Goal: Task Accomplishment & Management: Use online tool/utility

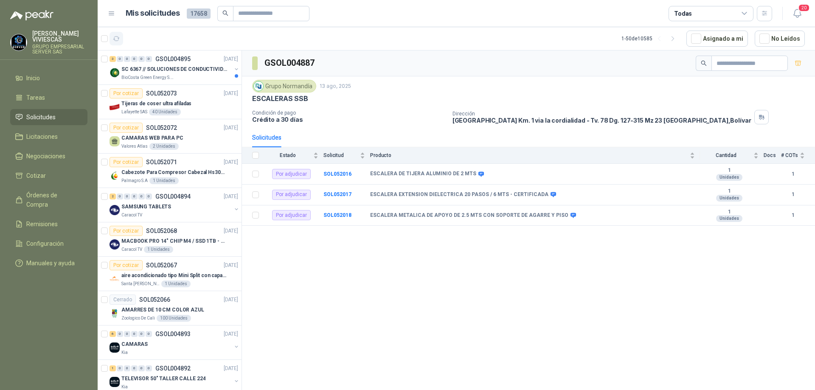
click at [119, 40] on icon "button" at bounding box center [116, 38] width 7 height 7
click at [52, 119] on span "Solicitudes" at bounding box center [40, 117] width 29 height 9
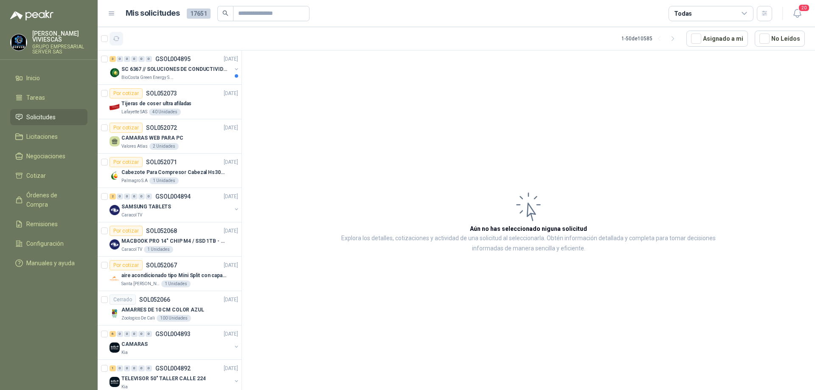
click at [119, 39] on icon "button" at bounding box center [116, 38] width 7 height 7
click at [193, 78] on div "BioCosta Green Energy S.A.S" at bounding box center [176, 77] width 110 height 7
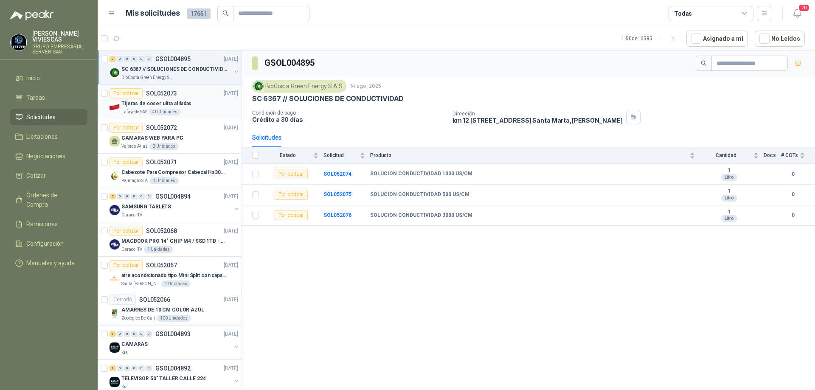
click at [156, 108] on div "Tijeras de coser ultra afiladas" at bounding box center [179, 104] width 117 height 10
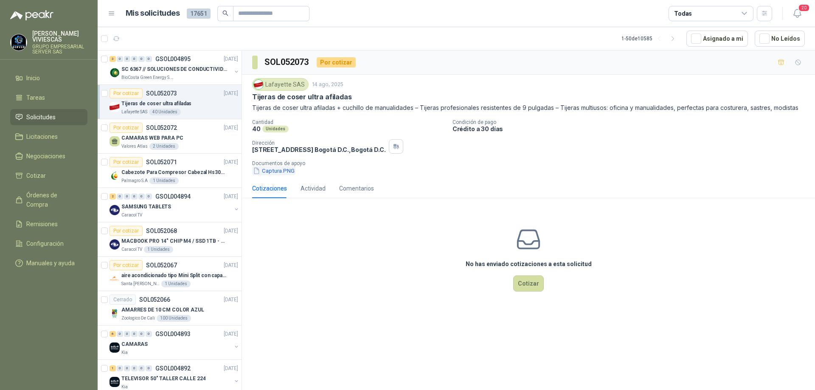
click at [285, 172] on button "Captura.PNG" at bounding box center [273, 170] width 43 height 9
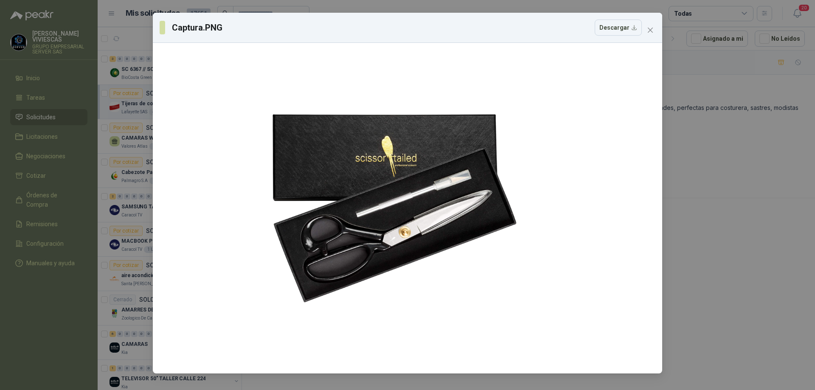
click at [731, 144] on div "Captura.PNG Descargar" at bounding box center [407, 195] width 815 height 390
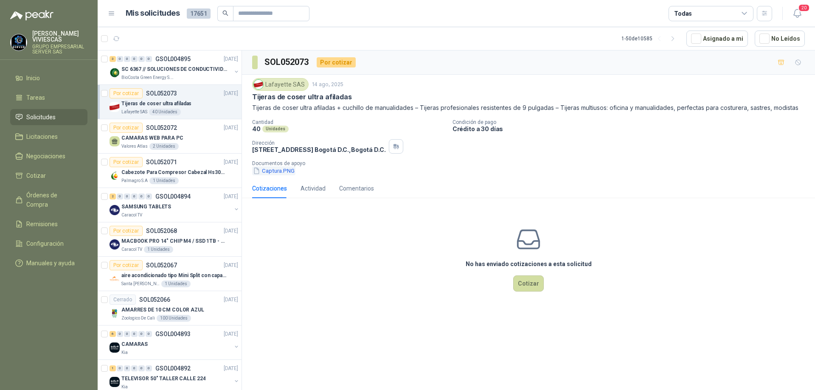
click at [287, 170] on button "Captura.PNG" at bounding box center [273, 170] width 43 height 9
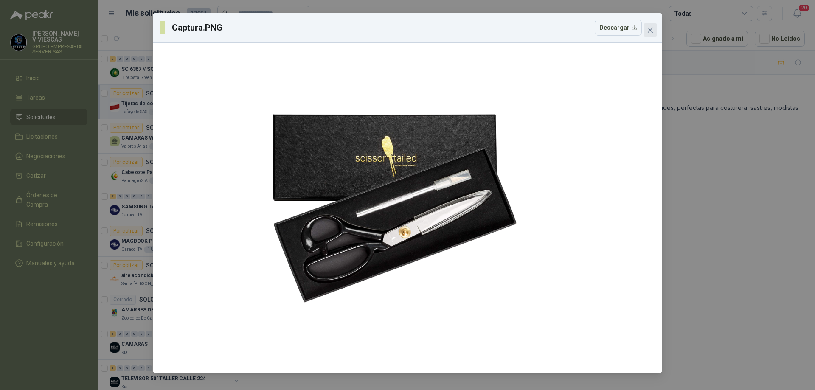
click at [655, 34] on button "Close" at bounding box center [651, 30] width 14 height 14
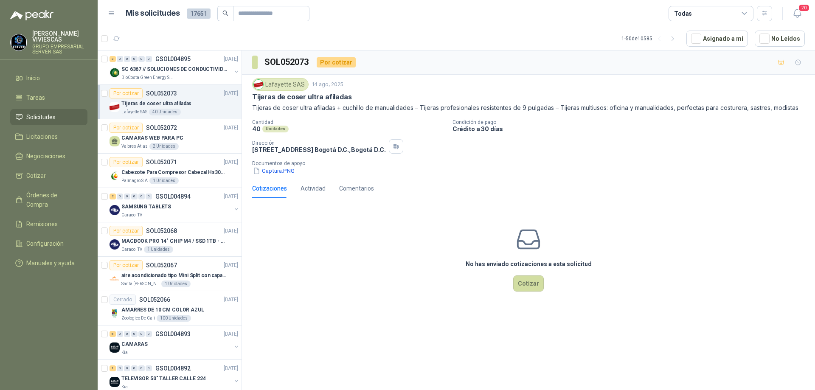
click at [395, 280] on div "No has enviado cotizaciones a esta solicitud Cotizar" at bounding box center [528, 259] width 573 height 108
click at [180, 138] on div "CAMARAS WEB PARA PC" at bounding box center [179, 138] width 117 height 10
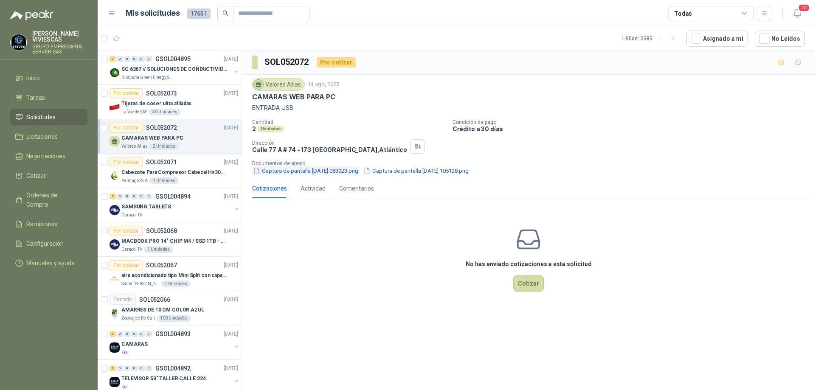
click at [334, 173] on button "Captura de pantalla [DATE] 083923.png" at bounding box center [305, 170] width 107 height 9
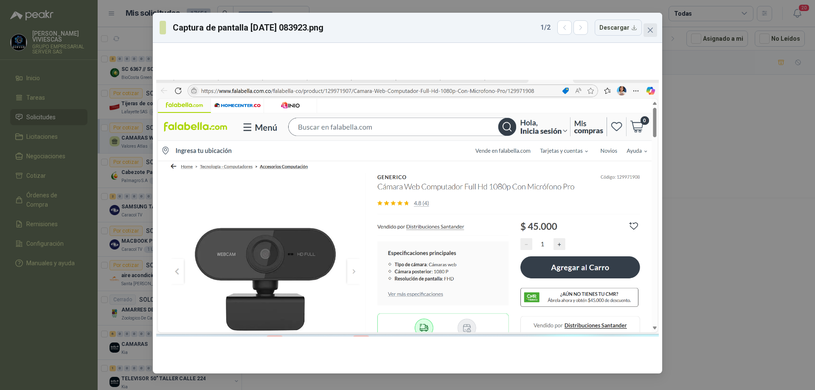
click at [649, 26] on button "Close" at bounding box center [651, 30] width 14 height 14
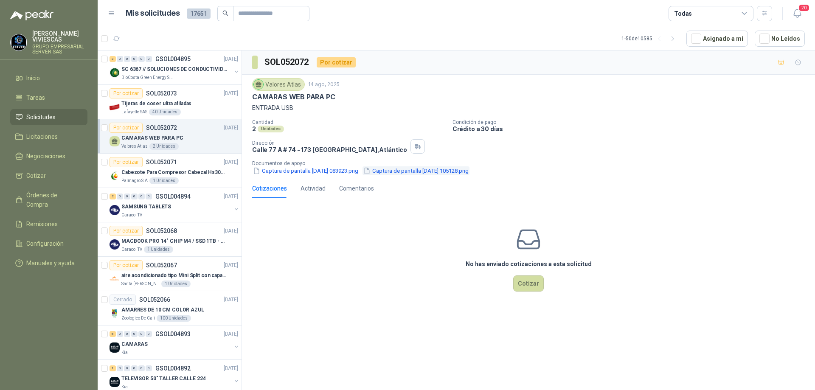
click at [424, 170] on button "Captura de pantalla [DATE] 105128.png" at bounding box center [416, 170] width 107 height 9
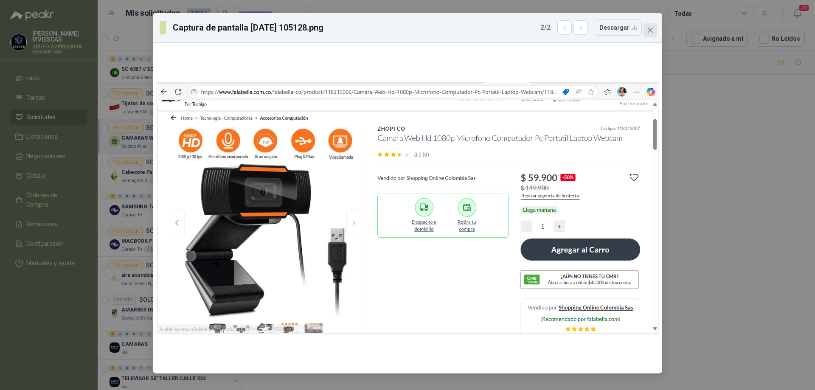
click at [653, 27] on icon "close" at bounding box center [650, 30] width 7 height 7
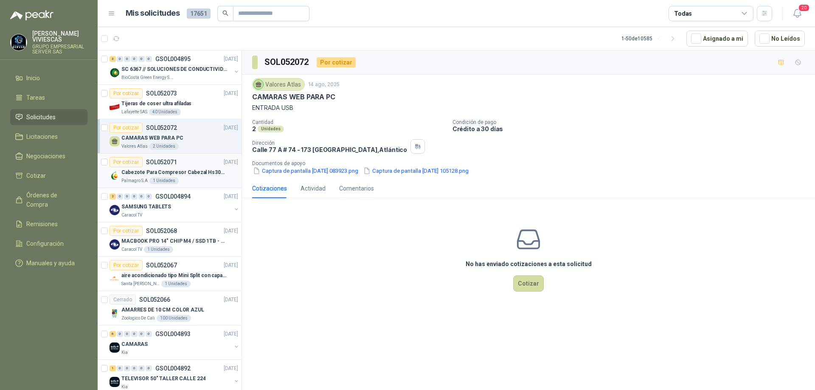
click at [178, 181] on div "Palmagro S.A 1 Unidades" at bounding box center [179, 181] width 117 height 7
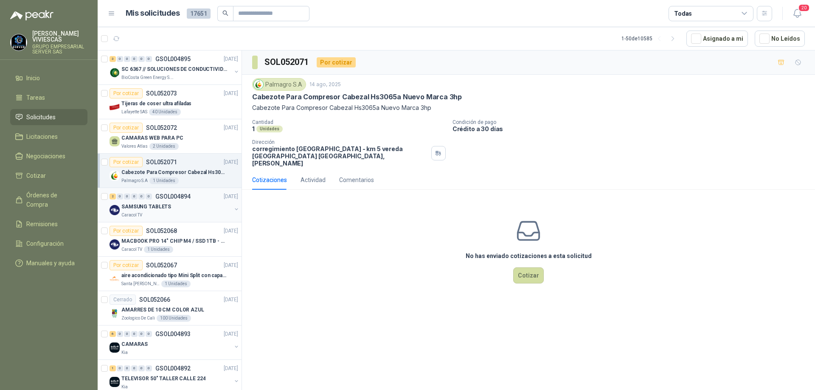
click at [179, 205] on div "SAMSUNG TABLETS" at bounding box center [176, 207] width 110 height 10
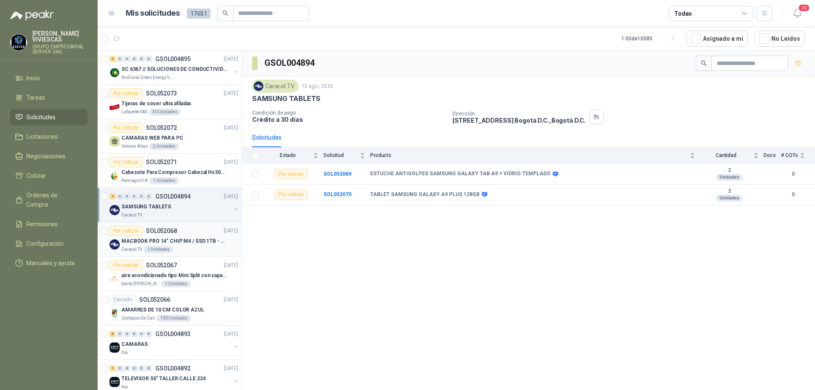
click at [176, 240] on p "MACBOOK PRO 14" CHIP M4 / SSD 1TB - 24 GB RAM" at bounding box center [174, 241] width 106 height 8
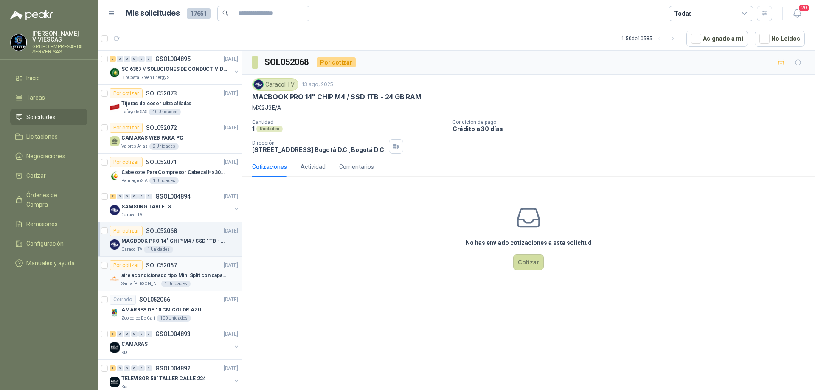
click at [188, 273] on p "aire acondicionado tipo Mini Split con capacidad de 12000 BTU a 110V o 220V" at bounding box center [174, 276] width 106 height 8
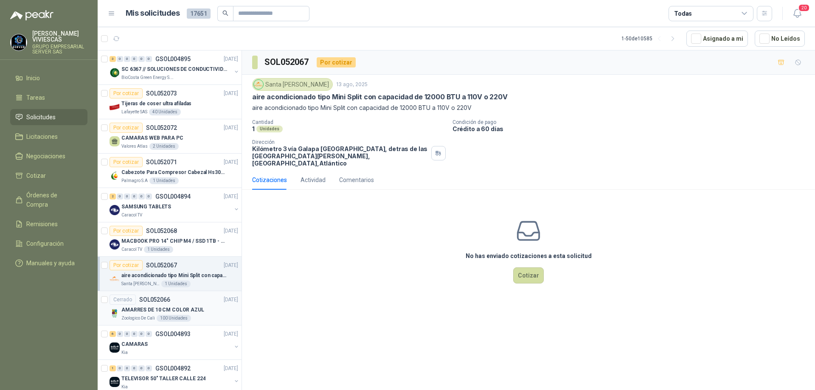
click at [189, 302] on div "Cerrado SOL052066 [DATE]" at bounding box center [174, 300] width 129 height 10
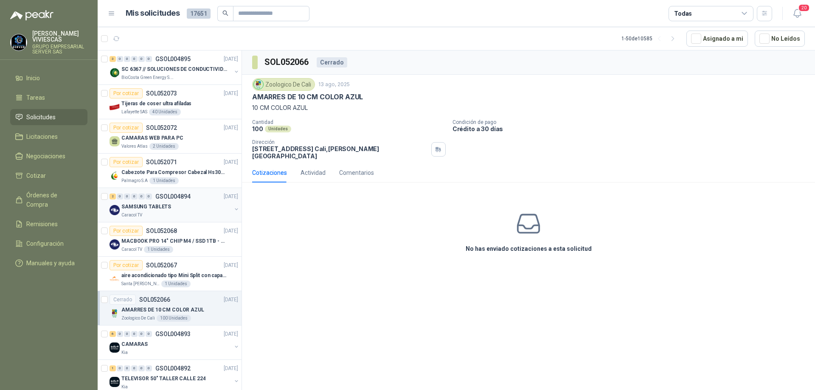
scroll to position [85, 0]
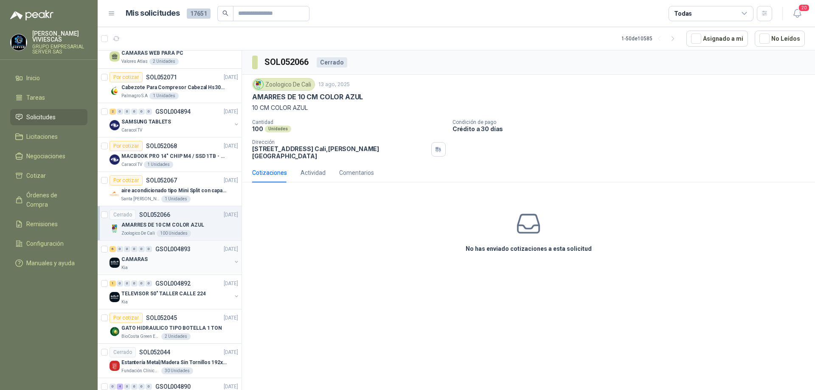
click at [174, 256] on div "CAMARAS" at bounding box center [176, 259] width 110 height 10
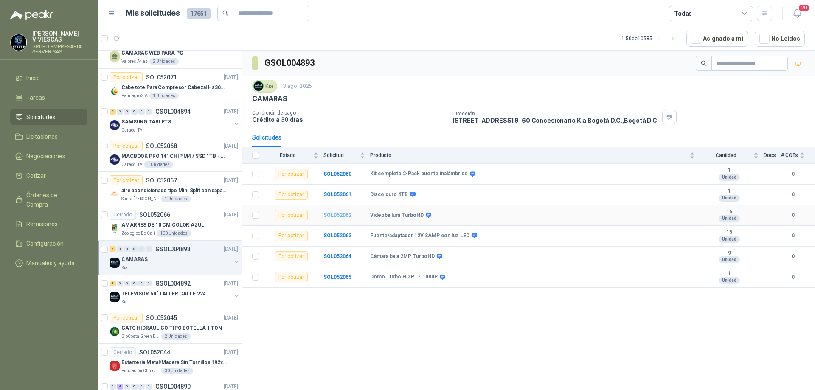
click at [344, 215] on b "SOL052062" at bounding box center [338, 215] width 28 height 6
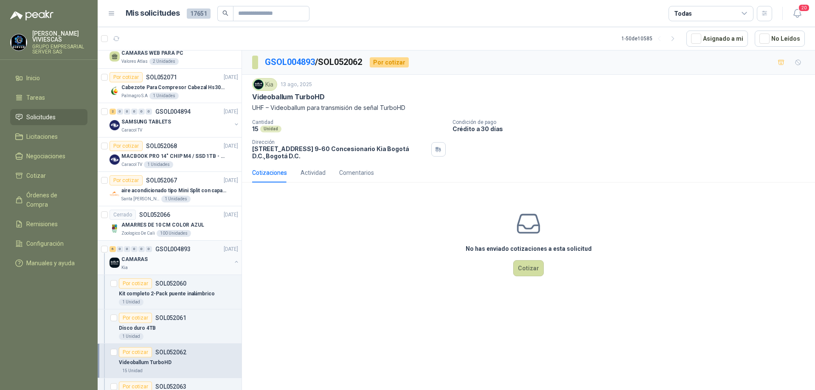
click at [175, 262] on div "CAMARAS" at bounding box center [176, 259] width 110 height 10
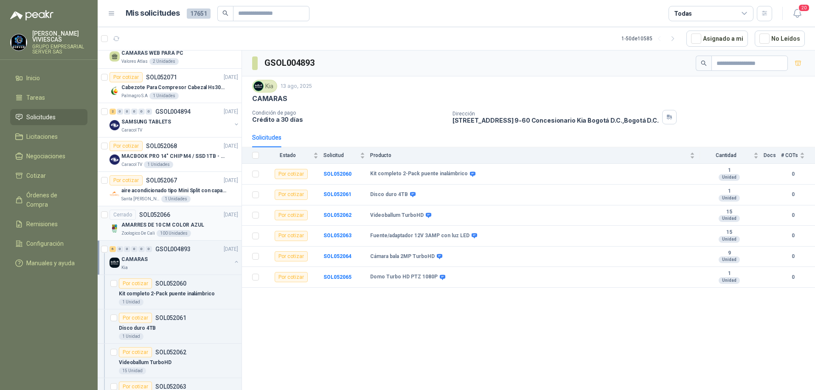
scroll to position [127, 0]
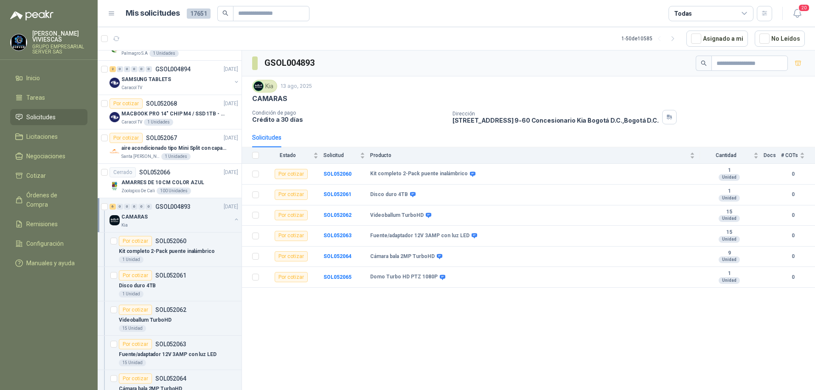
click at [194, 213] on div "CAMARAS" at bounding box center [176, 217] width 110 height 10
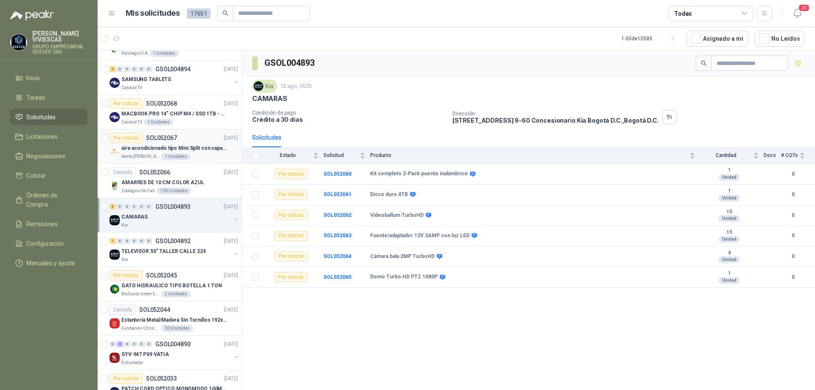
scroll to position [212, 0]
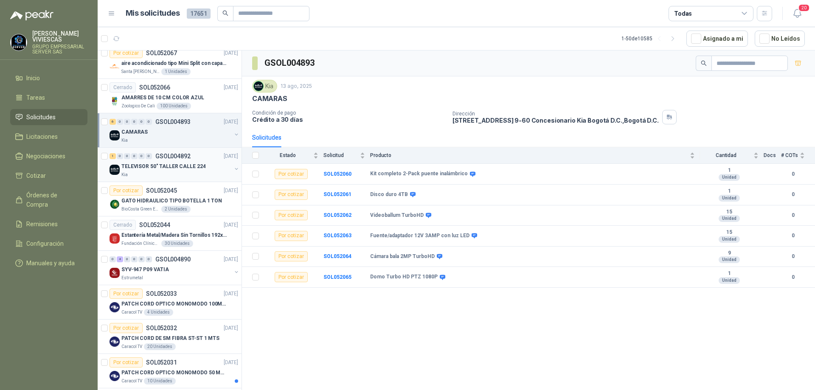
click at [178, 170] on p "TELEVISOR 50" TALLER CALLE 224" at bounding box center [163, 167] width 84 height 8
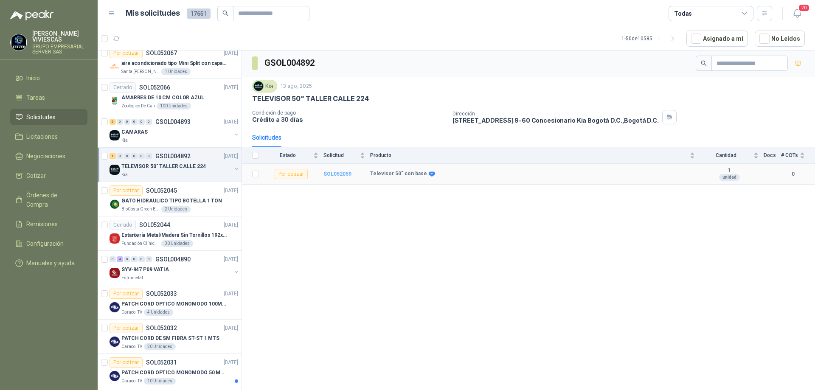
click at [337, 176] on b "SOL052059" at bounding box center [338, 174] width 28 height 6
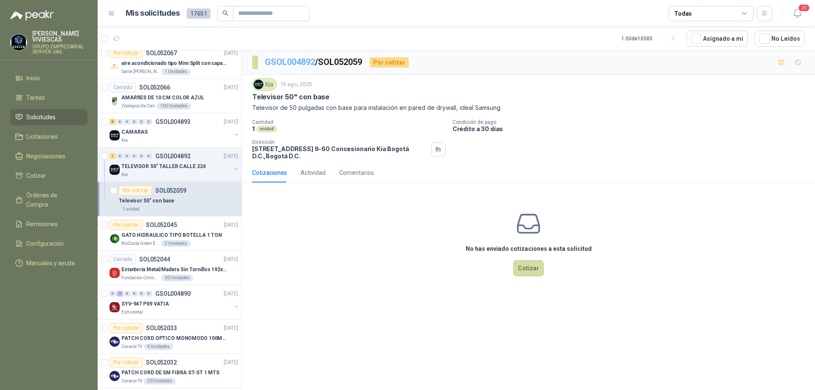
click at [293, 60] on link "GSOL004892" at bounding box center [290, 62] width 50 height 10
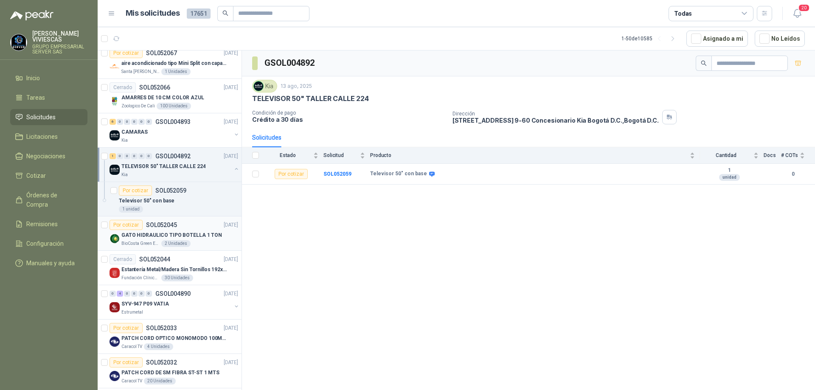
click at [206, 237] on p "GATO HIDRAULICO TIPO BOTELLA 1 TON" at bounding box center [171, 235] width 101 height 8
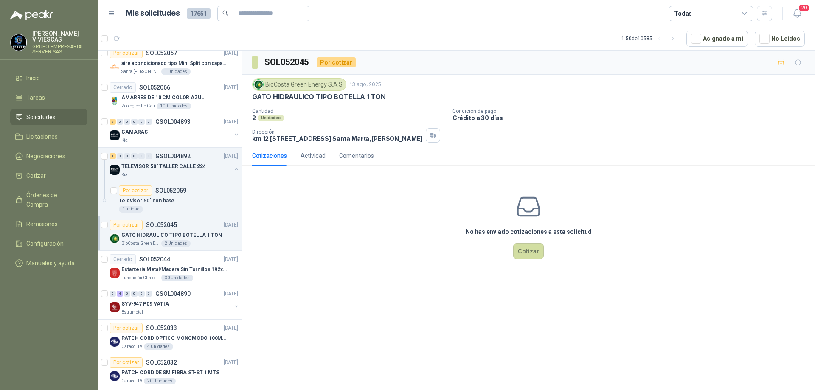
click at [173, 234] on p "GATO HIDRAULICO TIPO BOTELLA 1 TON" at bounding box center [171, 235] width 101 height 8
click at [202, 277] on div "Fundación Clínica Shaio 30 Unidades" at bounding box center [179, 278] width 117 height 7
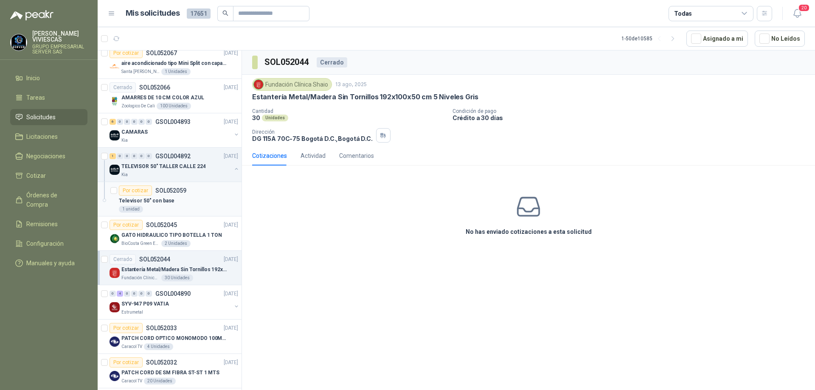
click at [204, 200] on div "Televisor 50" con base" at bounding box center [178, 201] width 119 height 10
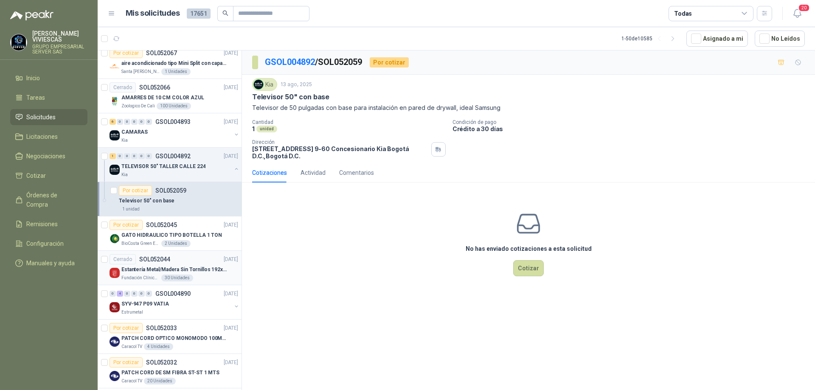
click at [211, 271] on p "Estantería Metal/Madera Sin Tornillos 192x100x50 cm 5 Niveles Gris" at bounding box center [174, 270] width 106 height 8
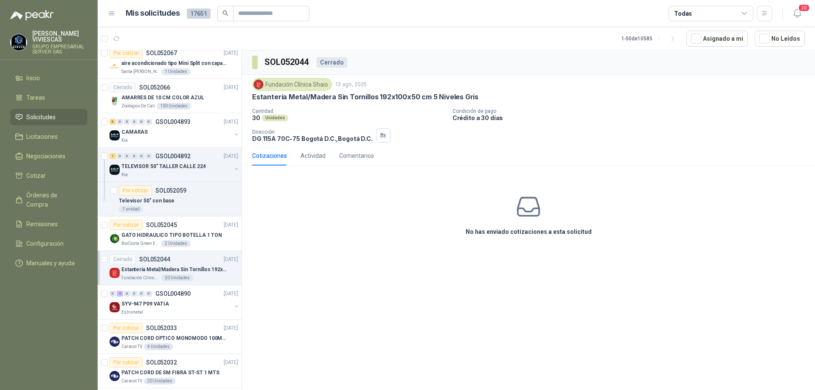
click at [188, 272] on p "Estantería Metal/Madera Sin Tornillos 192x100x50 cm 5 Niveles Gris" at bounding box center [174, 270] width 106 height 8
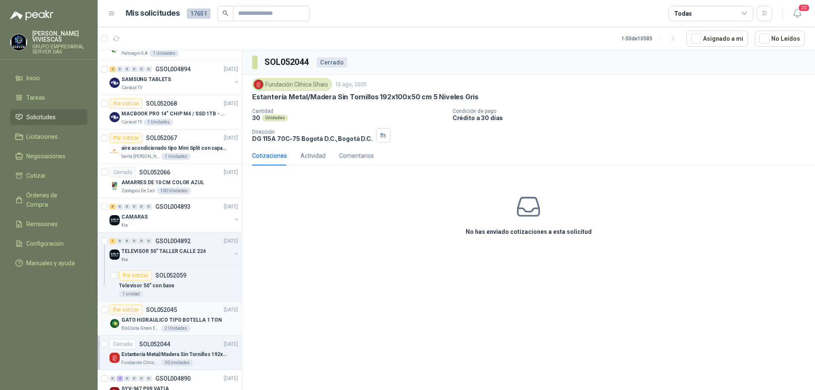
scroll to position [212, 0]
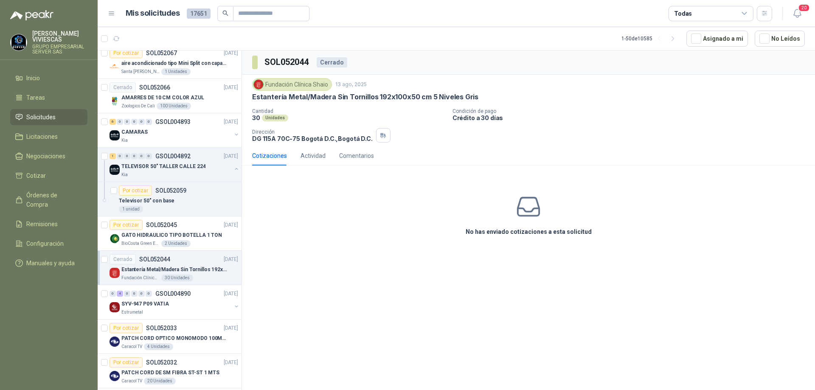
click at [196, 271] on p "Estantería Metal/Madera Sin Tornillos 192x100x50 cm 5 Niveles Gris" at bounding box center [174, 270] width 106 height 8
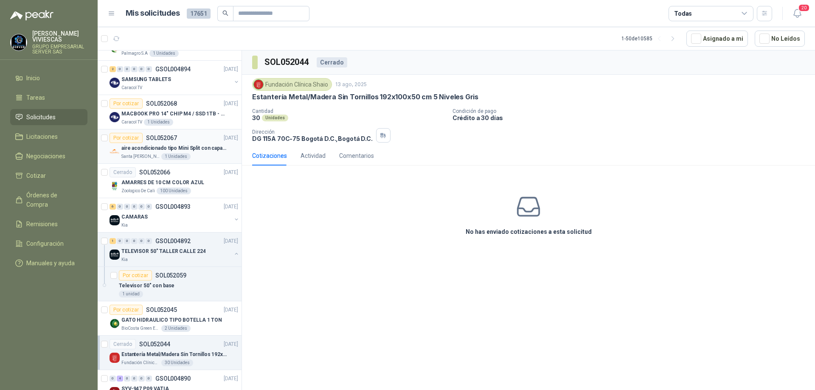
scroll to position [0, 0]
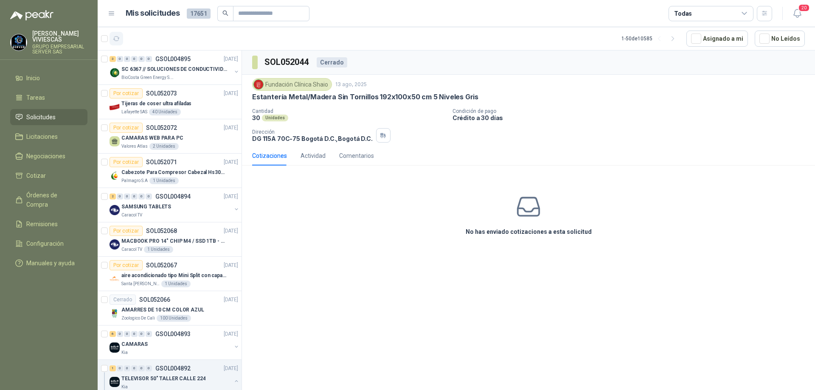
click at [120, 39] on button "button" at bounding box center [117, 39] width 14 height 14
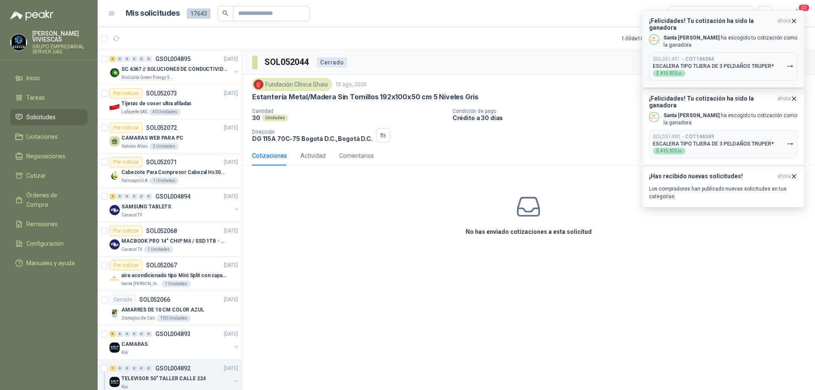
click at [797, 19] on icon "button" at bounding box center [794, 20] width 7 height 7
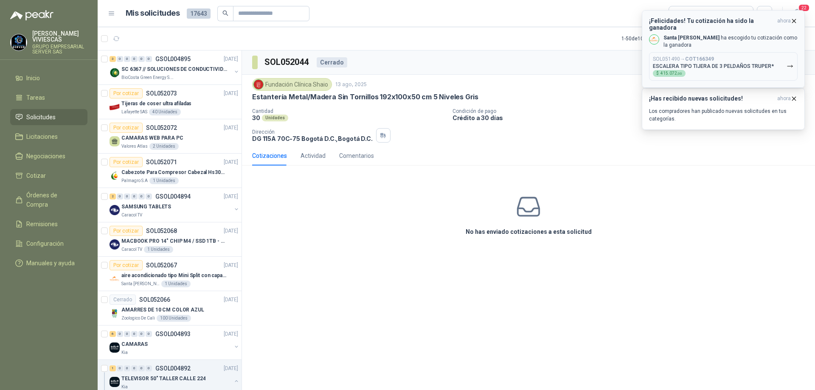
click at [792, 20] on icon "button" at bounding box center [794, 20] width 7 height 7
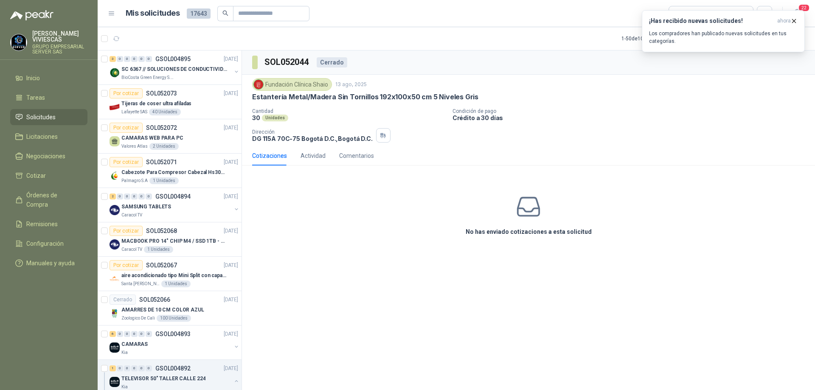
click at [676, 127] on div "Cantidad 30 Unidades Condición de pago Crédito a 30 días Dirección DG 115A 70C-…" at bounding box center [528, 125] width 553 height 34
click at [175, 344] on div "CAMARAS" at bounding box center [176, 344] width 110 height 10
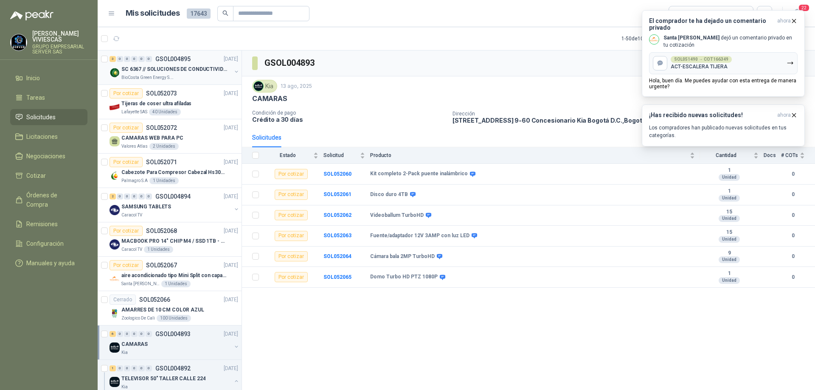
click at [192, 80] on div "BioCosta Green Energy S.A.S" at bounding box center [176, 77] width 110 height 7
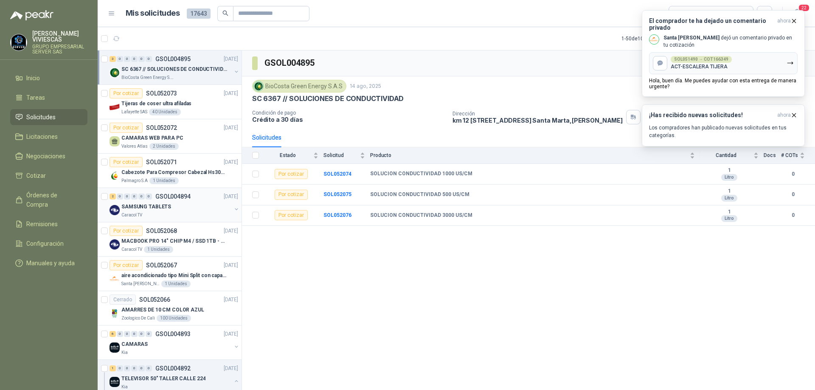
scroll to position [212, 0]
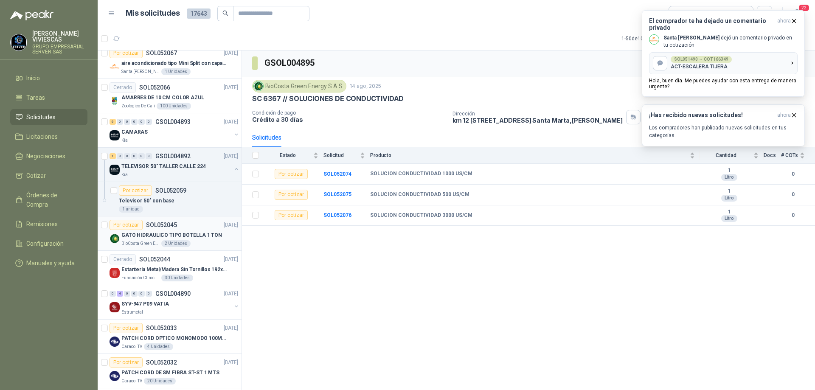
click at [193, 234] on p "GATO HIDRAULICO TIPO BOTELLA 1 TON" at bounding box center [171, 235] width 101 height 8
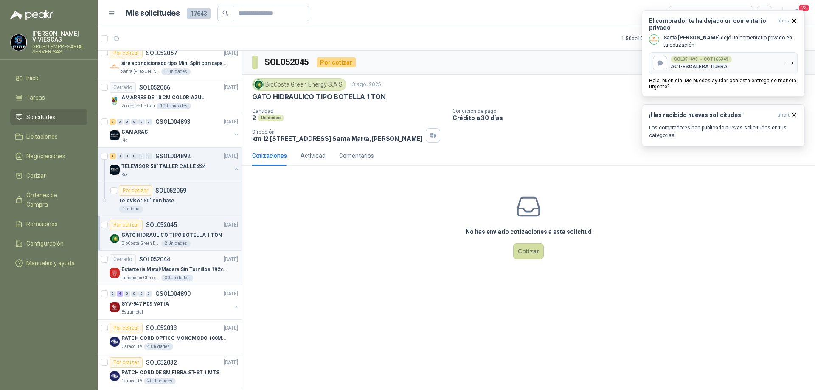
click at [175, 271] on p "Estantería Metal/Madera Sin Tornillos 192x100x50 cm 5 Niveles Gris" at bounding box center [174, 270] width 106 height 8
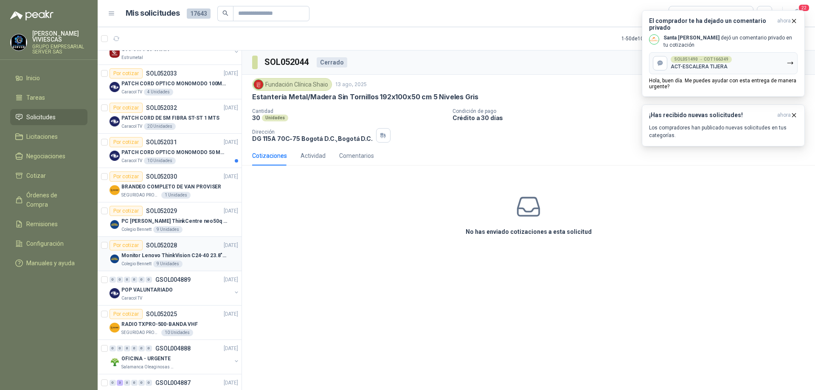
scroll to position [552, 0]
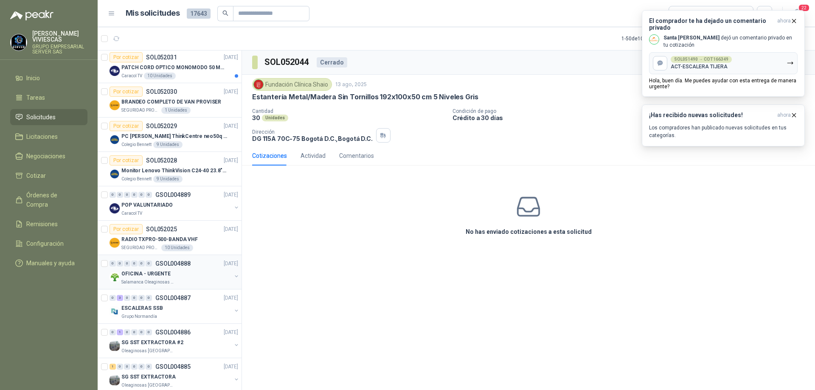
click at [195, 270] on div "OFICINA - URGENTE" at bounding box center [176, 274] width 110 height 10
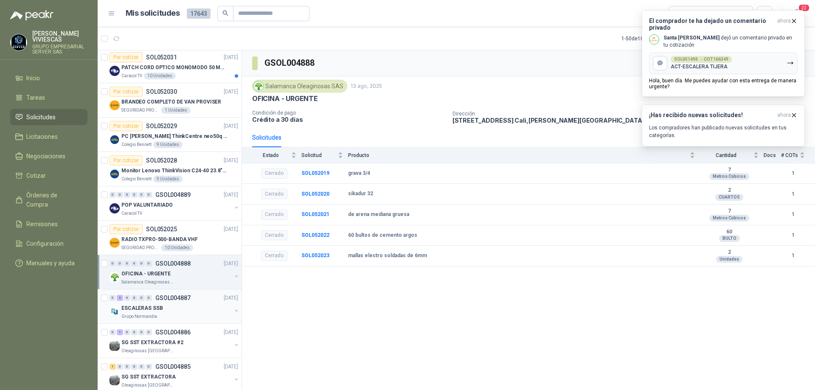
click at [186, 307] on div "ESCALERAS SSB" at bounding box center [176, 308] width 110 height 10
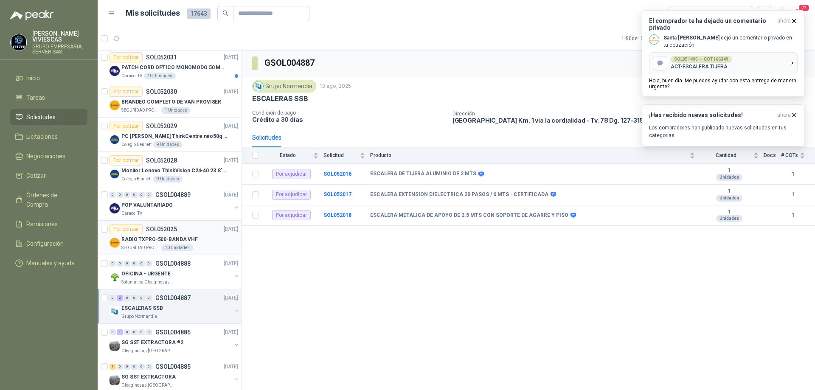
scroll to position [637, 0]
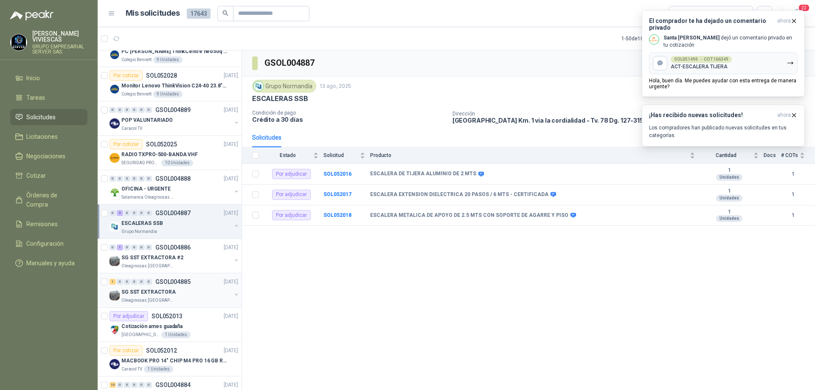
click at [195, 279] on div "1 0 0 0 0 0 GSOL004885 [DATE]" at bounding box center [175, 282] width 130 height 10
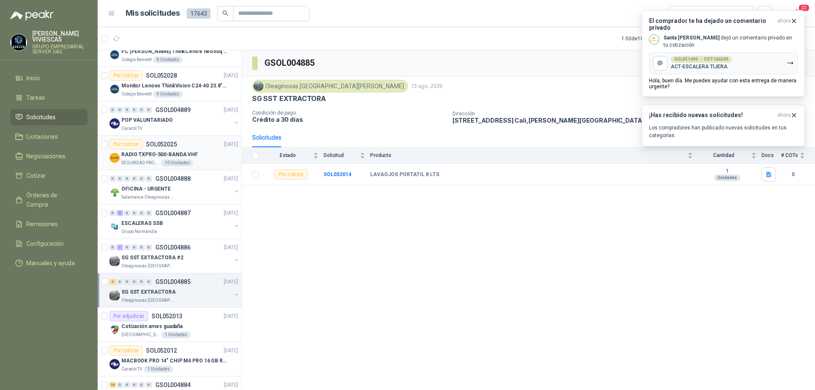
scroll to position [807, 0]
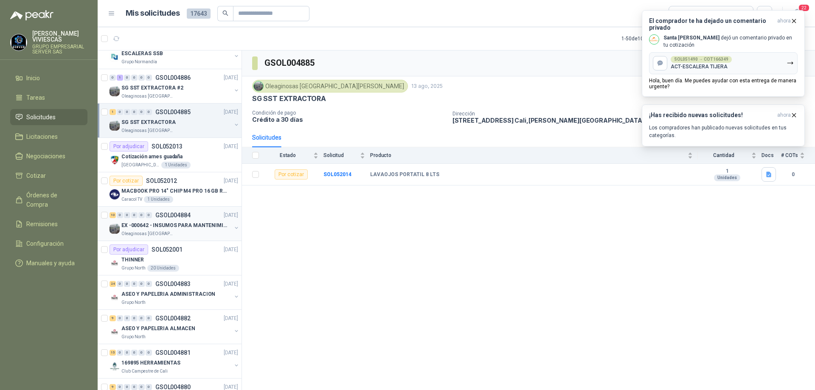
click at [200, 233] on div "Oleaginosas [GEOGRAPHIC_DATA][PERSON_NAME]" at bounding box center [176, 234] width 110 height 7
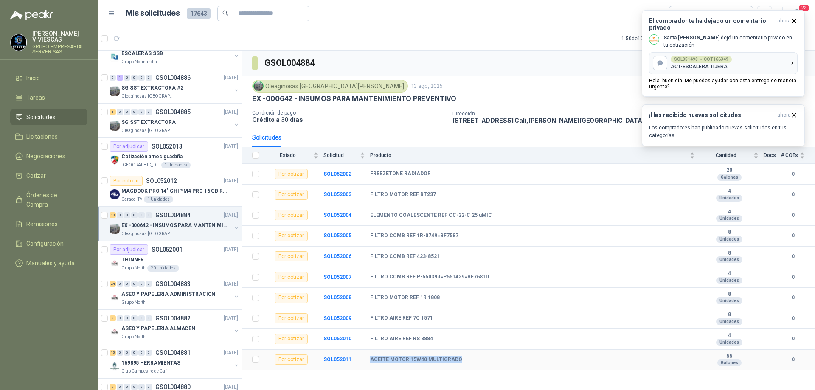
drag, startPoint x: 366, startPoint y: 361, endPoint x: 459, endPoint y: 353, distance: 93.7
click at [459, 353] on tr "Por cotizar SOL052011 ACEITE MOTOR 15W40 MULTIGRADO 55 Galones 0" at bounding box center [528, 360] width 573 height 21
copy tr "ACEITE MOTOR 15W40 MULTIGRADO"
drag, startPoint x: 431, startPoint y: 173, endPoint x: 368, endPoint y: 172, distance: 62.9
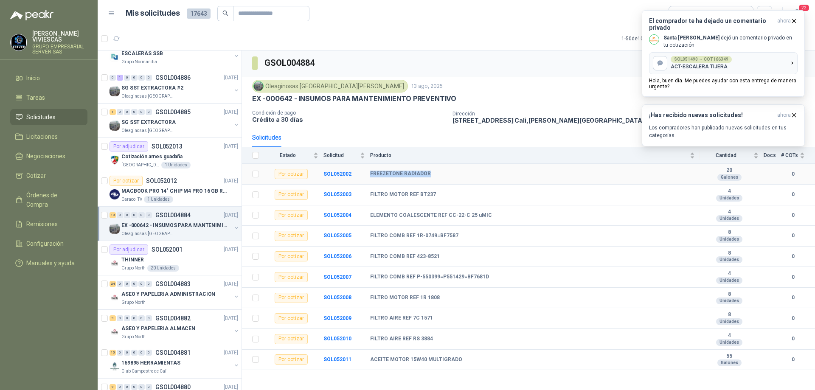
click at [368, 172] on tr "Por cotizar SOL052002 FREEZETONE RADIADOR 20 Galones 0" at bounding box center [528, 174] width 573 height 21
copy tr "FREEZETONE RADIADOR"
click at [796, 114] on icon "button" at bounding box center [794, 115] width 7 height 7
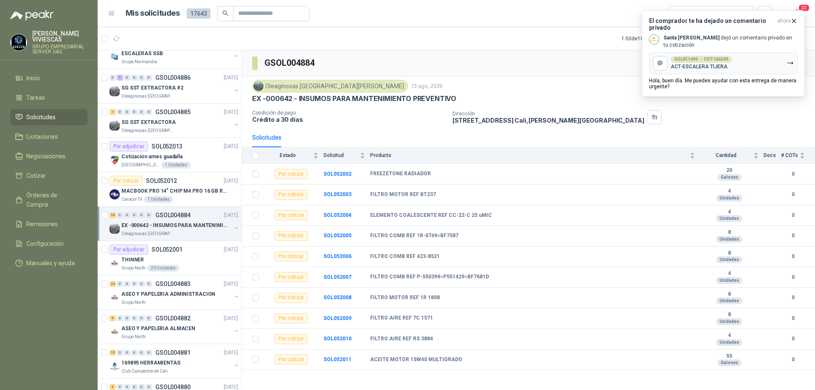
click at [485, 47] on article "1 - 50 de 10584 Asignado a mi No Leídos" at bounding box center [457, 38] width 718 height 23
click at [496, 36] on article "1 - 50 de 10584 Asignado a mi No Leídos" at bounding box center [457, 38] width 718 height 23
click at [178, 299] on div "ASEO Y PAPELERIA ADMINISTRACION" at bounding box center [176, 294] width 110 height 10
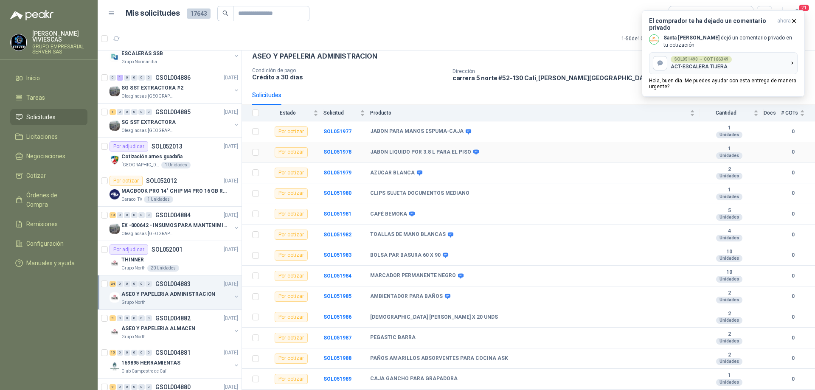
scroll to position [85, 0]
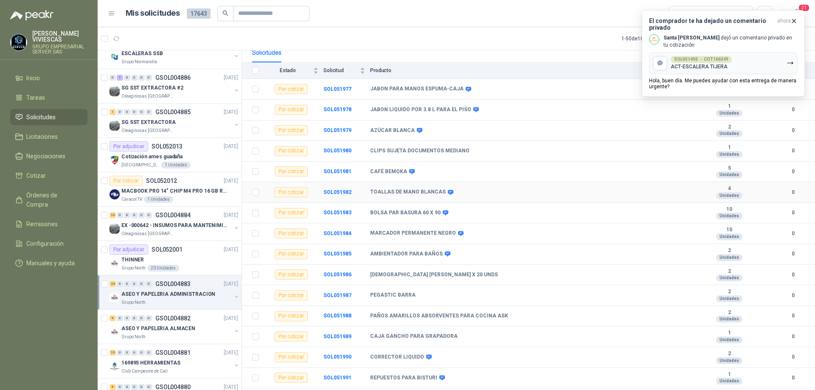
click at [110, 279] on link "24 0 0 0 0 0 GSOL004883 [DATE] ASEO Y PAPELERIA ADMINISTRACION Grupo North" at bounding box center [175, 292] width 130 height 27
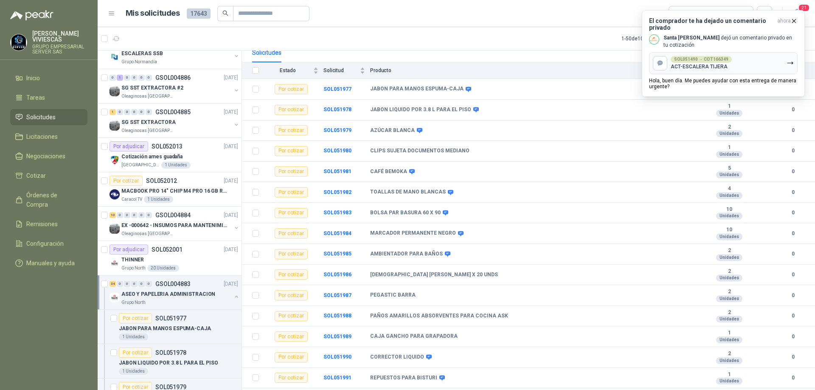
scroll to position [3, 0]
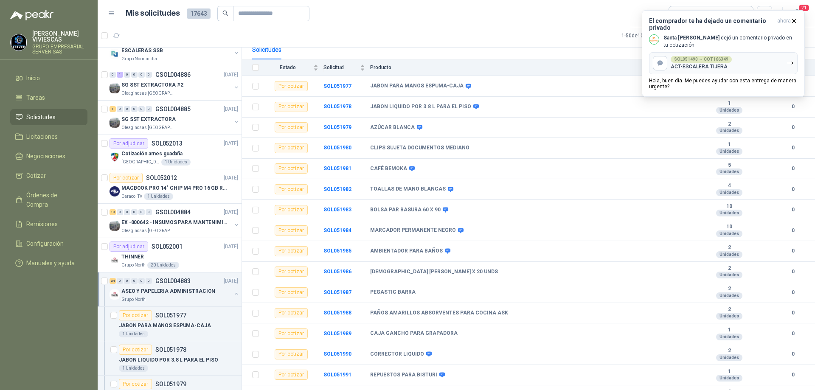
click at [453, 36] on article "1 - 50 de 10584 Asignado a mi No Leídos" at bounding box center [457, 35] width 718 height 23
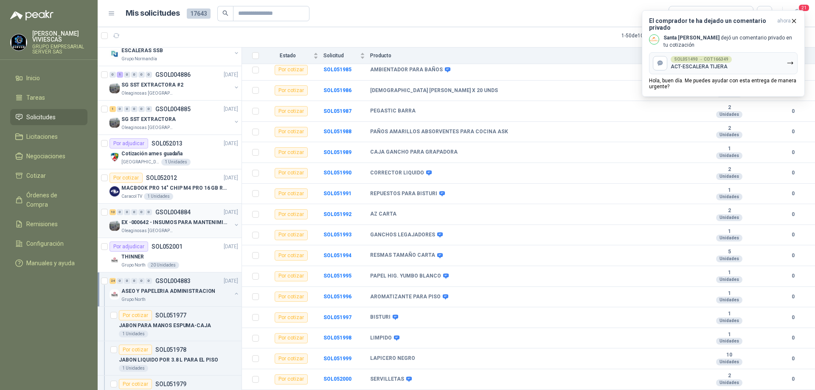
scroll to position [892, 0]
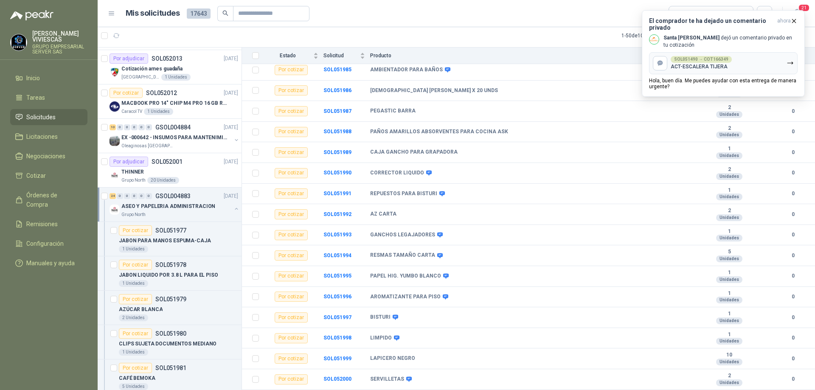
click at [189, 208] on p "ASEO Y PAPELERIA ADMINISTRACION" at bounding box center [168, 207] width 94 height 8
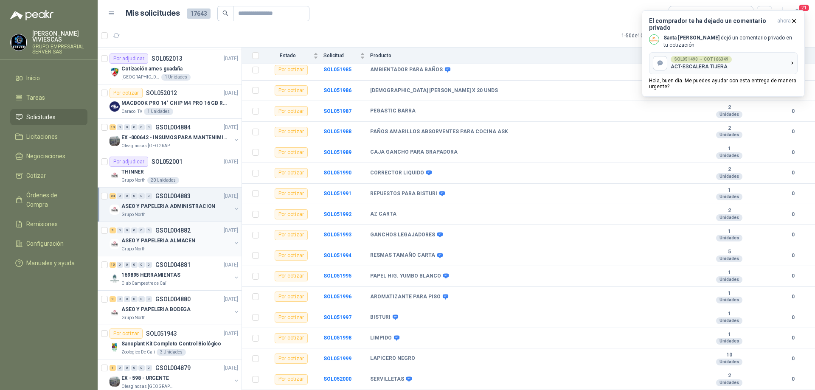
click at [178, 244] on p "ASEO Y PAPELERIA ALMACEN" at bounding box center [158, 241] width 74 height 8
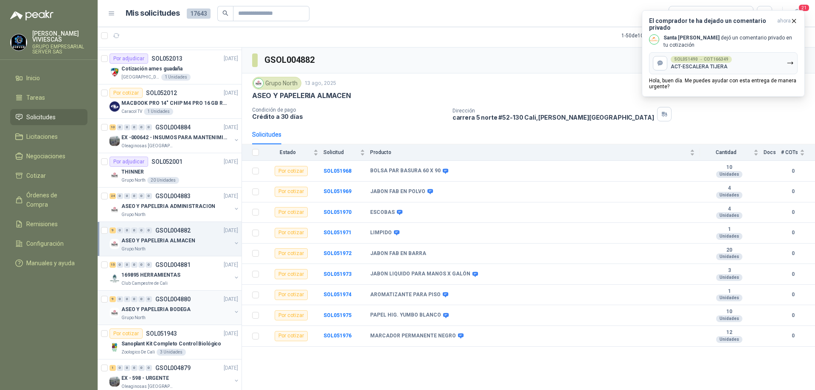
click at [182, 309] on p "ASEO Y PAPELERIA BODEGA" at bounding box center [155, 310] width 69 height 8
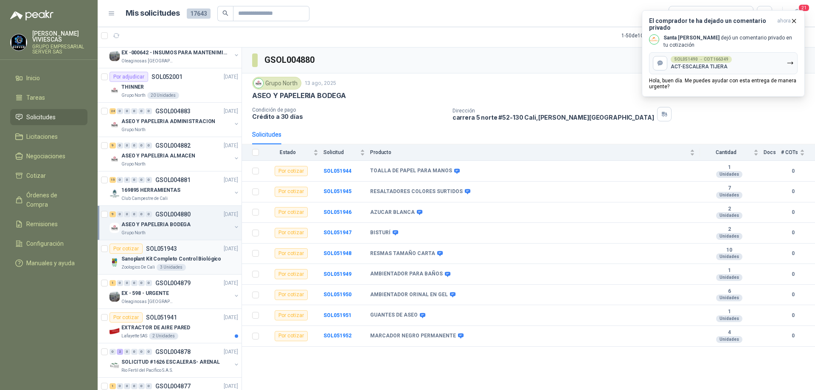
click at [196, 244] on div "Por cotizar SOL051943 [DATE]" at bounding box center [174, 249] width 129 height 10
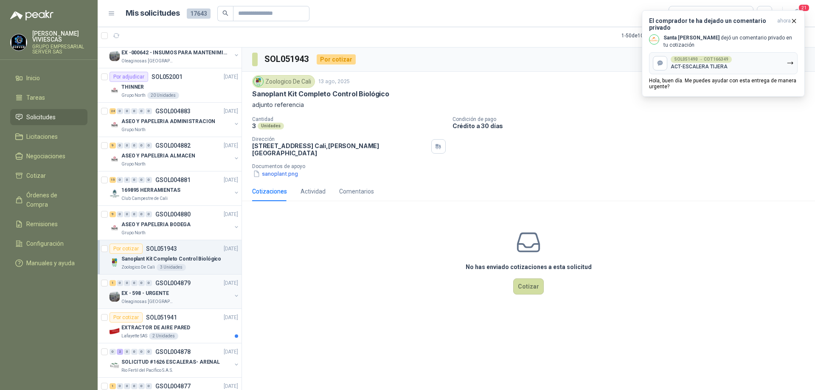
click at [190, 287] on div "1 0 0 0 0 0 GSOL004879 [DATE]" at bounding box center [175, 283] width 130 height 10
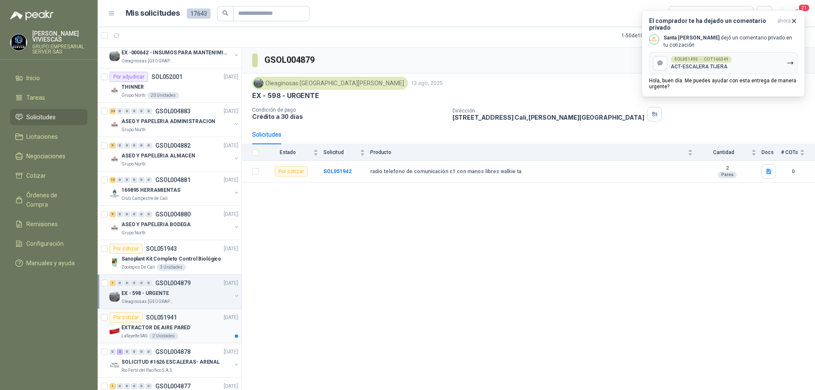
click at [197, 331] on div "EXTRACTOR DE AIRE PARED" at bounding box center [179, 328] width 117 height 10
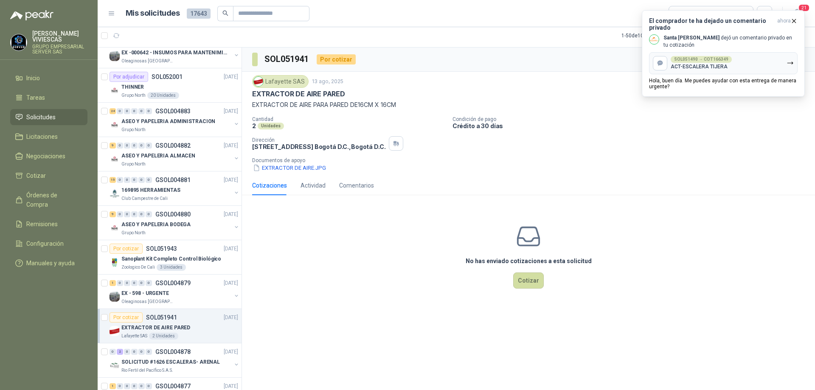
scroll to position [1062, 0]
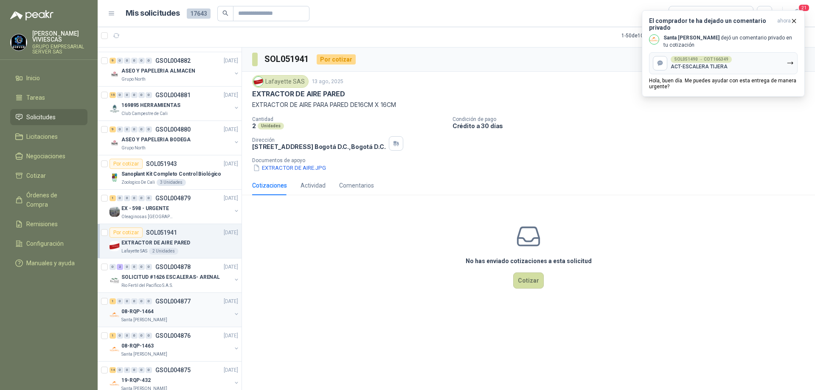
click at [186, 302] on p "GSOL004877" at bounding box center [172, 302] width 35 height 6
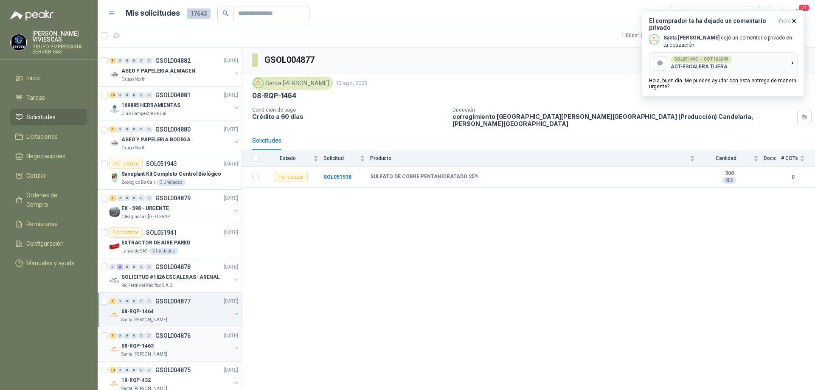
click at [178, 335] on p "GSOL004876" at bounding box center [172, 336] width 35 height 6
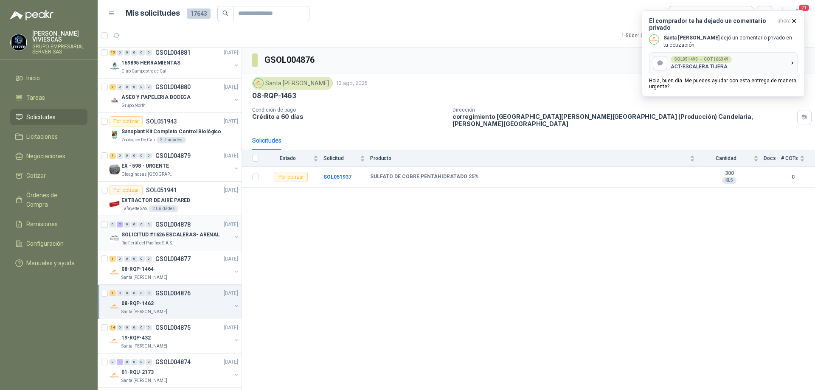
scroll to position [1147, 0]
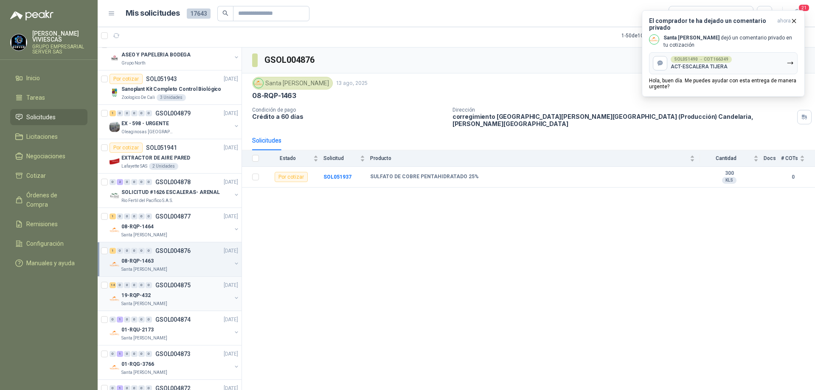
click at [201, 298] on div "19-RQP-432" at bounding box center [176, 295] width 110 height 10
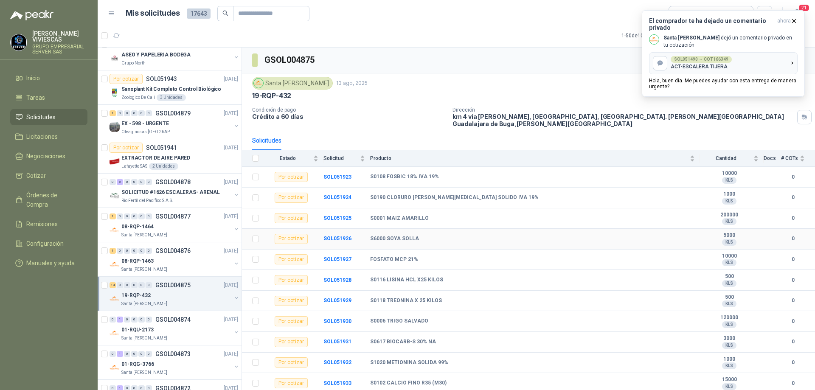
scroll to position [60, 0]
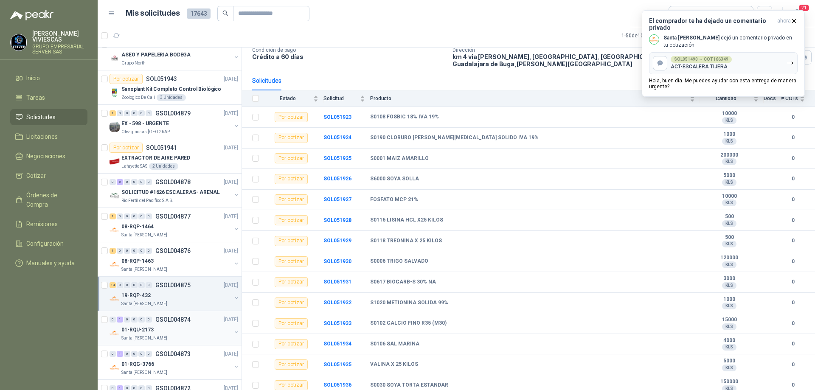
click at [184, 322] on p "GSOL004874" at bounding box center [172, 320] width 35 height 6
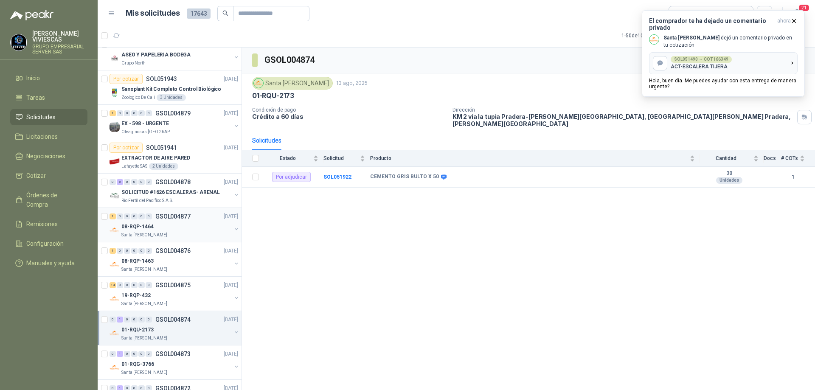
scroll to position [1274, 0]
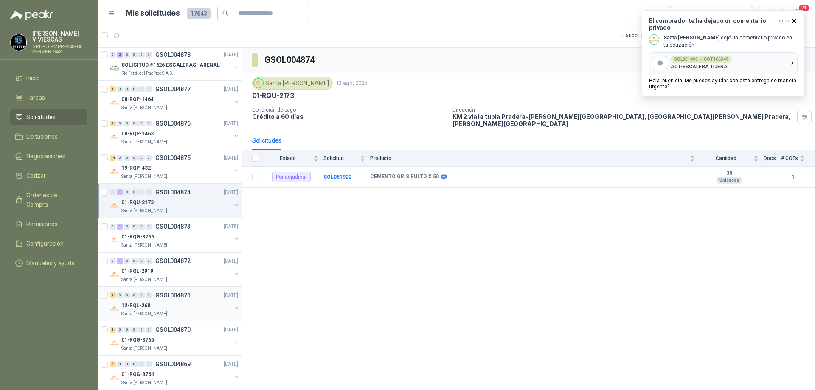
click at [188, 303] on div "12-RQL-268" at bounding box center [176, 306] width 110 height 10
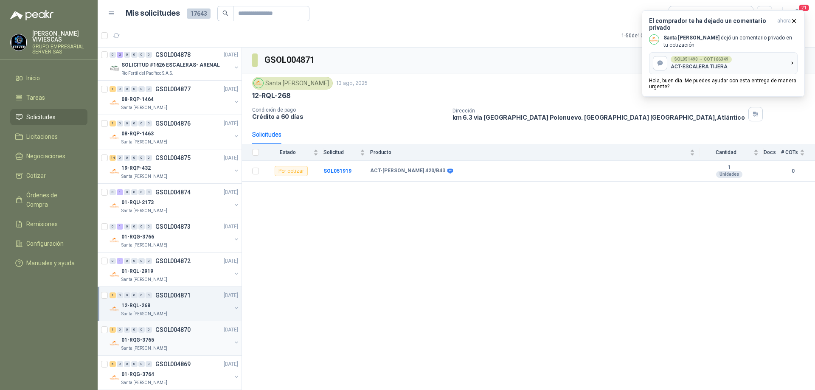
click at [159, 342] on div "01-RQG-3765" at bounding box center [176, 340] width 110 height 10
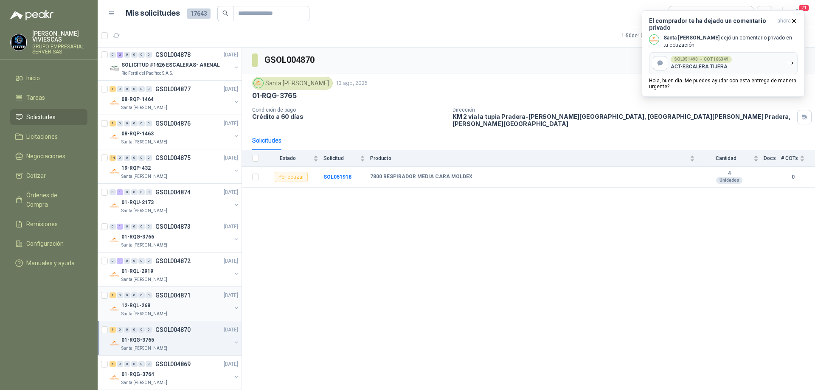
click at [174, 307] on div "12-RQL-268" at bounding box center [176, 306] width 110 height 10
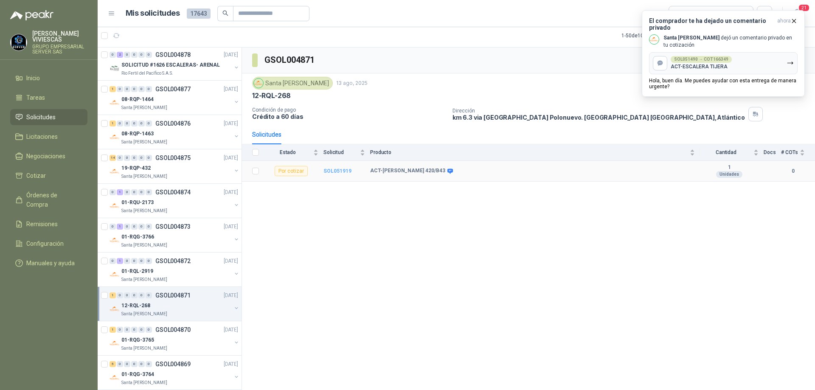
click at [342, 171] on b "SOL051919" at bounding box center [338, 171] width 28 height 6
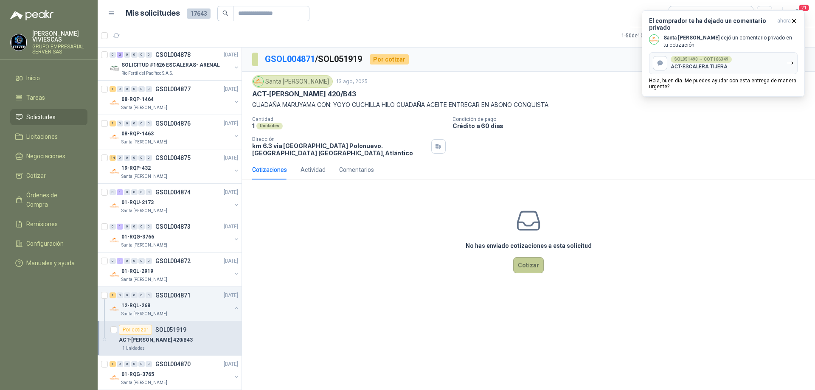
click at [527, 269] on button "Cotizar" at bounding box center [528, 265] width 31 height 16
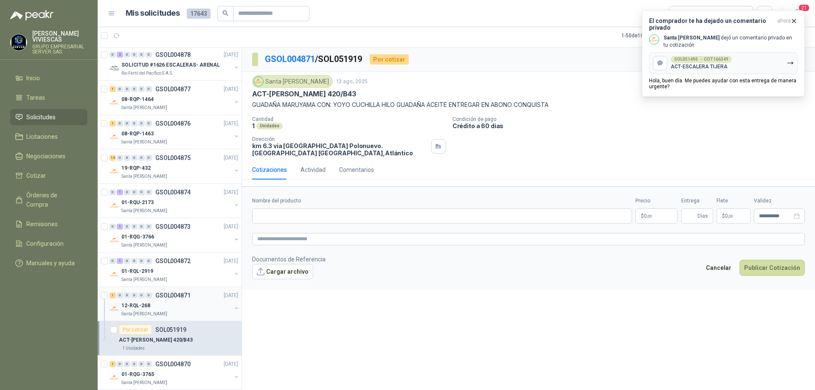
click at [186, 304] on div "12-RQL-268" at bounding box center [176, 306] width 110 height 10
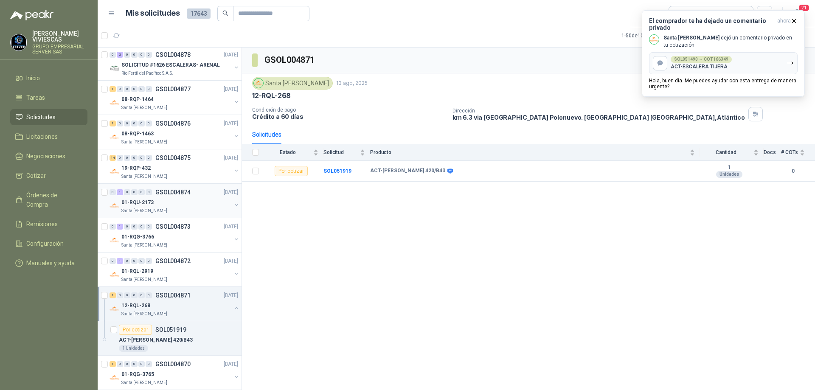
scroll to position [1359, 0]
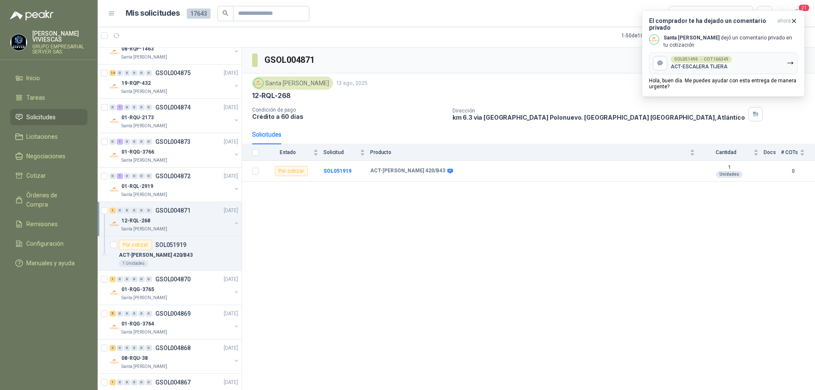
click at [185, 215] on div "1 0 0 0 0 0 GSOL004871 [DATE]" at bounding box center [175, 211] width 130 height 10
click at [178, 259] on div "01-RQG-3765" at bounding box center [176, 255] width 110 height 10
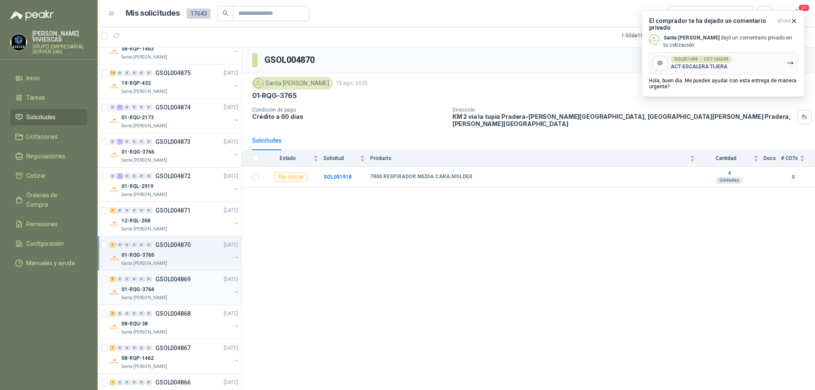
click at [175, 289] on div "01-RQG-3764" at bounding box center [176, 290] width 110 height 10
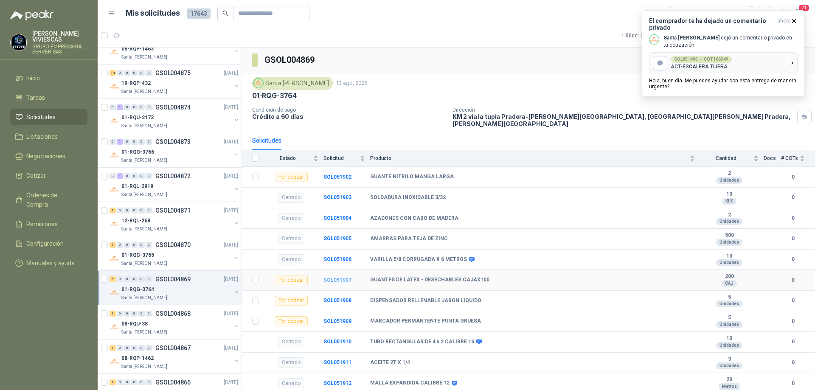
click at [331, 277] on b "SOL051907" at bounding box center [338, 280] width 28 height 6
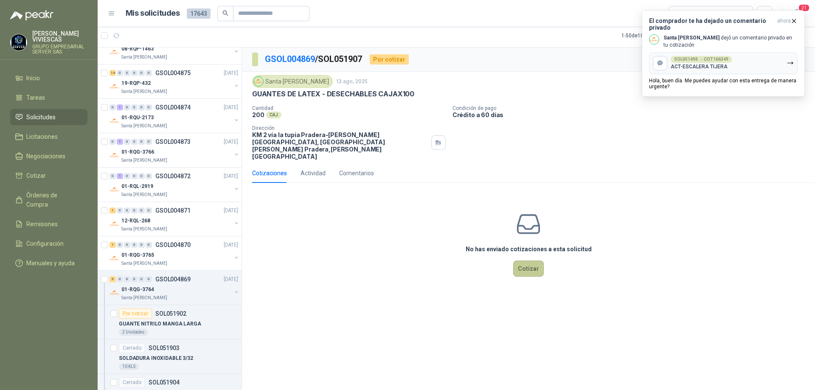
click at [538, 261] on button "Cotizar" at bounding box center [528, 269] width 31 height 16
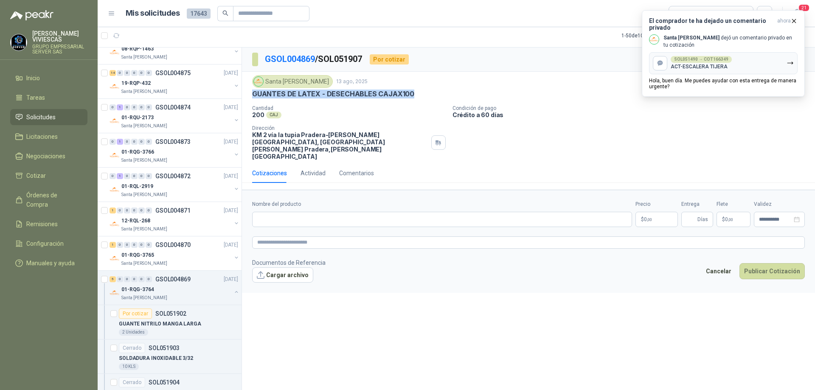
drag, startPoint x: 418, startPoint y: 89, endPoint x: 252, endPoint y: 96, distance: 166.2
click at [252, 96] on div "Santa [PERSON_NAME] [DATE] GUANTES DE LATEX - DESECHABLES CAJAX100 Cantidad 200…" at bounding box center [528, 118] width 573 height 92
copy p "GUANTES DE LATEX - DESECHABLES CAJAX100"
paste input "**********"
type input "**********"
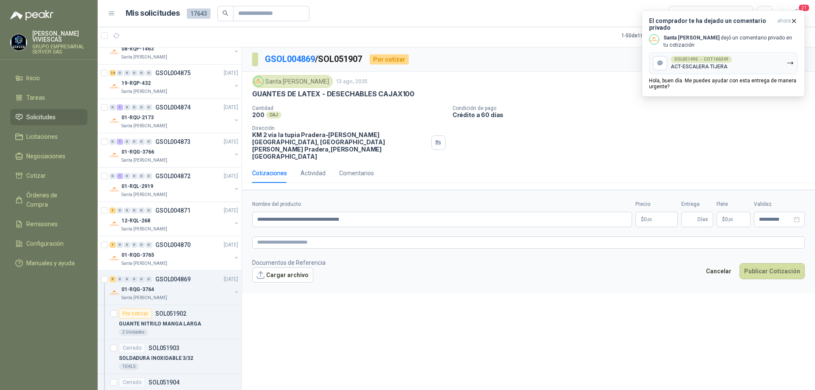
click at [655, 212] on p "$ 0 ,00" at bounding box center [657, 219] width 42 height 15
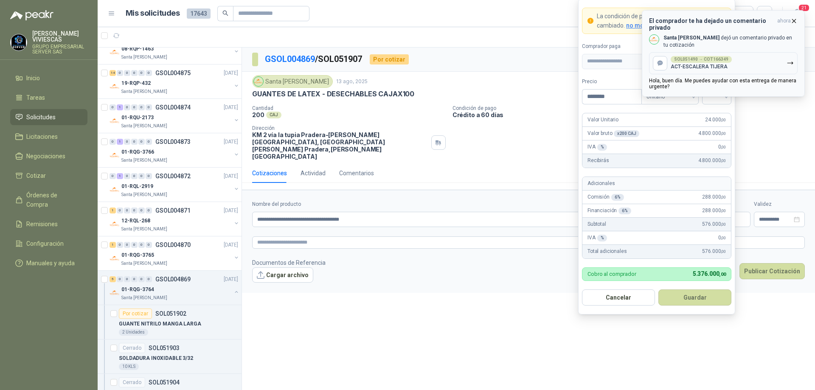
type input "********"
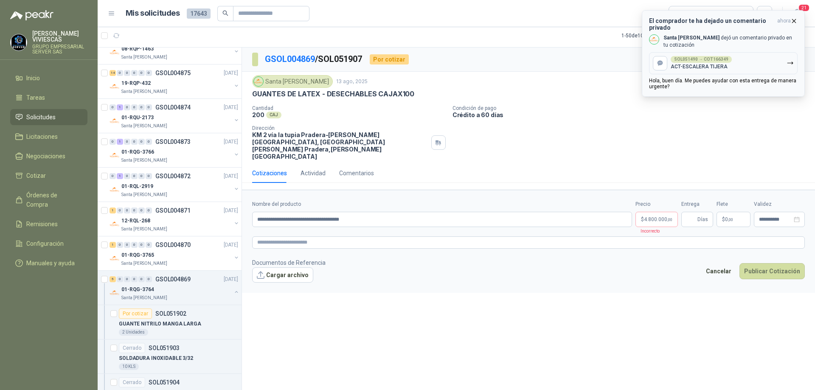
click at [795, 19] on icon "button" at bounding box center [794, 20] width 7 height 7
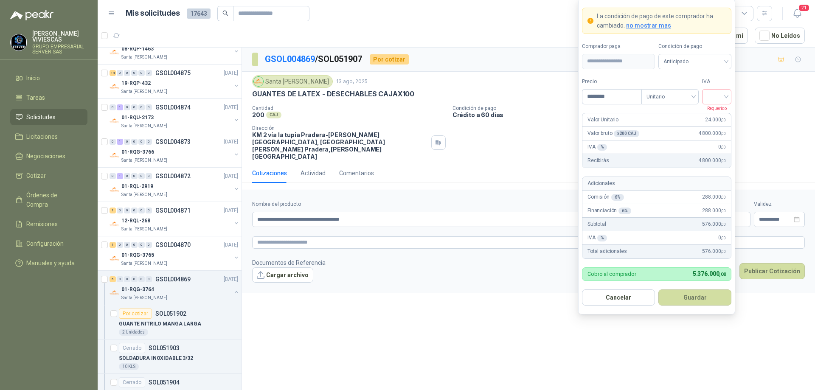
click at [654, 201] on body "[PERSON_NAME] GRUPO EMPRESARIAL SERVER SAS Inicio Tareas Solicitudes Licitacion…" at bounding box center [407, 195] width 815 height 390
click at [721, 93] on input "search" at bounding box center [716, 96] width 19 height 13
click at [718, 109] on div "19%" at bounding box center [717, 114] width 26 height 14
click at [708, 62] on span "Anticipado" at bounding box center [695, 61] width 63 height 13
click at [692, 90] on div "Crédito a 30 días" at bounding box center [694, 92] width 59 height 9
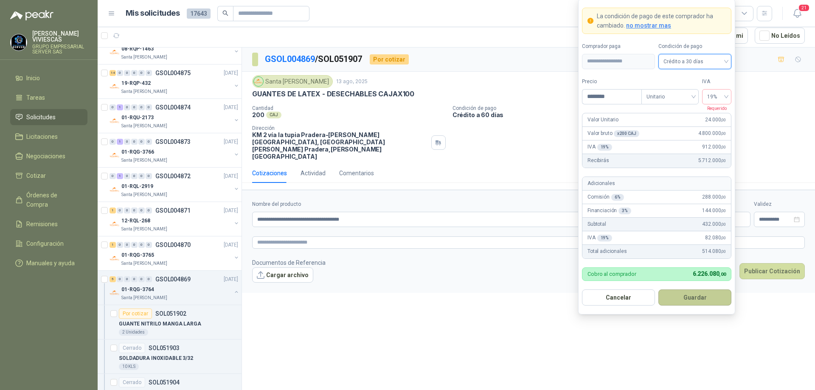
click at [690, 296] on button "Guardar" at bounding box center [695, 298] width 73 height 16
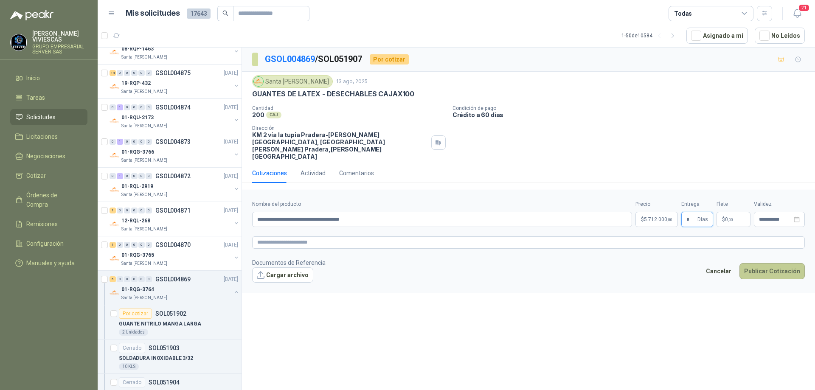
type input "*"
click at [775, 263] on button "Publicar Cotización" at bounding box center [772, 271] width 65 height 16
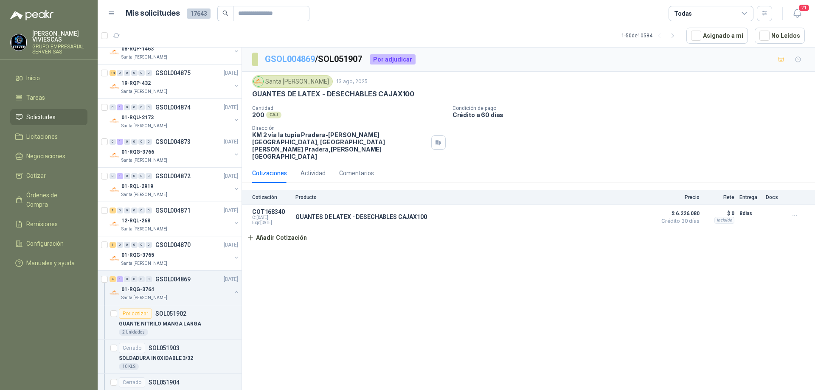
click at [291, 57] on link "GSOL004869" at bounding box center [290, 59] width 50 height 10
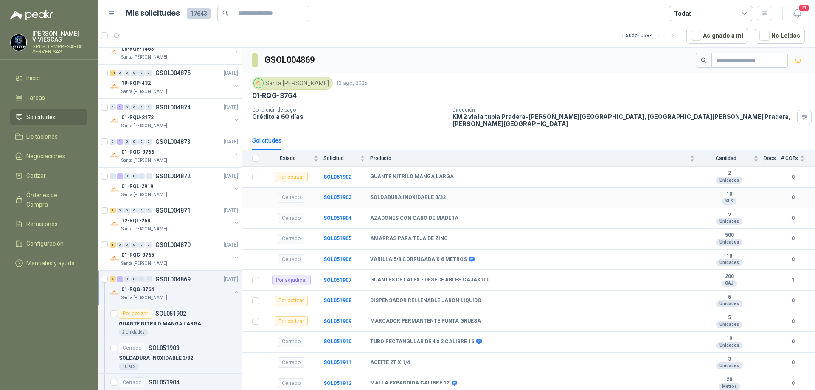
scroll to position [101, 0]
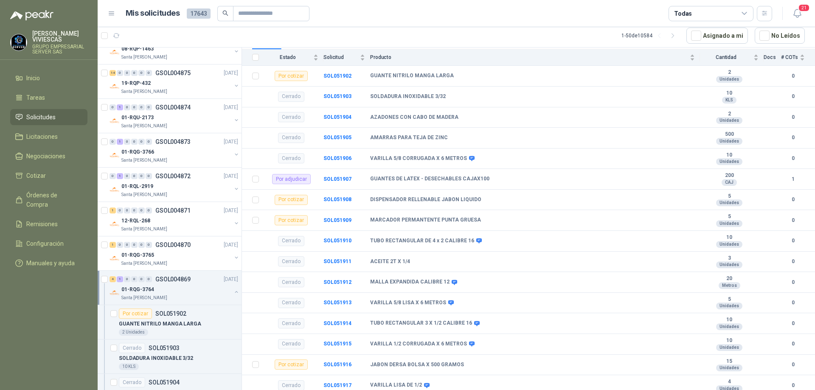
click at [167, 288] on div "01-RQG-3764" at bounding box center [176, 290] width 110 height 10
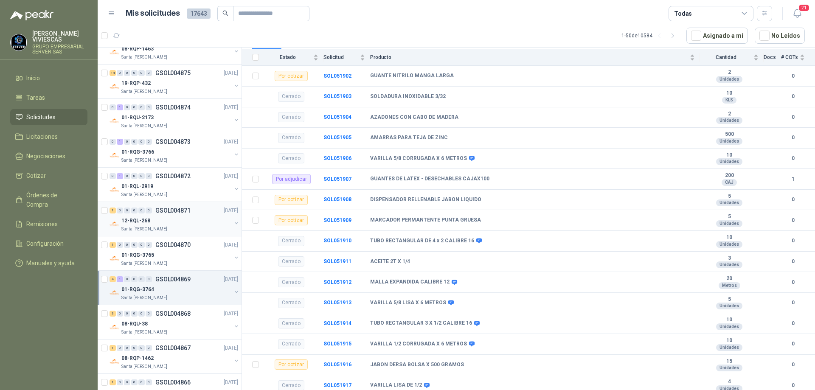
scroll to position [1430, 0]
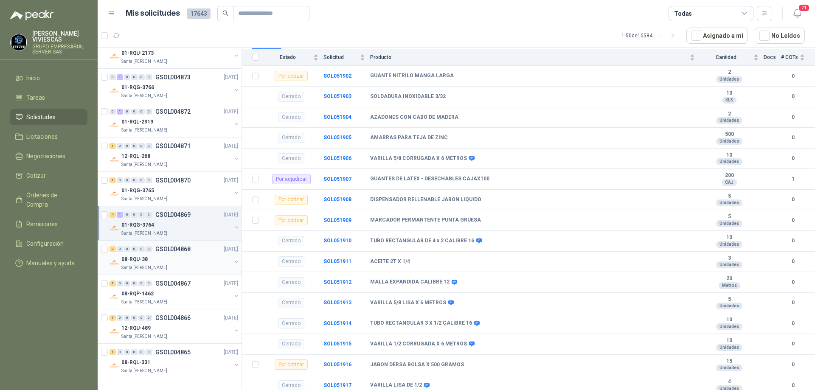
click at [184, 244] on div "3 0 0 0 0 0 GSOL004868 [DATE]" at bounding box center [175, 249] width 130 height 10
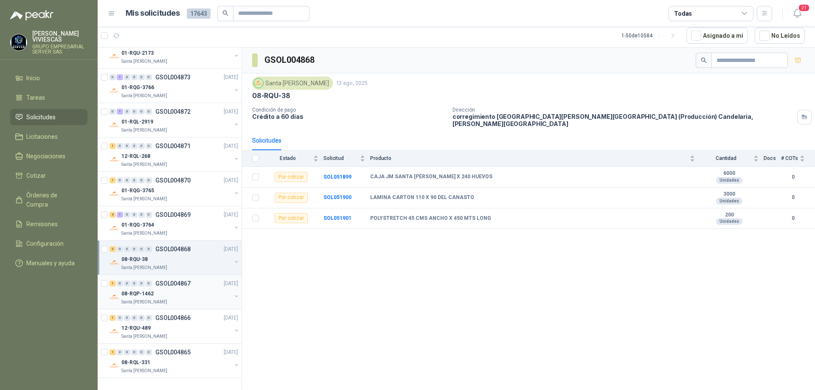
click at [178, 299] on div "Santa [PERSON_NAME]" at bounding box center [176, 302] width 110 height 7
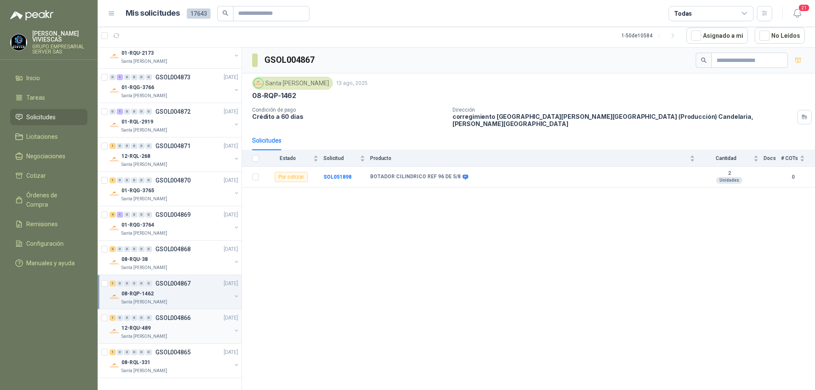
click at [182, 316] on div "1 0 0 0 0 0 GSOL004866 [DATE]" at bounding box center [175, 318] width 130 height 10
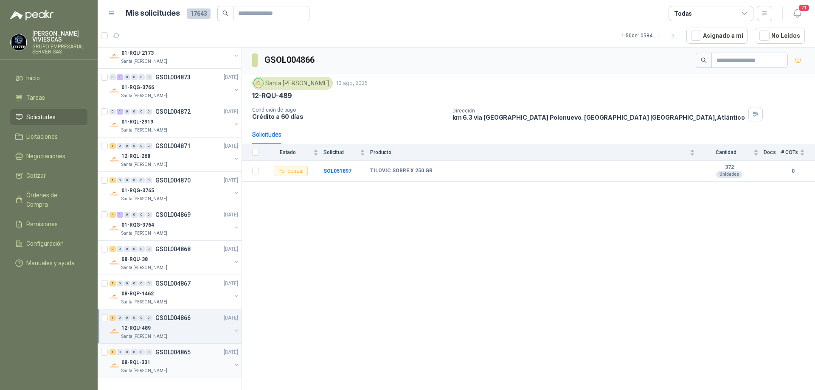
click at [187, 350] on div "1 0 0 0 0 0 GSOL004865 [DATE]" at bounding box center [175, 352] width 130 height 10
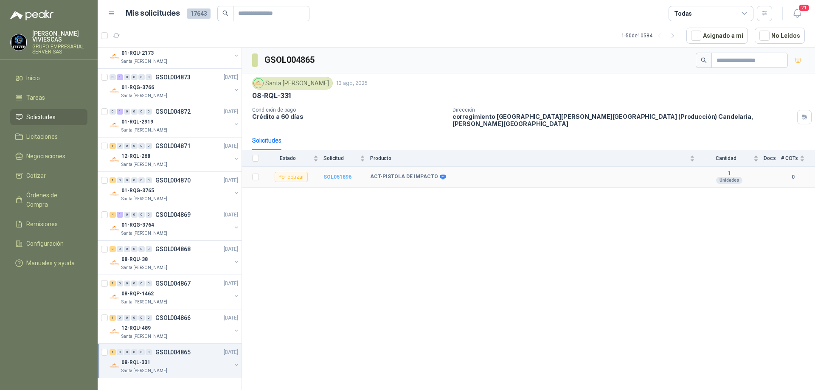
click at [341, 174] on b "SOL051896" at bounding box center [338, 177] width 28 height 6
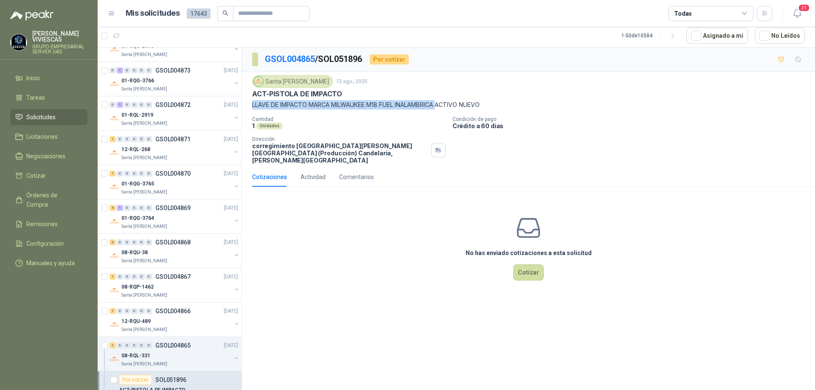
drag, startPoint x: 249, startPoint y: 102, endPoint x: 443, endPoint y: 106, distance: 194.1
click at [443, 106] on div "Santa [PERSON_NAME] [DATE] ACT-PISTOLA DE IMPACTO LLAVE DE IMPACTO MARCA MILWAU…" at bounding box center [528, 120] width 573 height 96
copy p "LLAVE DE IMPACTO MARCA MILWAUKEE M18 FUEL INALAMBRICA"
click at [411, 227] on div "No has enviado cotizaciones a esta solicitud Cotizar" at bounding box center [528, 248] width 573 height 108
click at [523, 266] on button "Cotizar" at bounding box center [528, 273] width 31 height 16
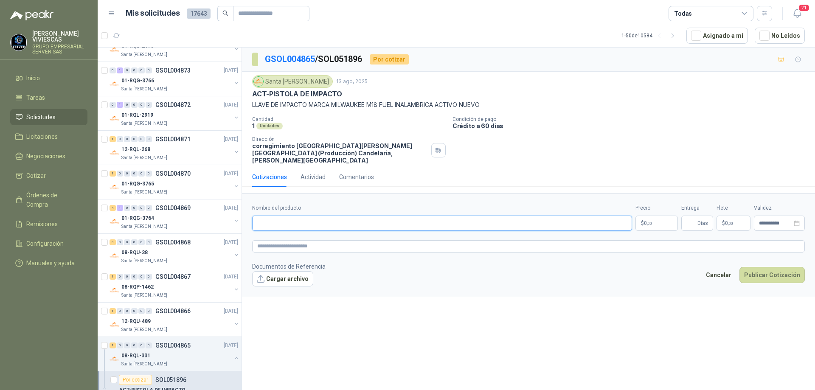
click at [293, 216] on input "Nombre del producto" at bounding box center [442, 223] width 380 height 15
type input "**********"
click at [643, 216] on p "$ 0 ,00" at bounding box center [657, 223] width 42 height 15
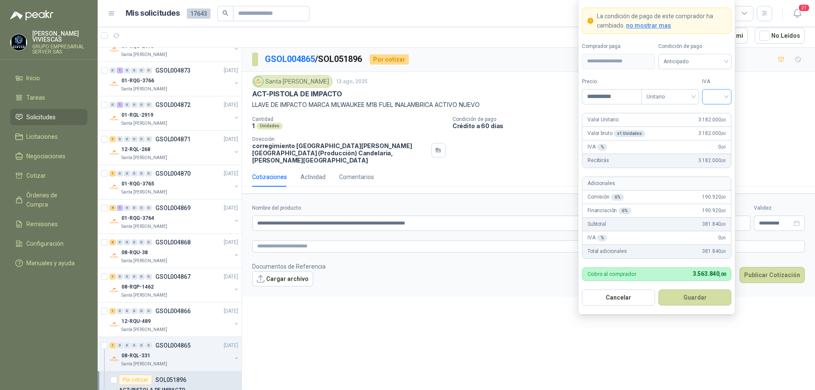
type input "**********"
click at [724, 95] on input "search" at bounding box center [716, 96] width 19 height 13
click at [710, 112] on div "19%" at bounding box center [717, 114] width 16 height 9
click at [715, 59] on span "Anticipado" at bounding box center [695, 61] width 63 height 13
click at [700, 92] on div "Crédito a 30 días" at bounding box center [694, 92] width 59 height 9
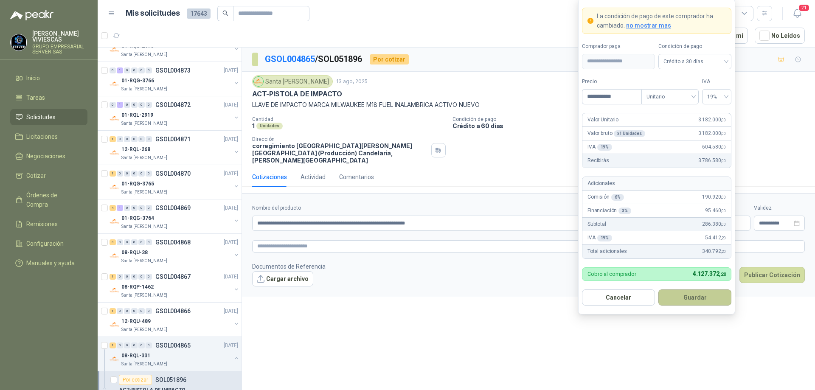
click at [691, 301] on button "Guardar" at bounding box center [695, 298] width 73 height 16
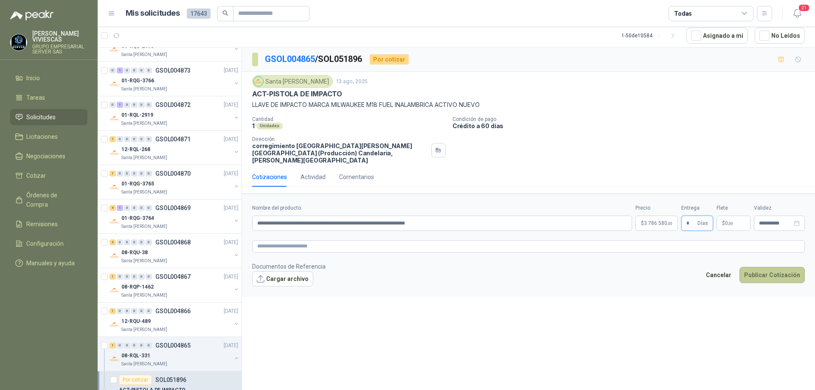
type input "*"
click at [781, 267] on button "Publicar Cotización" at bounding box center [772, 275] width 65 height 16
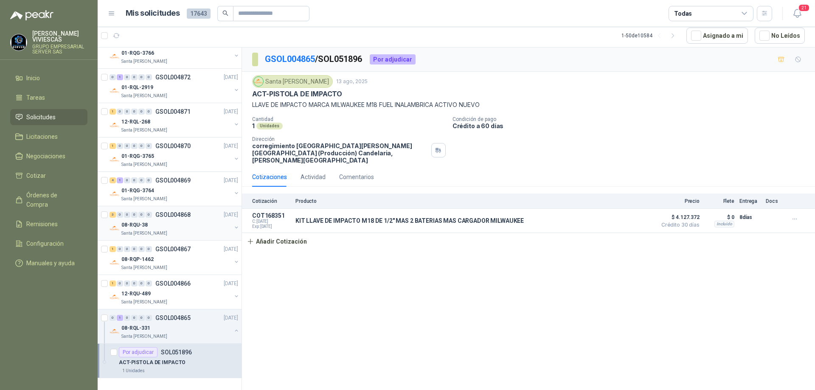
scroll to position [1422, 0]
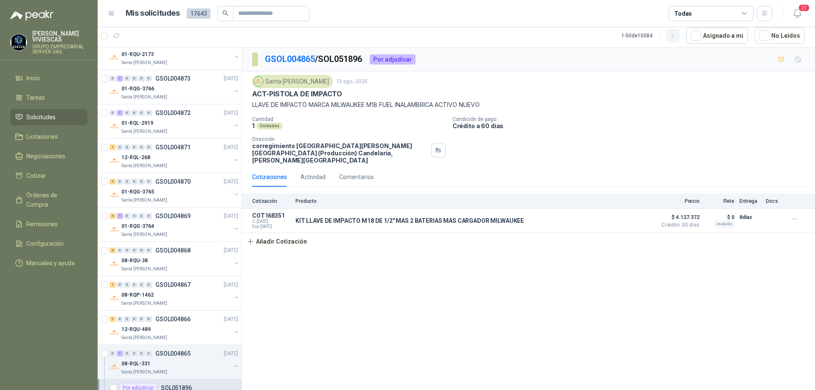
click at [676, 38] on icon "button" at bounding box center [673, 35] width 7 height 7
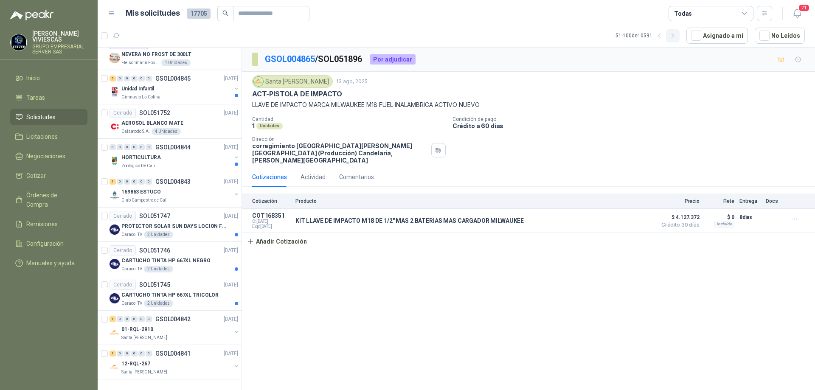
scroll to position [0, 0]
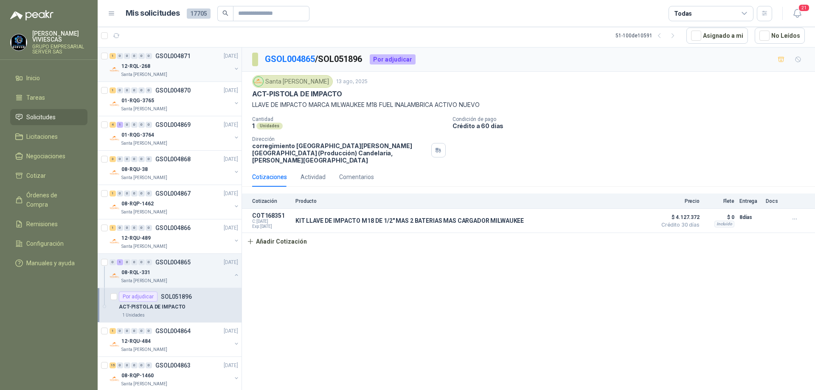
click at [162, 67] on div "12-RQL-268" at bounding box center [176, 66] width 110 height 10
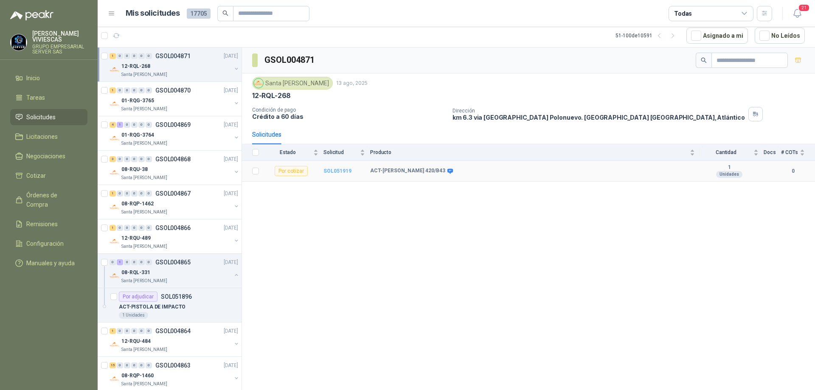
click at [342, 170] on b "SOL051919" at bounding box center [338, 171] width 28 height 6
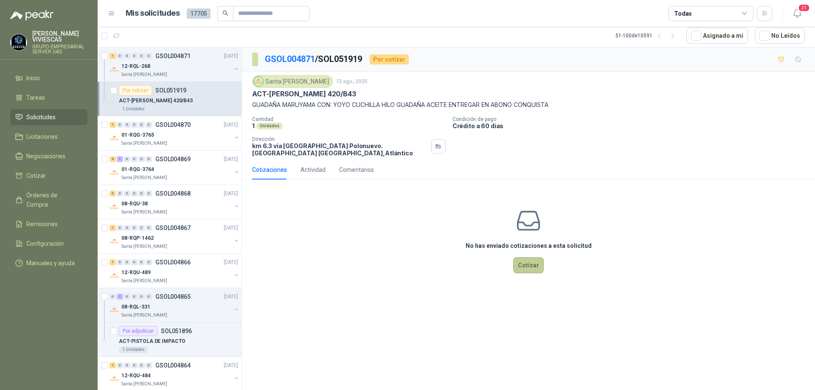
click at [521, 263] on button "Cotizar" at bounding box center [528, 265] width 31 height 16
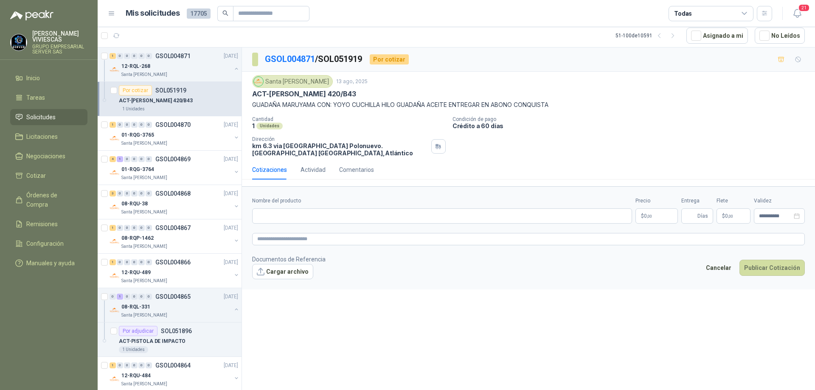
click at [313, 208] on div "Nombre del producto" at bounding box center [442, 210] width 380 height 27
click at [311, 215] on input "Nombre del producto" at bounding box center [442, 216] width 380 height 15
type input "**********"
click at [648, 217] on body "[PERSON_NAME] GRUPO EMPRESARIAL SERVER SAS Inicio Tareas Solicitudes Licitacion…" at bounding box center [407, 195] width 815 height 390
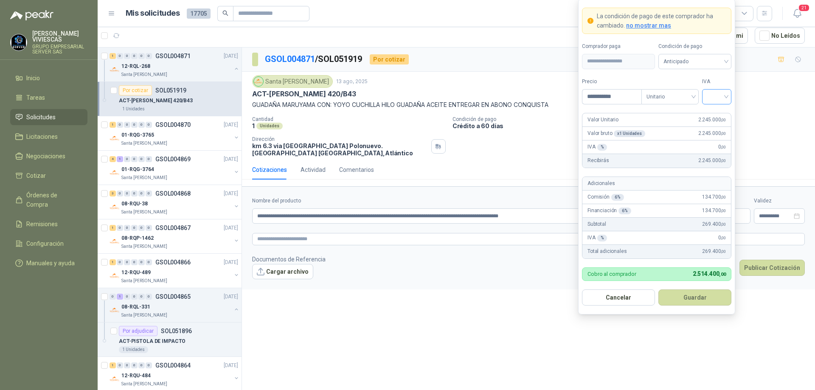
type input "**********"
click at [724, 98] on input "search" at bounding box center [716, 96] width 19 height 13
click at [724, 108] on div "19%" at bounding box center [717, 114] width 26 height 14
click at [722, 62] on span "Anticipado" at bounding box center [695, 61] width 63 height 13
click at [702, 90] on div "Crédito a 30 días" at bounding box center [694, 92] width 59 height 9
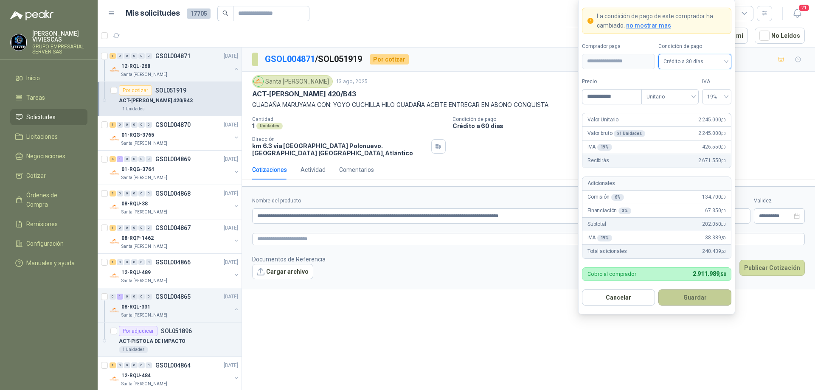
click at [693, 300] on button "Guardar" at bounding box center [695, 298] width 73 height 16
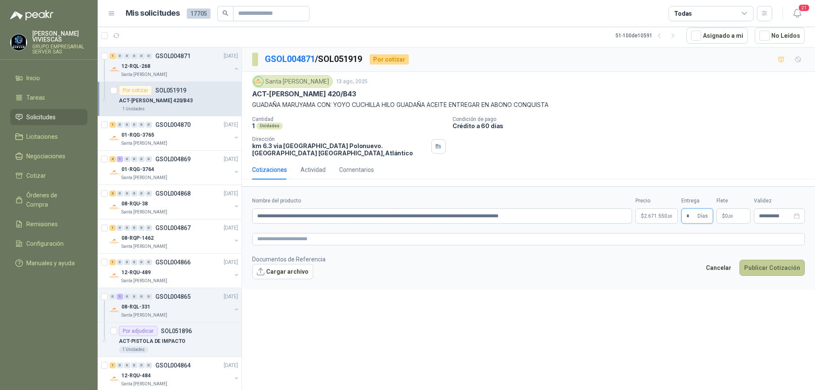
type input "*"
click at [754, 267] on button "Publicar Cotización" at bounding box center [772, 268] width 65 height 16
drag, startPoint x: 585, startPoint y: 213, endPoint x: 569, endPoint y: 213, distance: 15.3
click at [569, 213] on input "**********" at bounding box center [442, 216] width 380 height 15
click at [402, 216] on input "**********" at bounding box center [442, 216] width 380 height 15
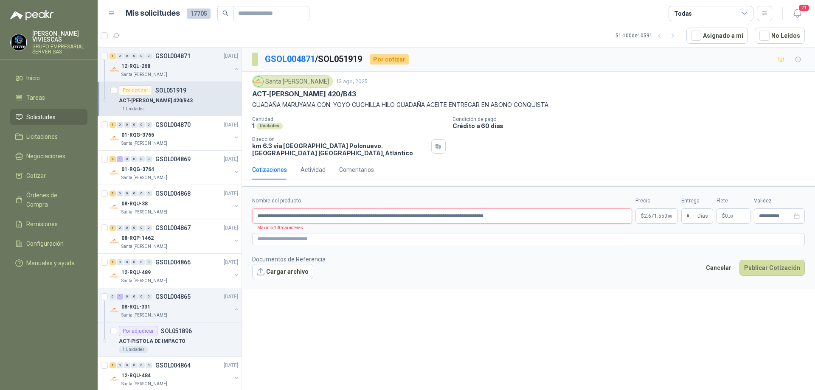
click at [395, 216] on input "**********" at bounding box center [442, 216] width 380 height 15
click at [761, 265] on button "Publicar Cotización" at bounding box center [772, 268] width 65 height 16
click at [445, 216] on input "**********" at bounding box center [442, 216] width 380 height 15
click at [555, 217] on input "**********" at bounding box center [442, 216] width 380 height 15
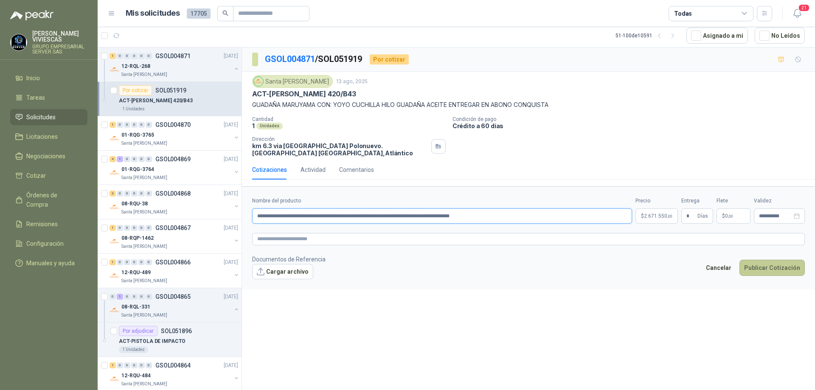
type input "**********"
click at [762, 268] on button "Publicar Cotización" at bounding box center [772, 268] width 65 height 16
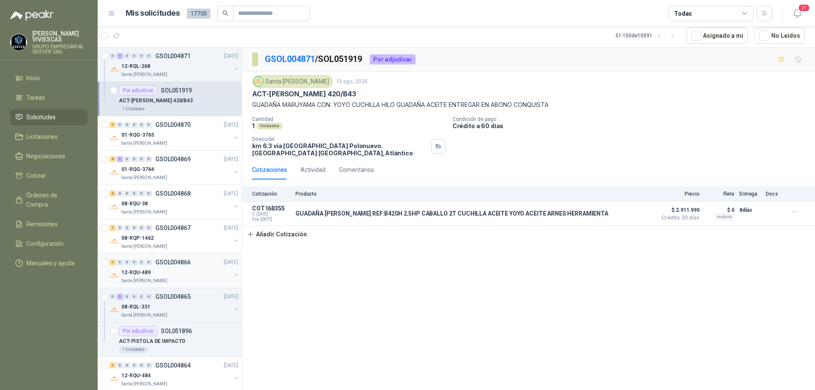
scroll to position [127, 0]
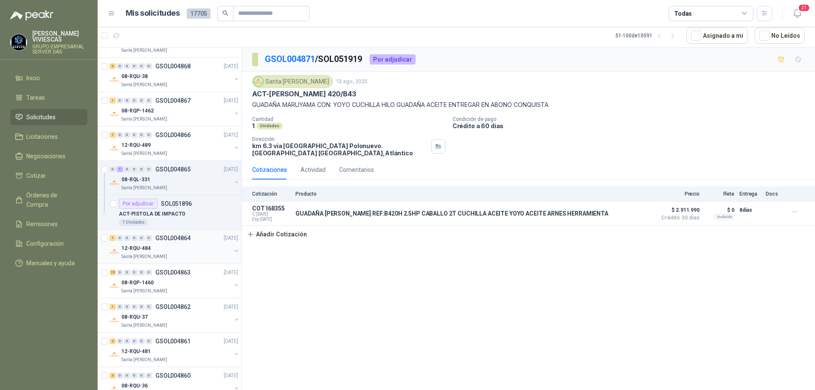
click at [175, 249] on div "12-RQU-484" at bounding box center [176, 248] width 110 height 10
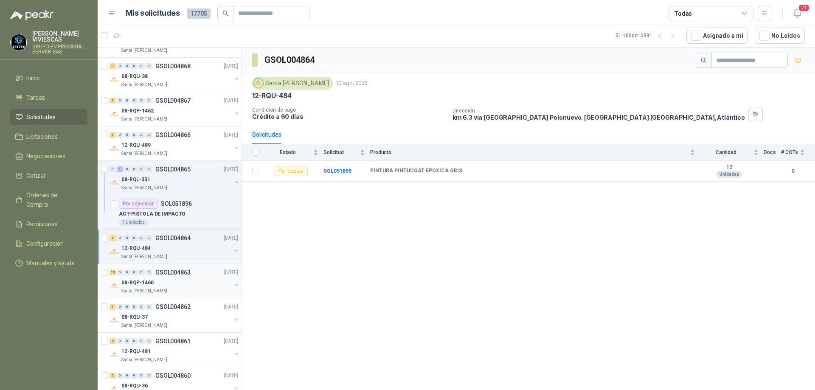
click at [177, 284] on div "08-RQP-1460" at bounding box center [176, 283] width 110 height 10
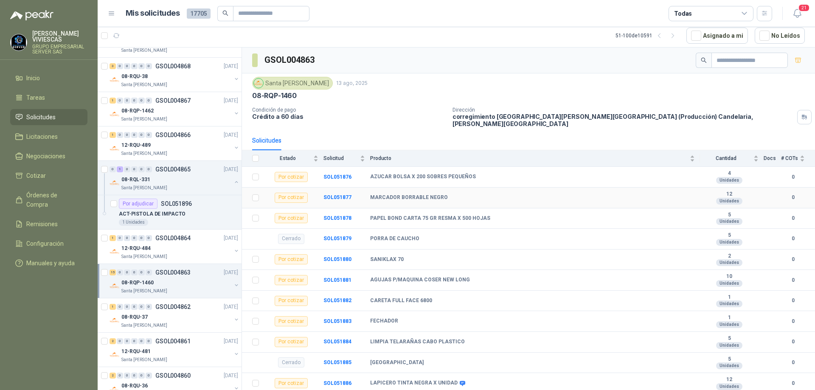
scroll to position [163, 0]
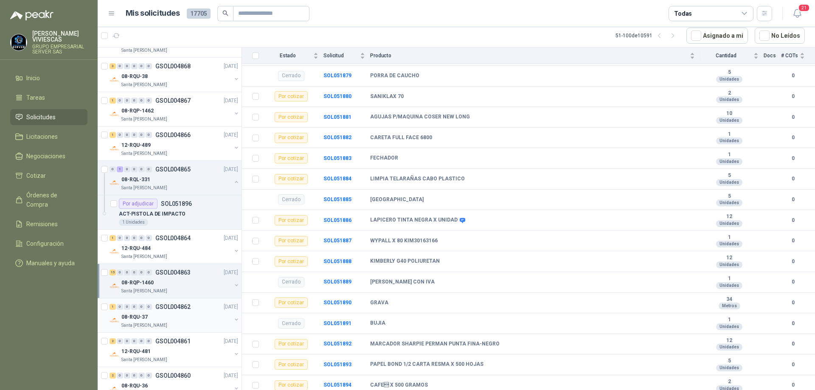
click at [158, 316] on div "08-RQU-37" at bounding box center [176, 317] width 110 height 10
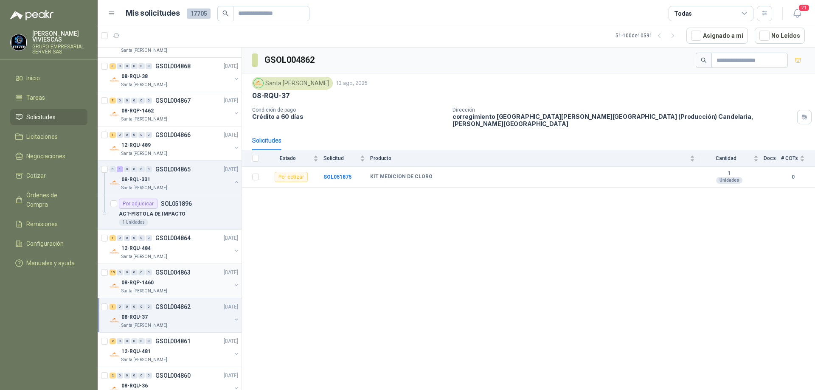
scroll to position [255, 0]
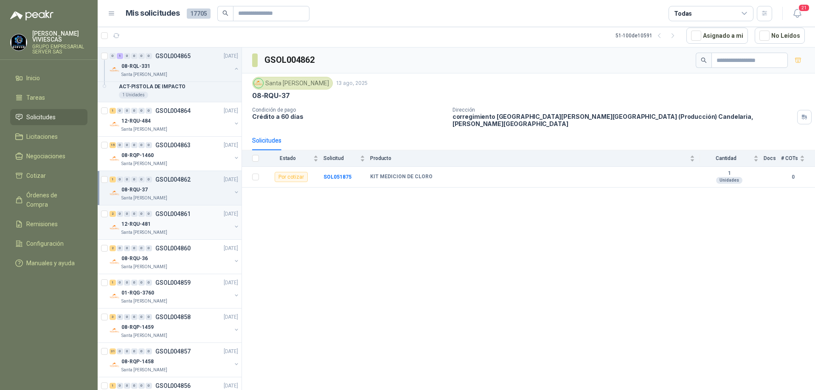
click at [181, 214] on p "GSOL004861" at bounding box center [172, 214] width 35 height 6
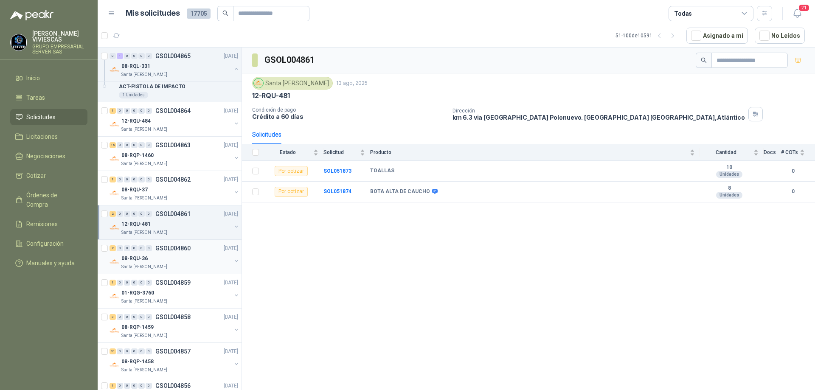
click at [166, 255] on div "08-RQU-36" at bounding box center [176, 259] width 110 height 10
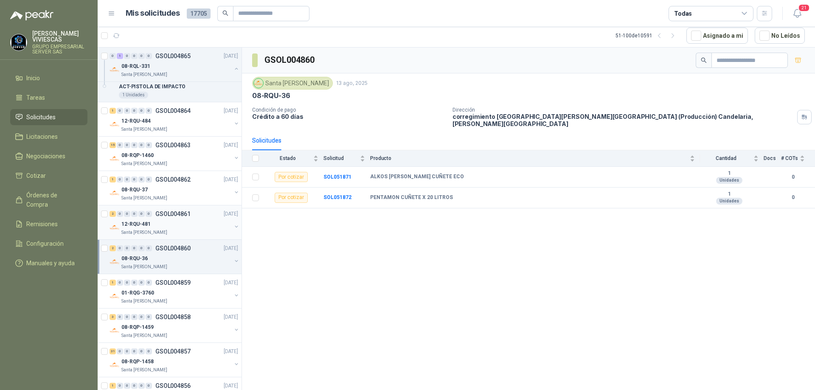
click at [182, 222] on div "12-RQU-481" at bounding box center [176, 224] width 110 height 10
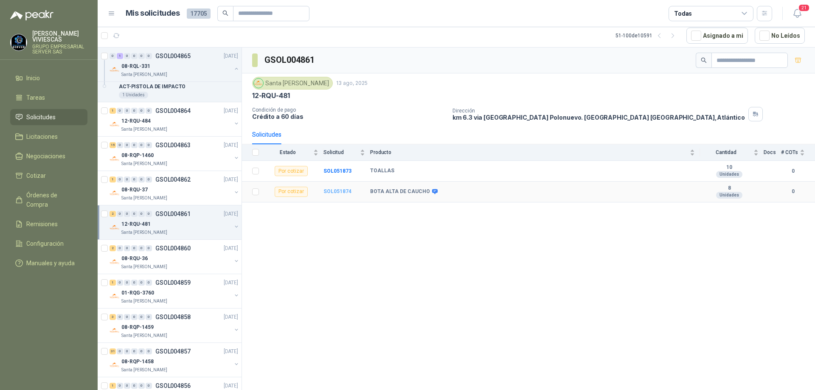
click at [338, 191] on b "SOL051874" at bounding box center [338, 192] width 28 height 6
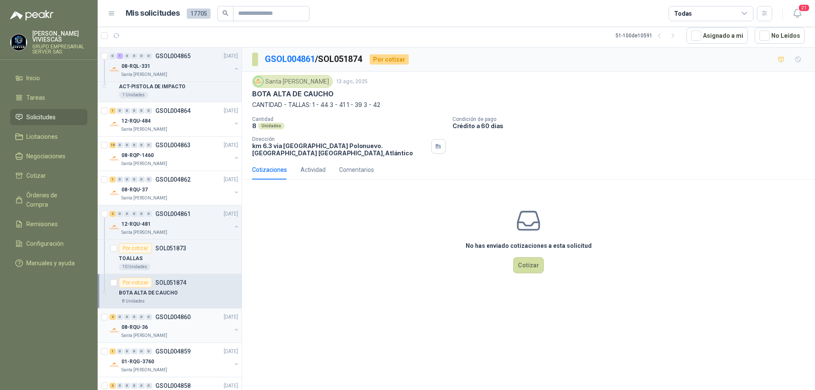
click at [150, 326] on div "08-RQU-36" at bounding box center [176, 327] width 110 height 10
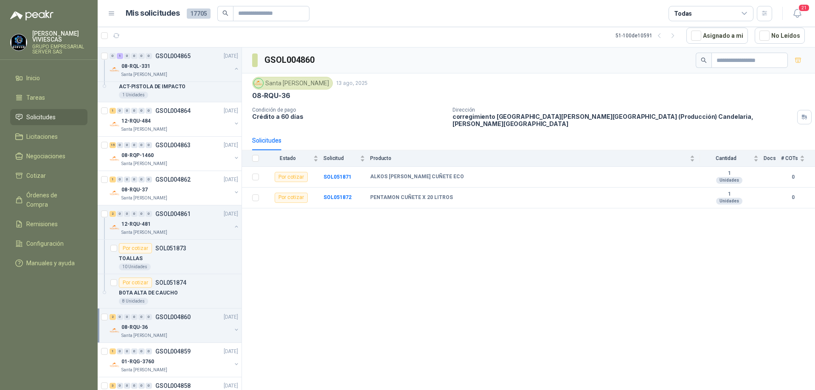
scroll to position [382, 0]
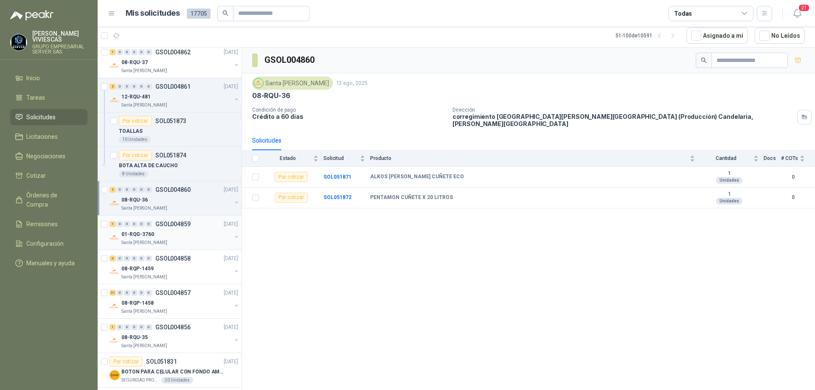
click at [177, 228] on div "1 0 0 0 0 0 GSOL004859 [DATE]" at bounding box center [175, 224] width 130 height 10
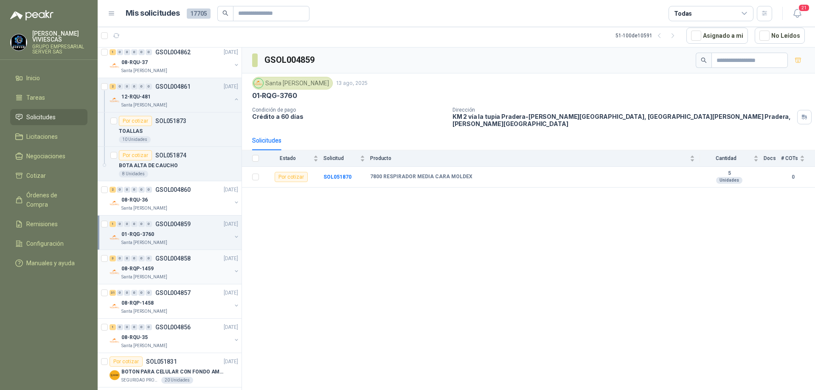
click at [171, 262] on div "3 0 0 0 0 0 GSOL004858 [DATE]" at bounding box center [175, 259] width 130 height 10
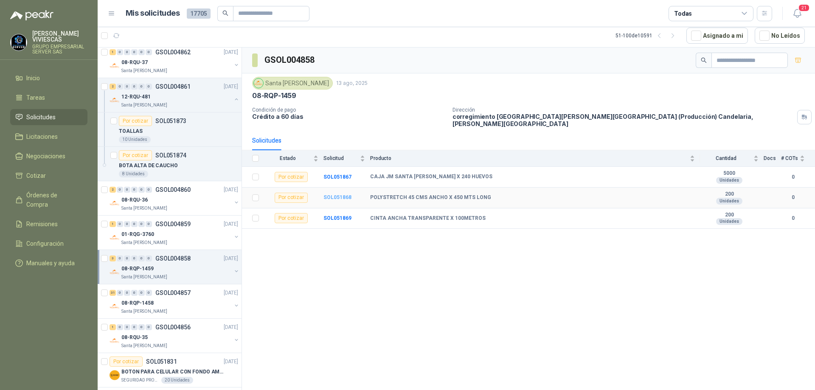
click at [342, 194] on b "SOL051868" at bounding box center [338, 197] width 28 height 6
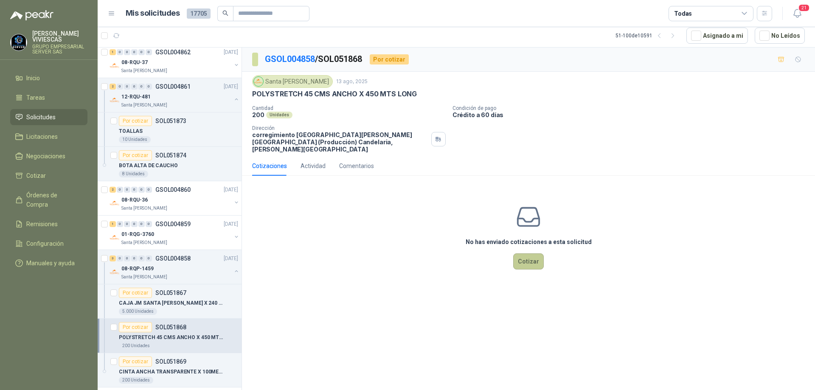
click at [533, 254] on button "Cotizar" at bounding box center [528, 262] width 31 height 16
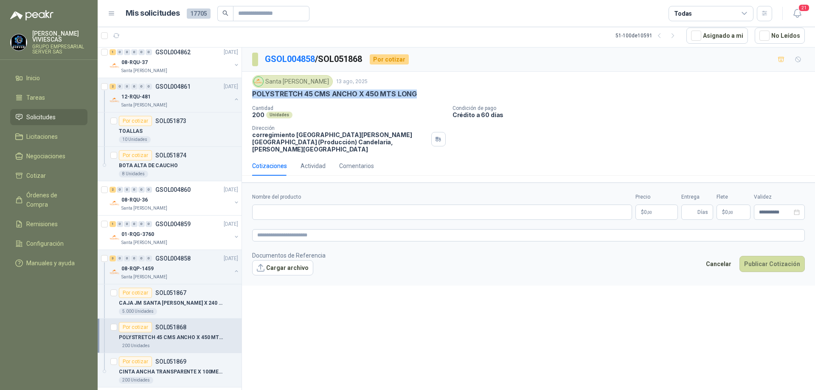
drag, startPoint x: 415, startPoint y: 95, endPoint x: 251, endPoint y: 94, distance: 164.3
click at [251, 94] on div "Santa [PERSON_NAME] [DATE] POLYSTRETCH 45 CMS ANCHO X 450 MTS LONG Cantidad 200…" at bounding box center [528, 114] width 573 height 85
copy p "POLYSTRETCH 45 CMS ANCHO X 450 MTS LONG"
paste input "**********"
type input "**********"
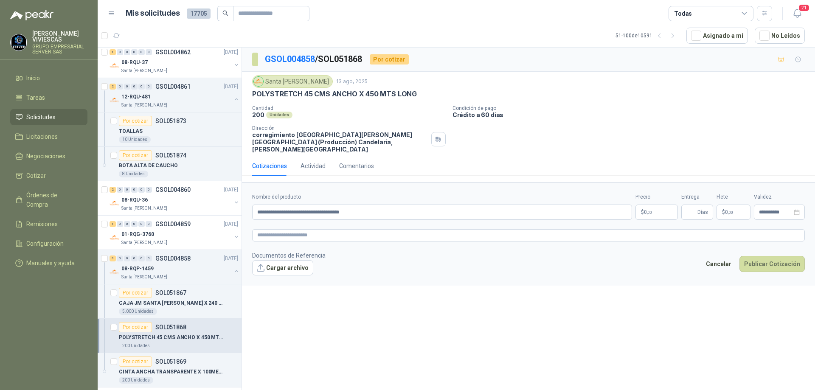
click at [654, 205] on body "[PERSON_NAME] GRUPO EMPRESARIAL SERVER SAS Inicio Tareas Solicitudes Licitacion…" at bounding box center [407, 195] width 815 height 390
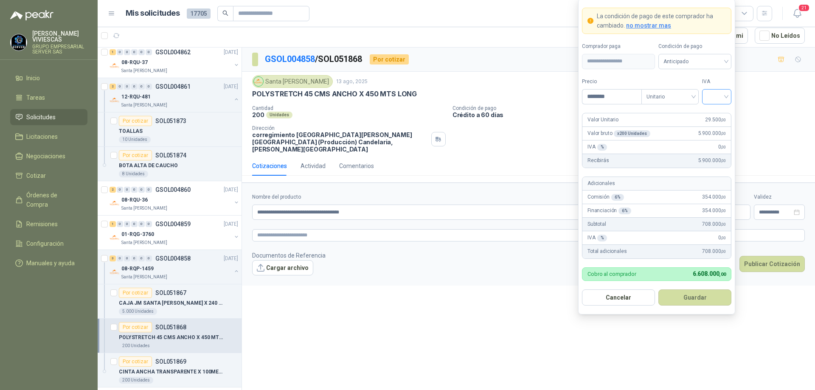
click at [726, 95] on input "search" at bounding box center [716, 96] width 19 height 13
click at [718, 113] on div "19%" at bounding box center [717, 114] width 16 height 9
click at [613, 93] on input "********" at bounding box center [612, 97] width 59 height 14
click at [731, 97] on div "19%" at bounding box center [716, 96] width 29 height 15
type input "********"
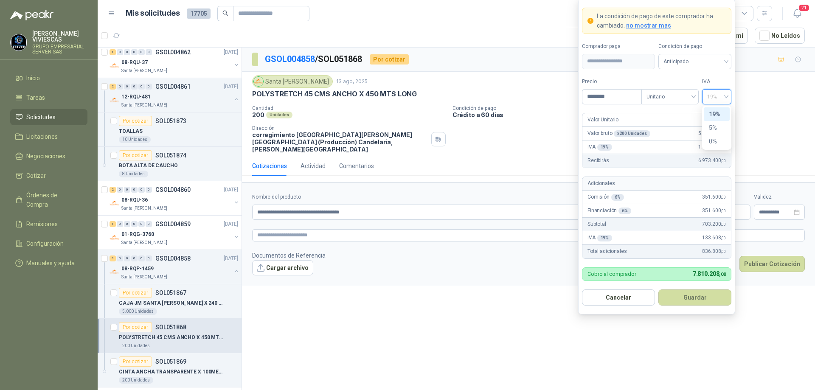
click at [717, 113] on div "19%" at bounding box center [717, 114] width 16 height 9
click at [718, 59] on span "Anticipado" at bounding box center [695, 61] width 63 height 13
click at [695, 91] on div "Crédito a 30 días" at bounding box center [694, 92] width 59 height 9
click at [689, 305] on button "Guardar" at bounding box center [695, 298] width 73 height 16
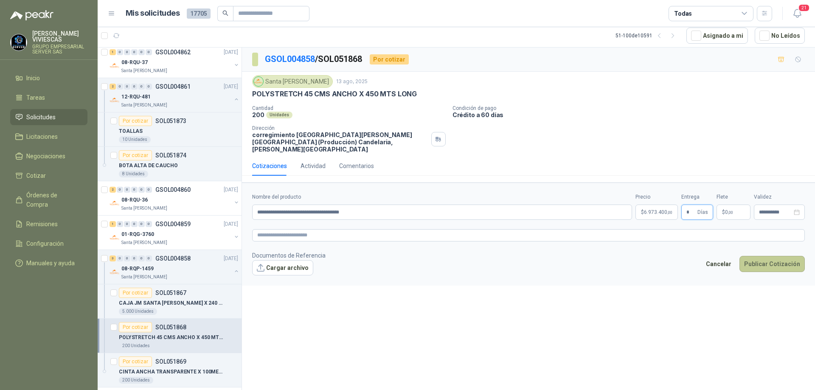
type input "*"
click at [763, 258] on button "Publicar Cotización" at bounding box center [772, 264] width 65 height 16
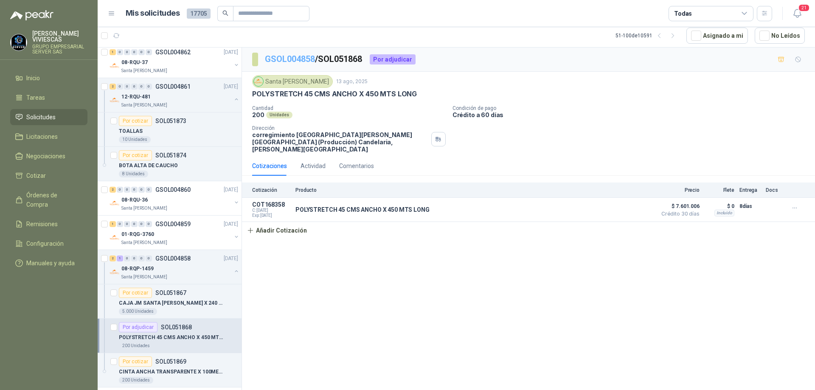
click at [290, 54] on link "GSOL004858" at bounding box center [290, 59] width 50 height 10
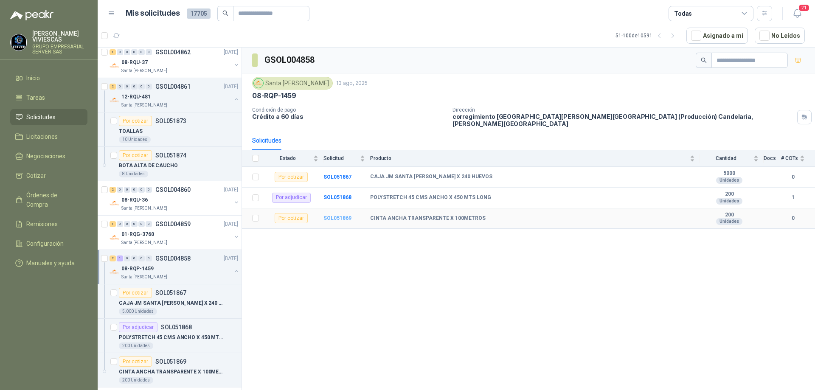
click at [344, 215] on b "SOL051869" at bounding box center [338, 218] width 28 height 6
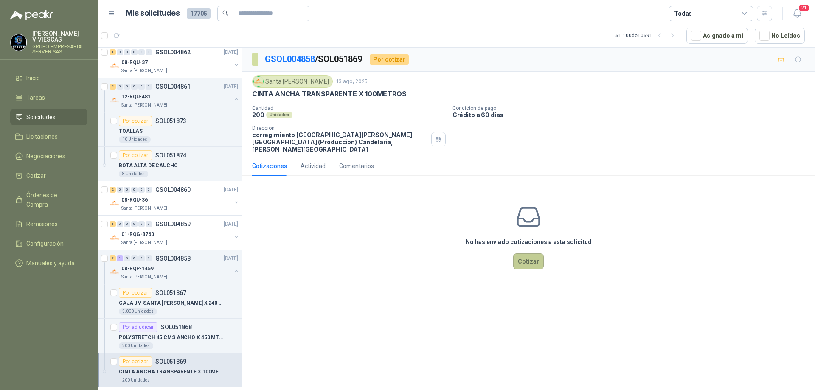
click at [524, 254] on button "Cotizar" at bounding box center [528, 262] width 31 height 16
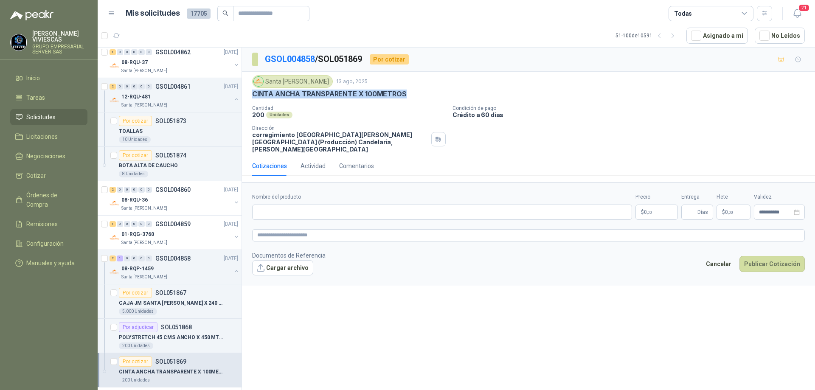
drag, startPoint x: 413, startPoint y: 92, endPoint x: 250, endPoint y: 93, distance: 163.5
click at [250, 93] on div "Santa [PERSON_NAME] [DATE] CINTA ANCHA TRANSPARENTE X 100METROS Cantidad 200 Un…" at bounding box center [528, 114] width 573 height 85
copy p "CINTA ANCHA TRANSPARENTE X 100METROS"
paste input "**********"
type input "**********"
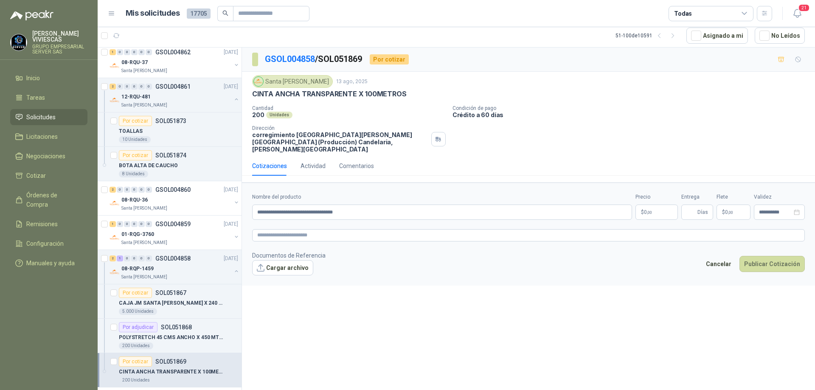
click at [650, 210] on span ",00" at bounding box center [649, 212] width 5 height 5
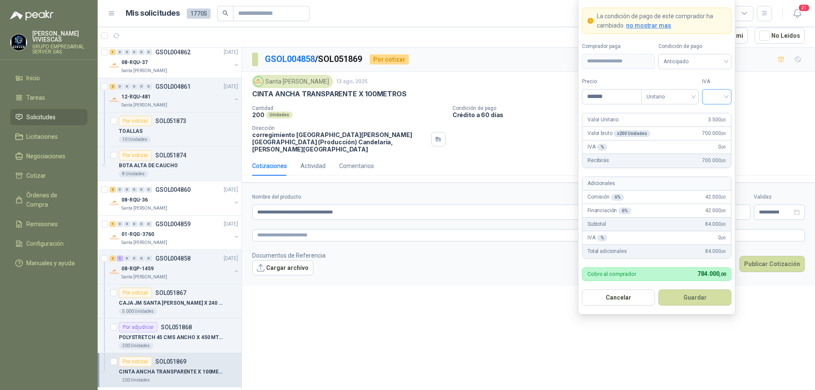
type input "*******"
click at [723, 96] on input "search" at bounding box center [716, 96] width 19 height 13
click at [719, 108] on div "19%" at bounding box center [717, 114] width 26 height 14
click at [709, 63] on span "Anticipado" at bounding box center [695, 61] width 63 height 13
click at [698, 92] on div "Crédito a 30 días" at bounding box center [694, 92] width 59 height 9
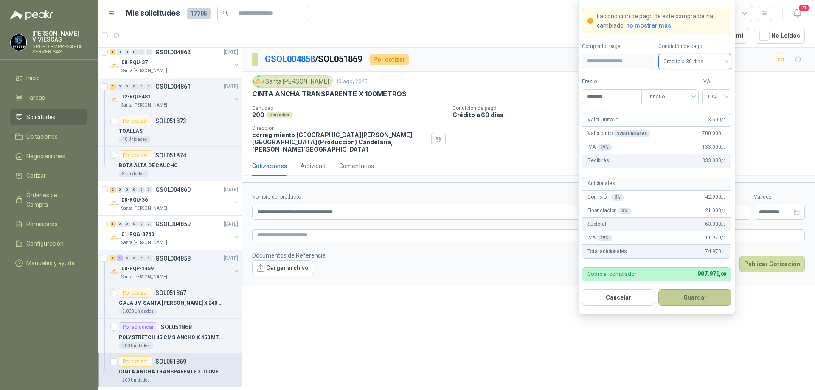
click at [683, 299] on button "Guardar" at bounding box center [695, 298] width 73 height 16
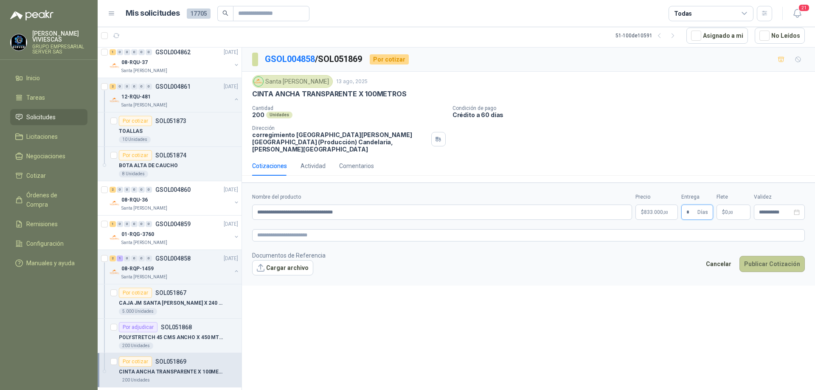
type input "*"
click at [772, 256] on button "Publicar Cotización" at bounding box center [772, 264] width 65 height 16
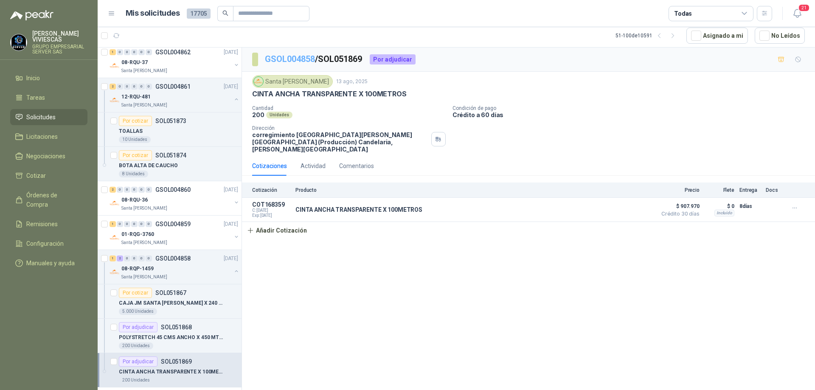
click at [299, 59] on link "GSOL004858" at bounding box center [290, 59] width 50 height 10
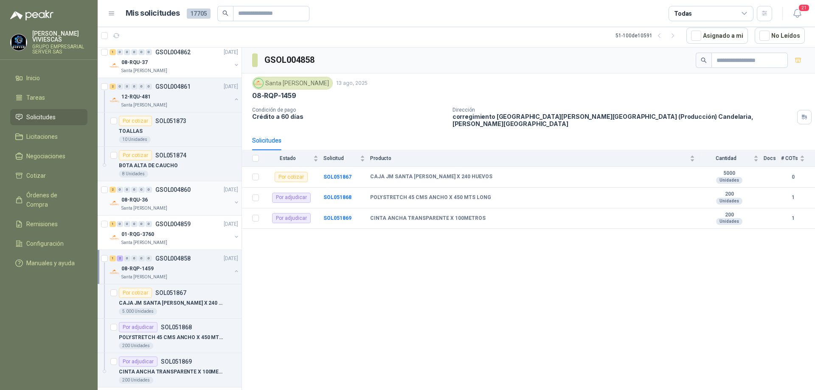
scroll to position [425, 0]
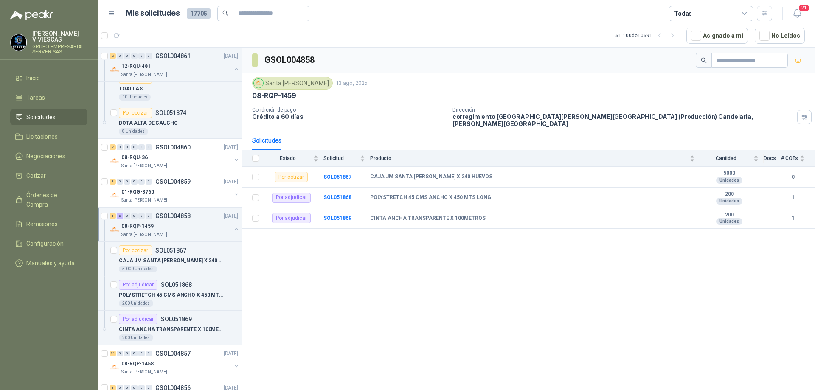
click at [182, 223] on div "08-RQP-1459" at bounding box center [176, 226] width 110 height 10
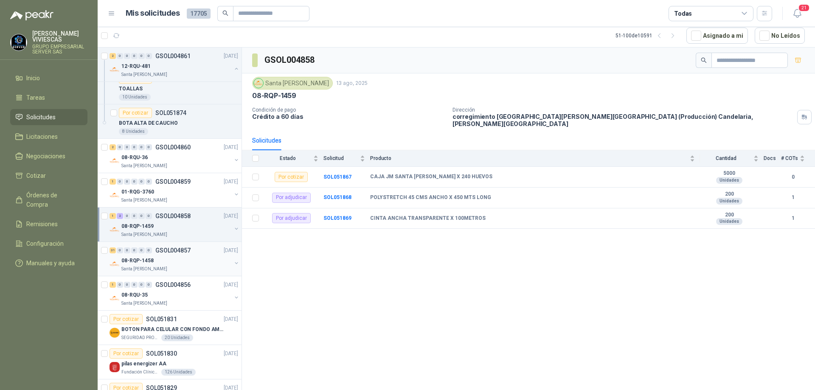
click at [161, 260] on div "08-RQP-1458" at bounding box center [176, 261] width 110 height 10
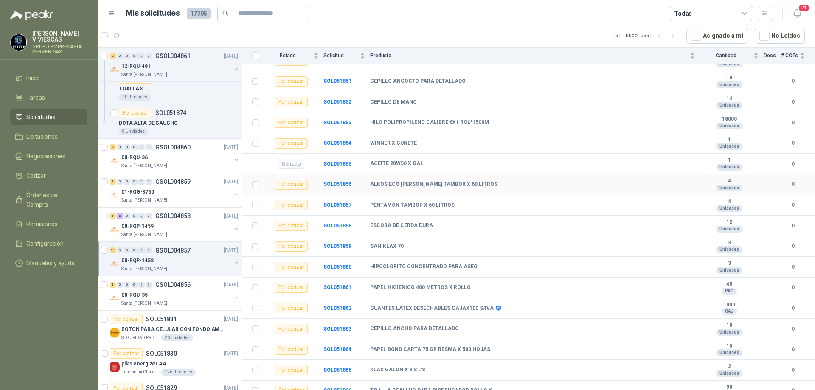
scroll to position [473, 0]
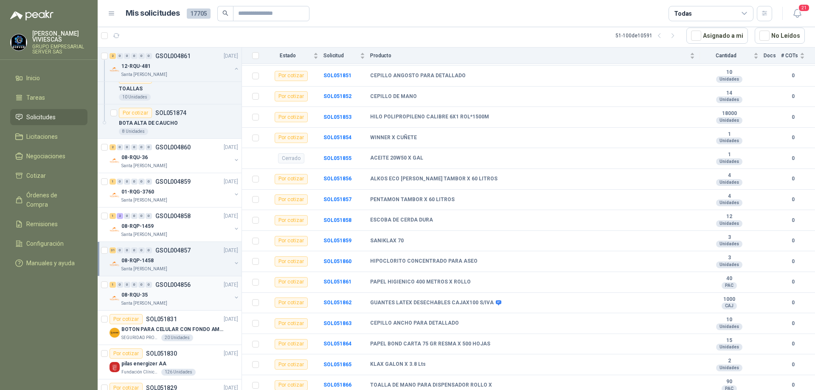
click at [176, 279] on div "1 0 0 0 0 0 GSOL004856 [DATE] 08-RQU-35 Santa [PERSON_NAME]" at bounding box center [170, 293] width 144 height 34
click at [172, 292] on div "08-RQU-35" at bounding box center [176, 295] width 110 height 10
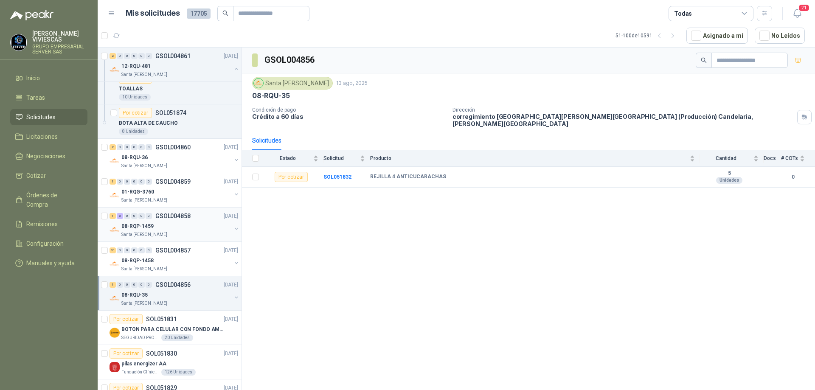
scroll to position [467, 0]
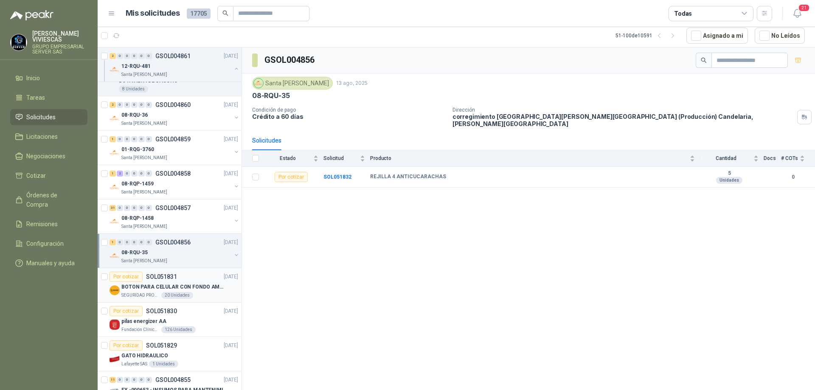
click at [205, 293] on div "SEGURIDAD PROVISER LTDA 20 Unidades" at bounding box center [179, 295] width 117 height 7
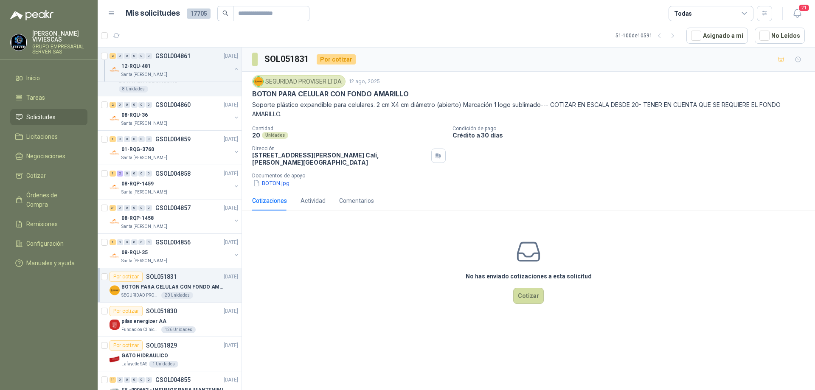
click at [203, 293] on div "SEGURIDAD PROVISER LTDA 20 Unidades" at bounding box center [179, 295] width 117 height 7
click at [182, 311] on div "Por cotizar SOL051830 [DATE]" at bounding box center [174, 311] width 129 height 10
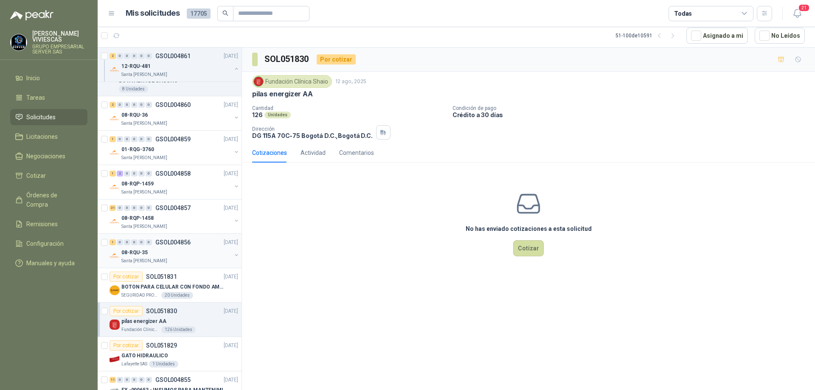
scroll to position [595, 0]
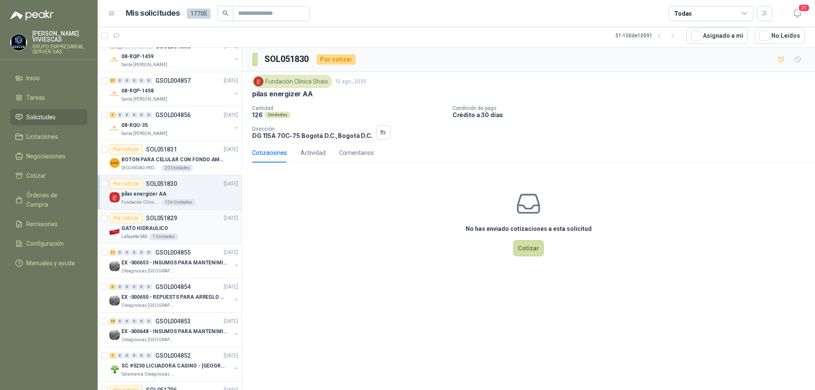
click at [211, 223] on div "Por cotizar SOL051829 [DATE]" at bounding box center [174, 218] width 129 height 10
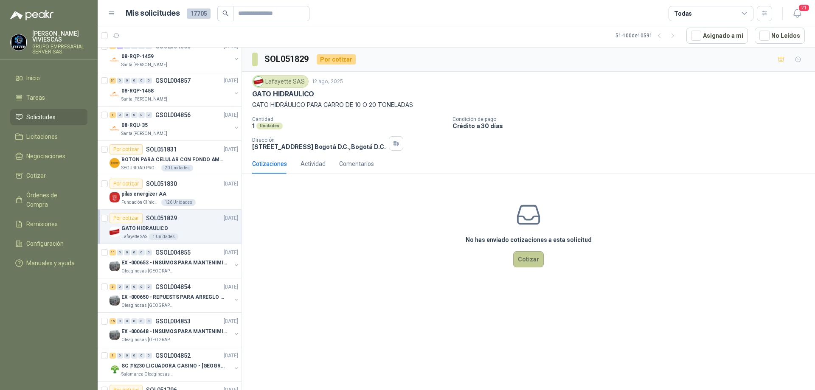
click at [531, 260] on button "Cotizar" at bounding box center [528, 259] width 31 height 16
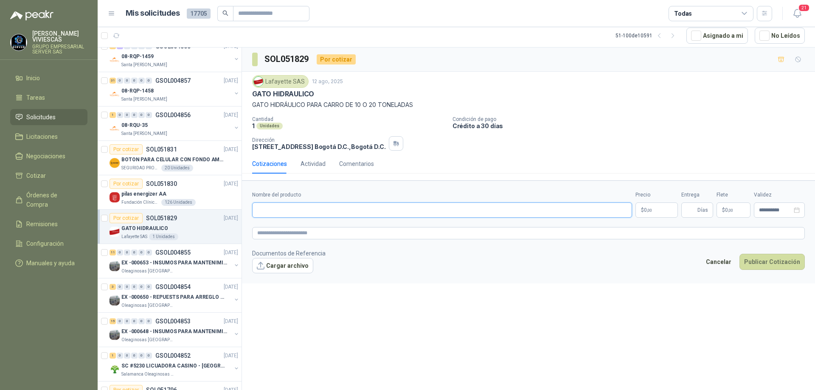
paste input "**********"
type input "**********"
click at [650, 206] on body "[PERSON_NAME] GRUPO EMPRESARIAL SERVER SAS Inicio Tareas Solicitudes Licitacion…" at bounding box center [407, 195] width 815 height 390
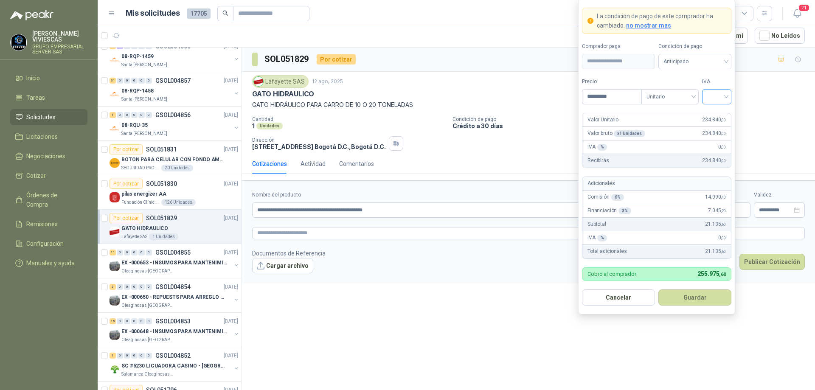
type input "*********"
click at [724, 94] on input "search" at bounding box center [716, 96] width 19 height 13
drag, startPoint x: 720, startPoint y: 113, endPoint x: 715, endPoint y: 85, distance: 28.0
click at [719, 113] on div "19%" at bounding box center [717, 114] width 16 height 9
click at [709, 58] on span "Anticipado" at bounding box center [695, 61] width 63 height 13
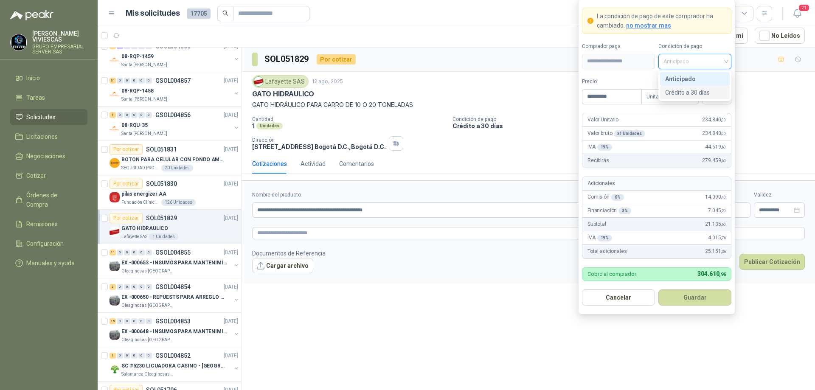
click at [701, 90] on div "Crédito a 30 días" at bounding box center [694, 92] width 59 height 9
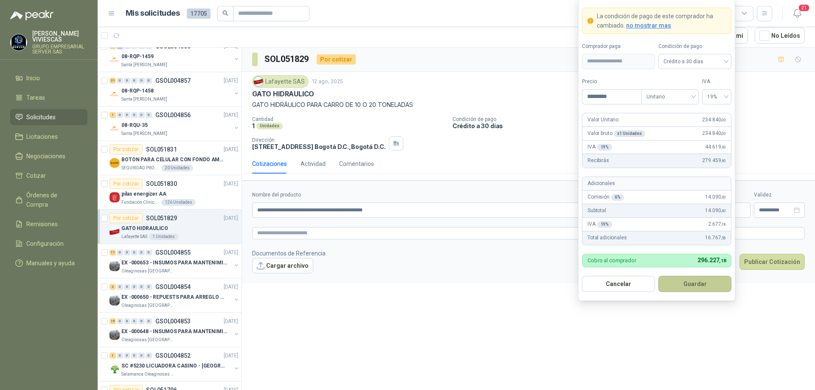
click at [693, 284] on button "Guardar" at bounding box center [695, 284] width 73 height 16
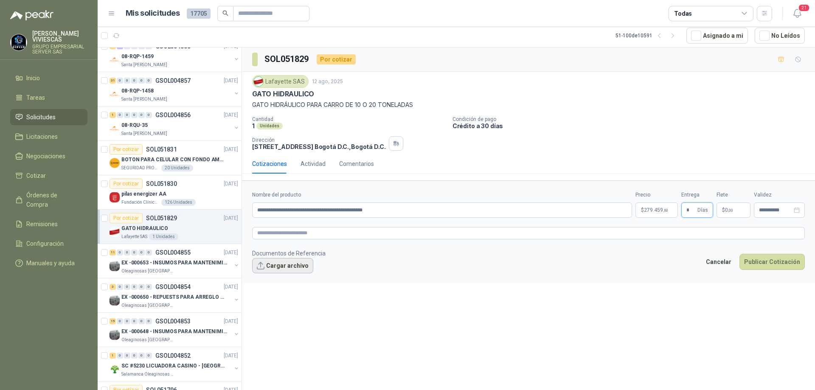
type input "*"
click at [290, 268] on button "Cargar archivo" at bounding box center [282, 265] width 61 height 15
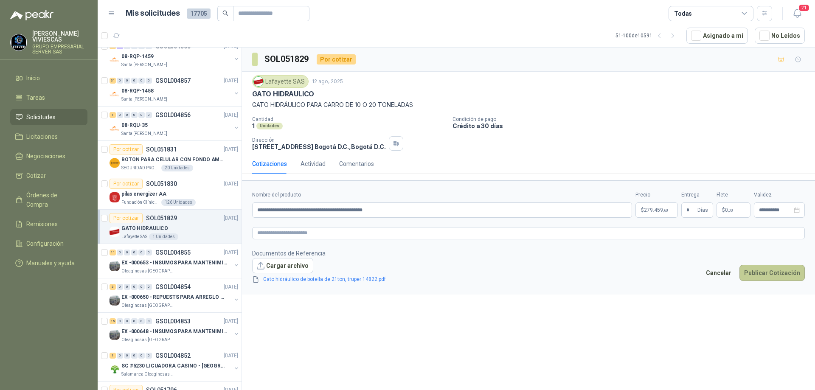
click at [767, 272] on button "Publicar Cotización" at bounding box center [772, 273] width 65 height 16
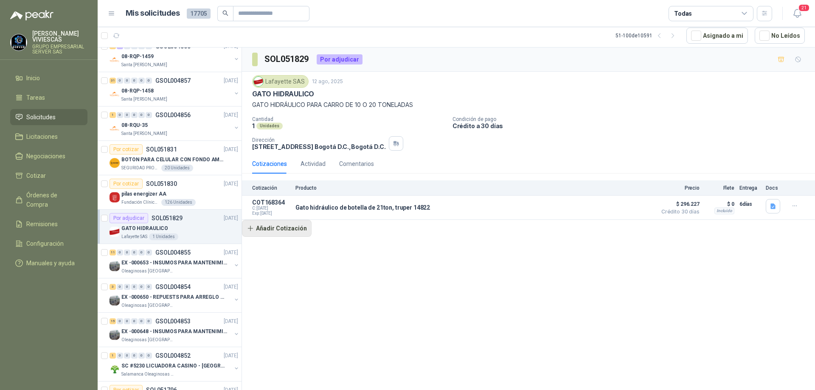
click at [299, 234] on button "Añadir Cotización" at bounding box center [277, 228] width 70 height 17
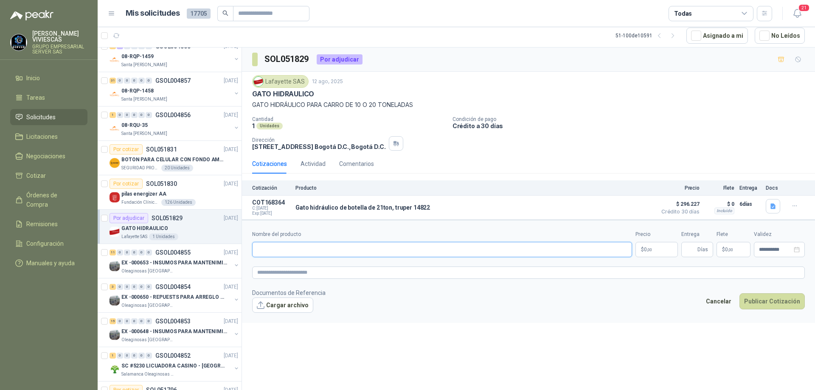
paste input "**********"
type input "**********"
click at [655, 250] on p "$ 0 ,00" at bounding box center [657, 249] width 42 height 15
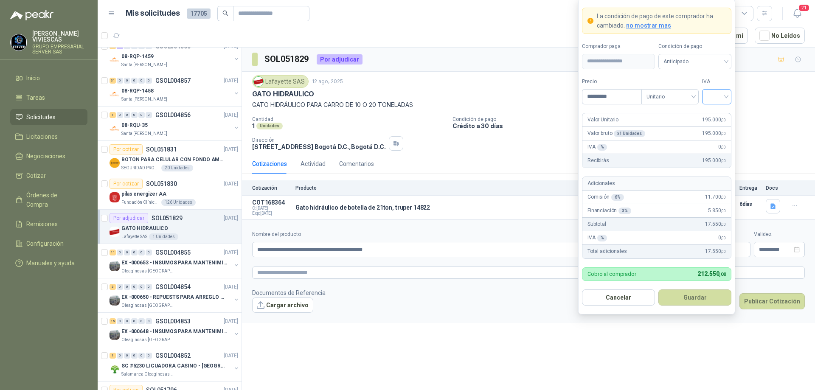
click at [729, 93] on div at bounding box center [716, 96] width 29 height 15
type input "*********"
click at [719, 113] on div "19%" at bounding box center [717, 114] width 16 height 9
click at [714, 61] on span "Anticipado" at bounding box center [695, 61] width 63 height 13
click at [693, 95] on div "Crédito a 30 días" at bounding box center [694, 92] width 59 height 9
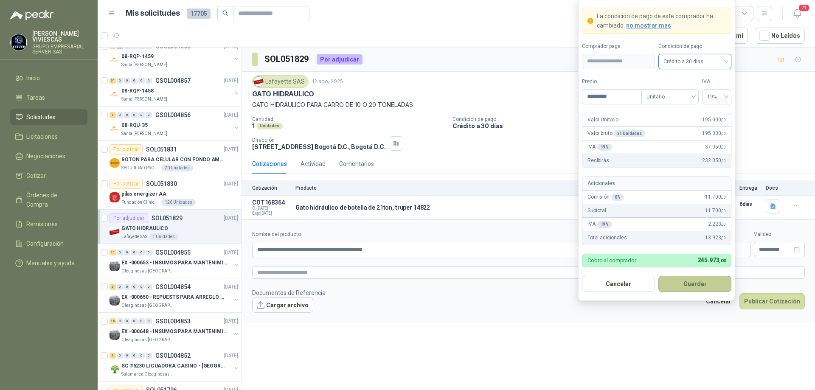
click at [696, 289] on button "Guardar" at bounding box center [695, 284] width 73 height 16
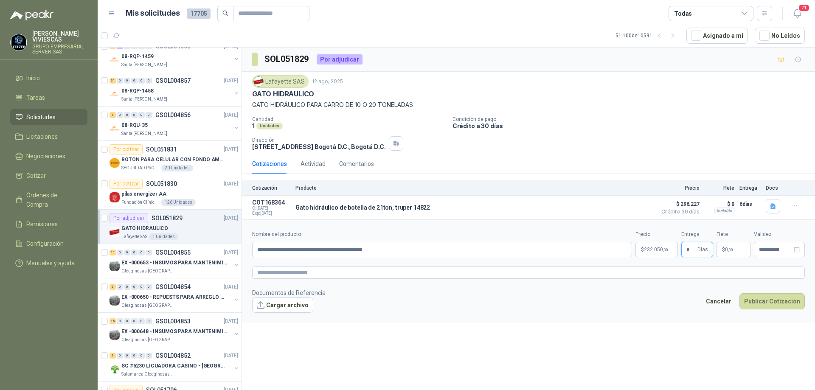
type input "*"
click at [290, 307] on button "Cargar archivo" at bounding box center [282, 305] width 61 height 15
click at [768, 313] on button "Publicar Cotización" at bounding box center [772, 312] width 65 height 16
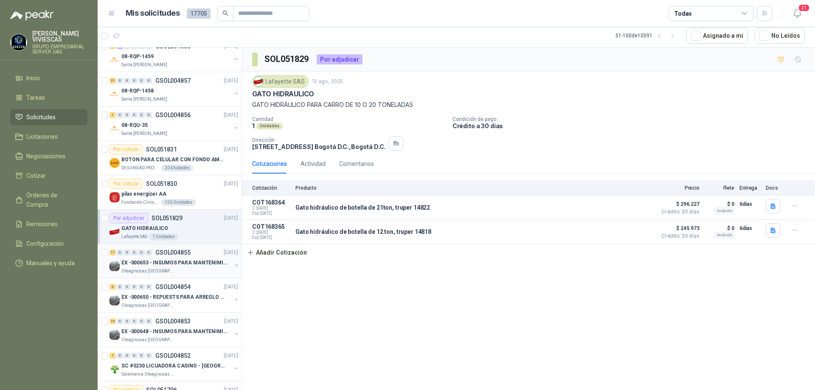
click at [193, 256] on div "11 0 0 0 0 0 GSOL004855 [DATE]" at bounding box center [175, 253] width 130 height 10
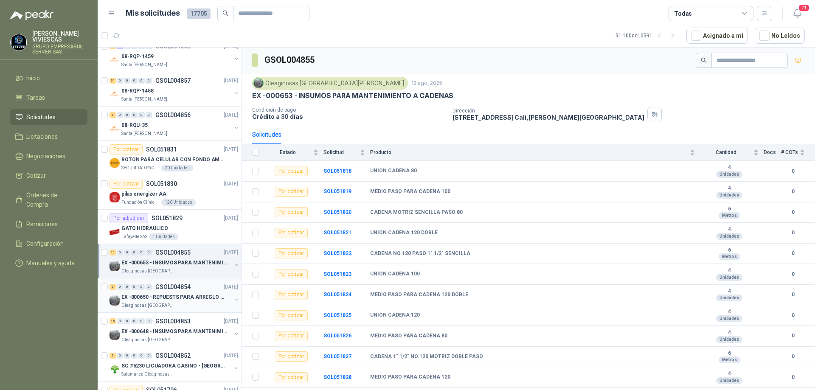
click at [172, 288] on p "GSOL004854" at bounding box center [172, 287] width 35 height 6
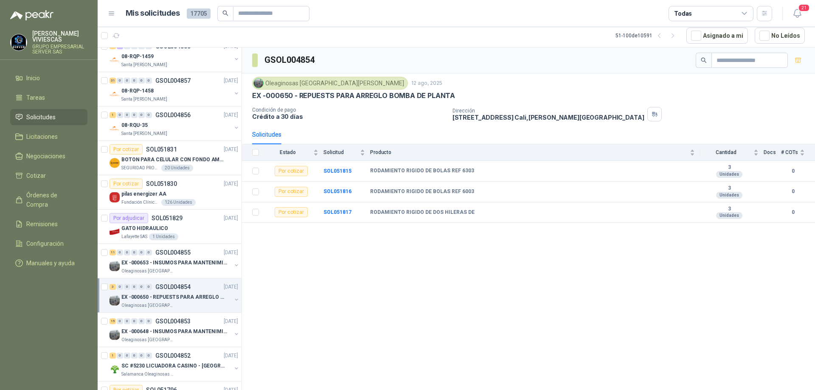
scroll to position [637, 0]
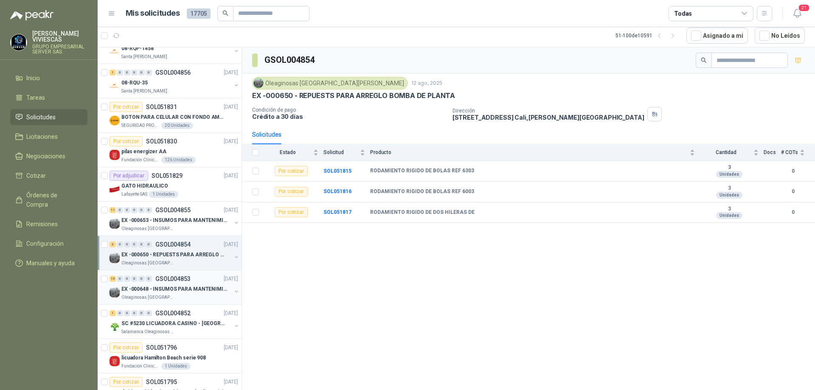
click at [195, 301] on div "Oleaginosas [GEOGRAPHIC_DATA][PERSON_NAME]" at bounding box center [176, 297] width 110 height 7
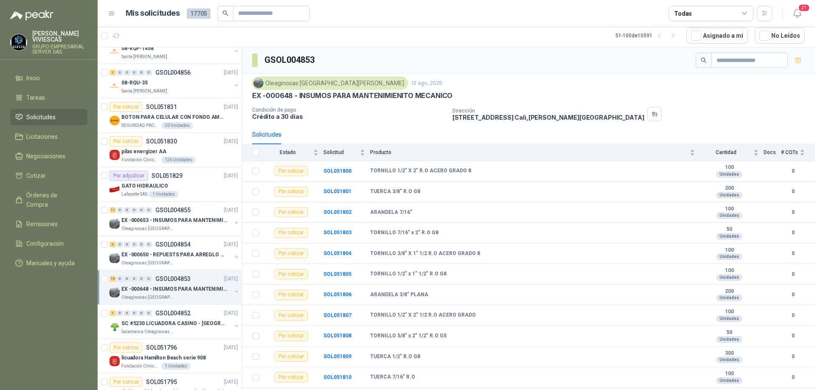
scroll to position [80, 0]
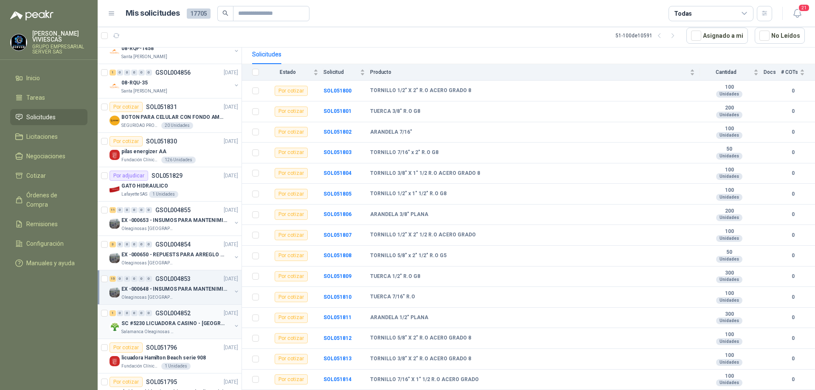
click at [186, 325] on p "SC #5230 LICUADORA CASINO - [GEOGRAPHIC_DATA]" at bounding box center [174, 324] width 106 height 8
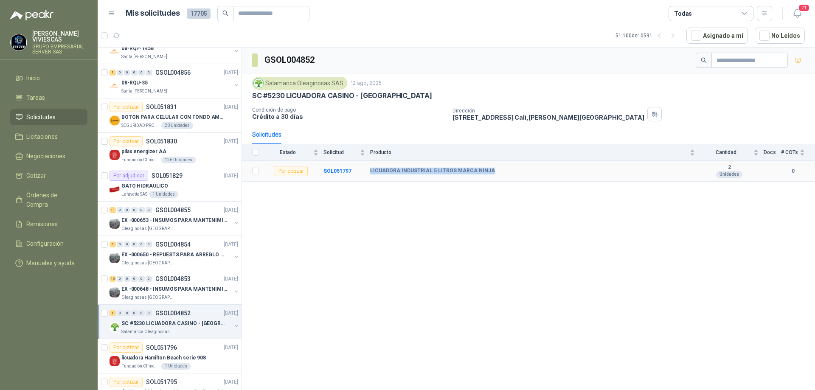
drag, startPoint x: 366, startPoint y: 171, endPoint x: 486, endPoint y: 169, distance: 119.3
click at [486, 169] on tr "Por cotizar SOL051797 LICUADORA INDUSTRIAL 5 LITROS MARCA NINJA 2 Unidades 0" at bounding box center [528, 171] width 573 height 21
copy tr "LICUADORA INDUSTRIAL 5 LITROS MARCA NINJA"
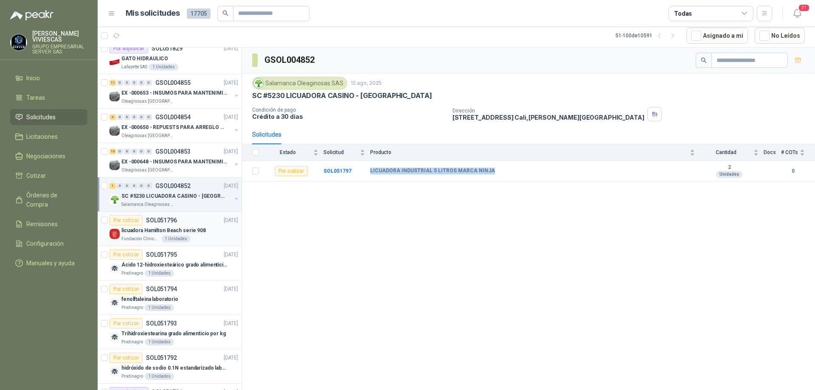
click at [201, 237] on div "Fundación Clínica Shaio 1 Unidades" at bounding box center [179, 239] width 117 height 7
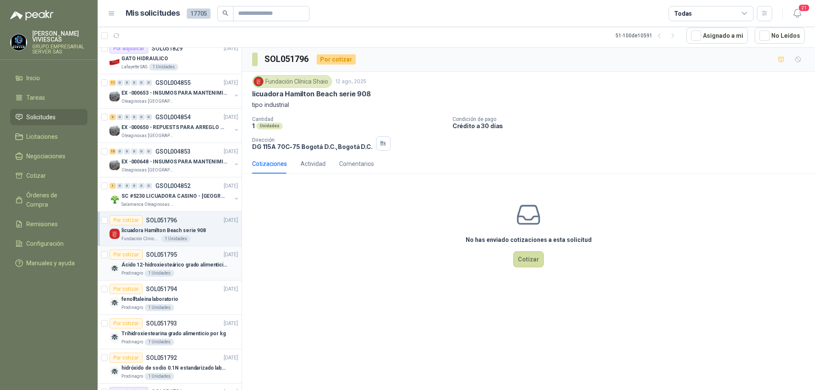
click at [193, 269] on div "Ácido 12-hidroxiesteárico grado alimenticio por kg" at bounding box center [179, 265] width 117 height 10
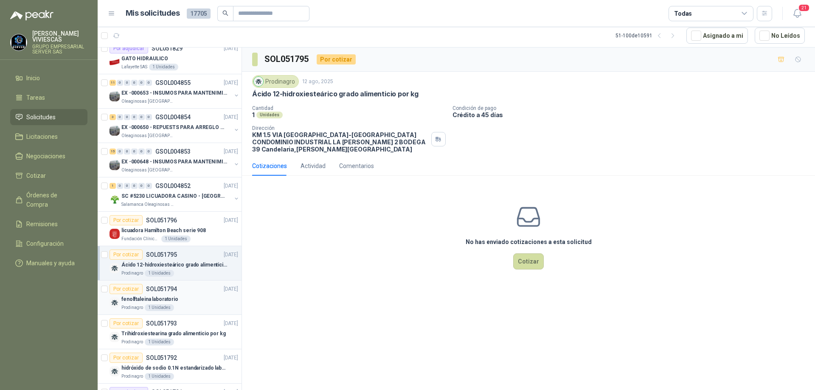
click at [172, 293] on div "Por cotizar SOL051794" at bounding box center [144, 289] width 68 height 10
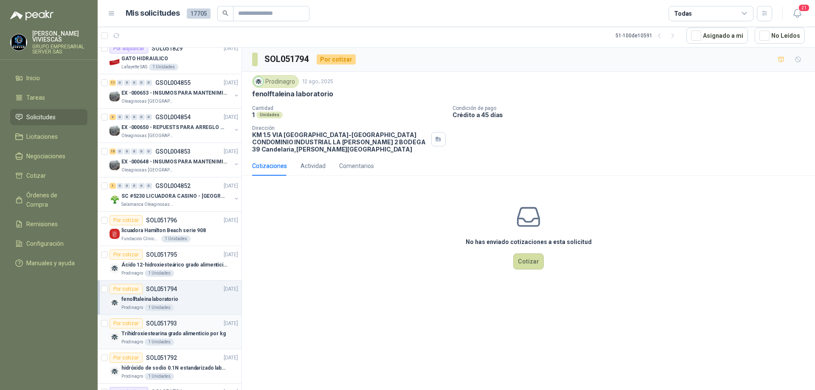
click at [172, 324] on p "SOL051793" at bounding box center [161, 324] width 31 height 6
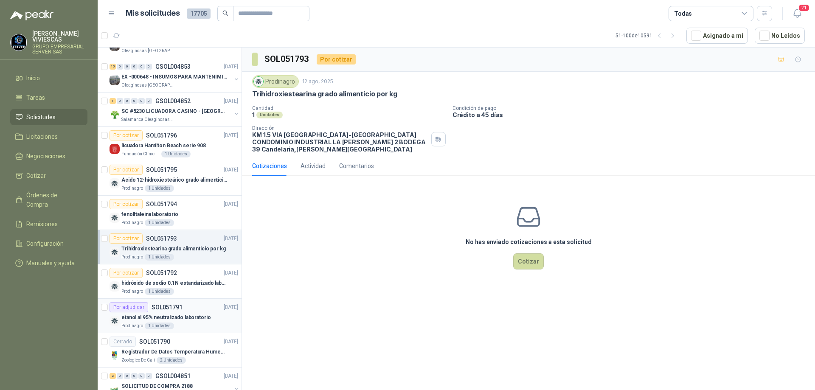
click at [192, 316] on p "etanol al 95% neutralizado laboratorio" at bounding box center [165, 318] width 89 height 8
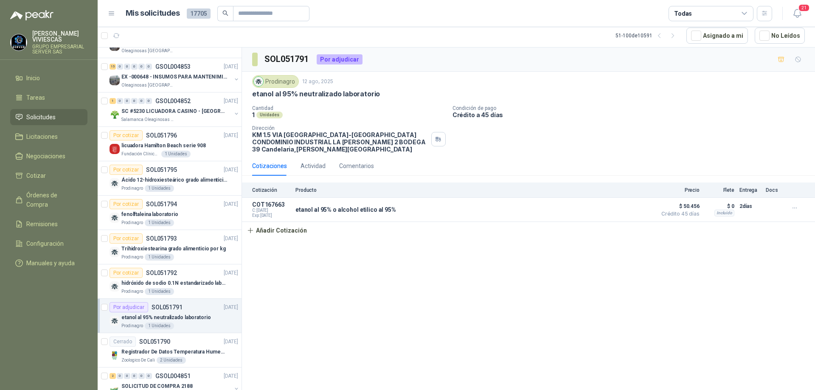
scroll to position [892, 0]
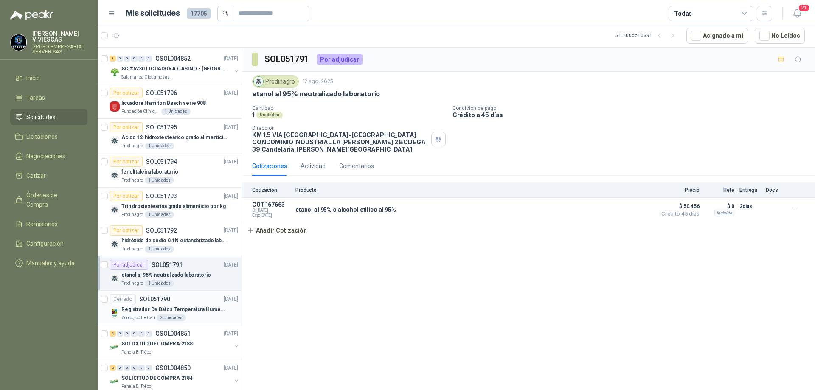
click at [203, 306] on p "Registrador De Datos Temperatura Humedad Usb 32.000 Registro" at bounding box center [174, 310] width 106 height 8
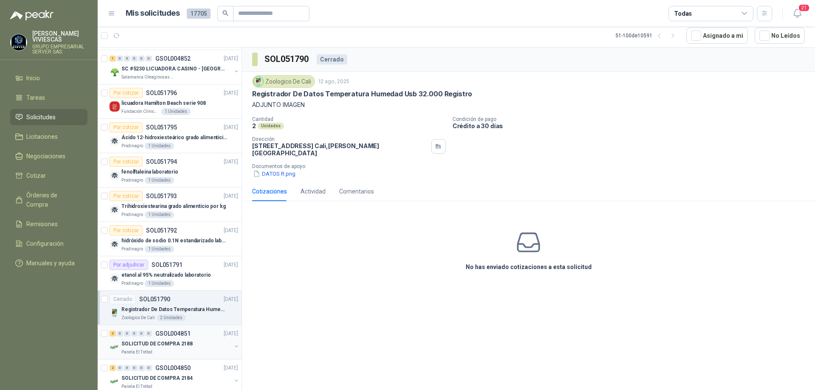
click at [178, 349] on div "SOLICITUD DE COMPRA 2188" at bounding box center [176, 344] width 110 height 10
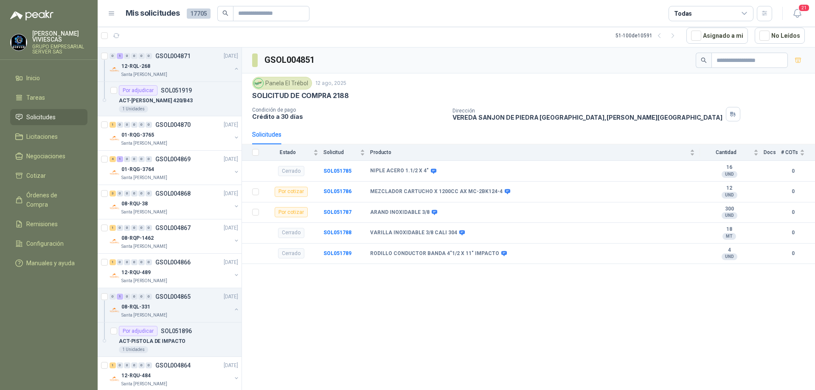
click at [68, 111] on link "Solicitudes" at bounding box center [48, 117] width 77 height 16
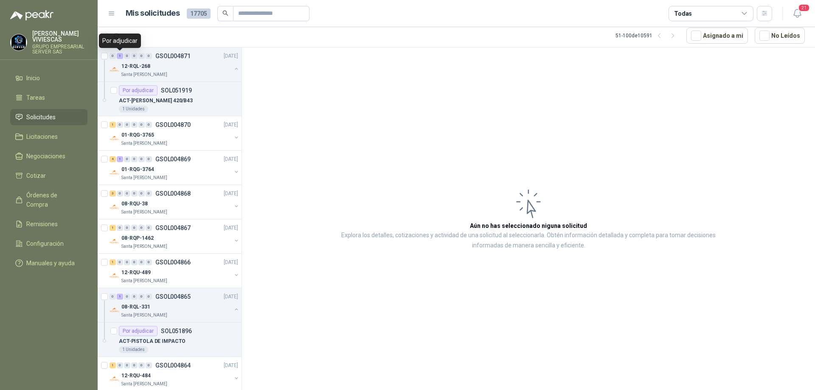
click at [119, 39] on div "Por adjudicar" at bounding box center [120, 41] width 42 height 14
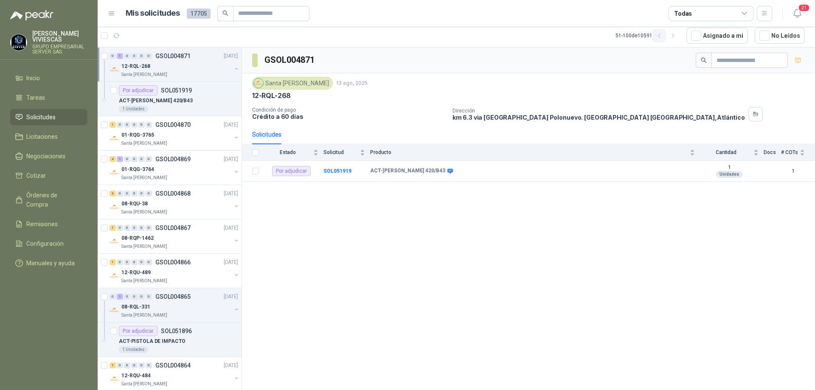
click at [659, 36] on button "button" at bounding box center [660, 36] width 14 height 14
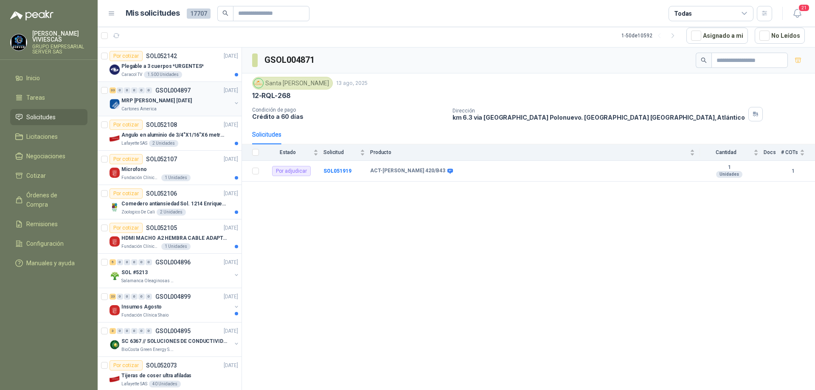
click at [177, 101] on p "MRP [PERSON_NAME] [DATE]" at bounding box center [156, 101] width 70 height 8
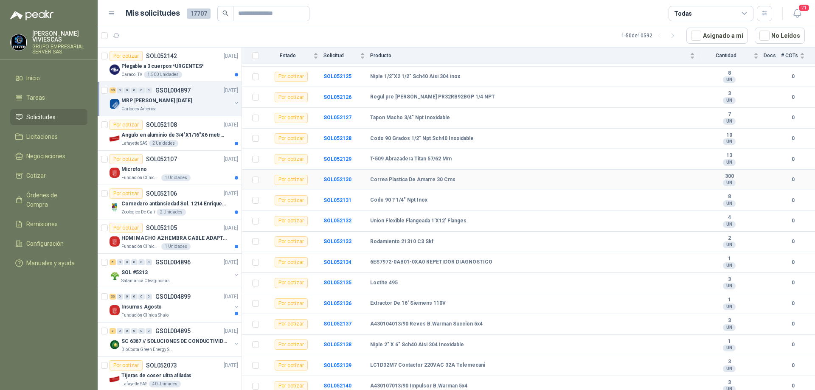
scroll to position [452, 0]
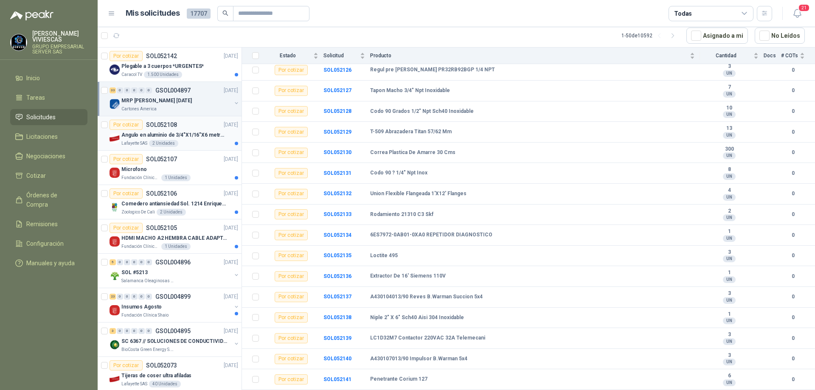
click at [183, 138] on p "Angulo en aluminio de 3/4"X1/16"X6 metros color Anolok" at bounding box center [174, 135] width 106 height 8
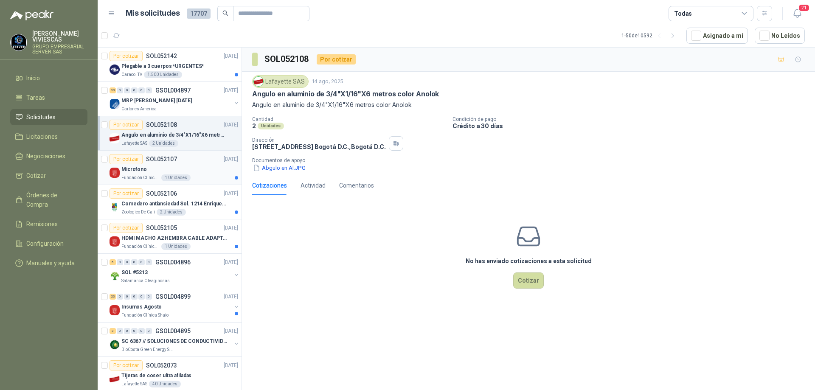
click at [196, 179] on div "Fundación Clínica Shaio 1 Unidades" at bounding box center [179, 178] width 117 height 7
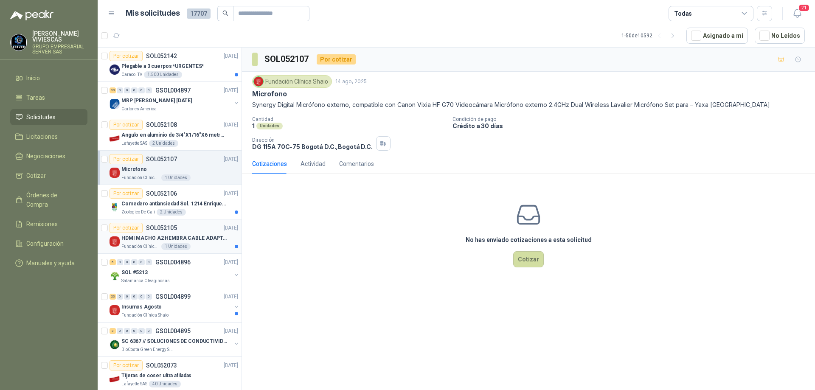
click at [186, 237] on p "HDMI MACHO A2 HEMBRA CABLE ADAPTADOR CONVERTIDOR FOR MONIT" at bounding box center [174, 238] width 106 height 8
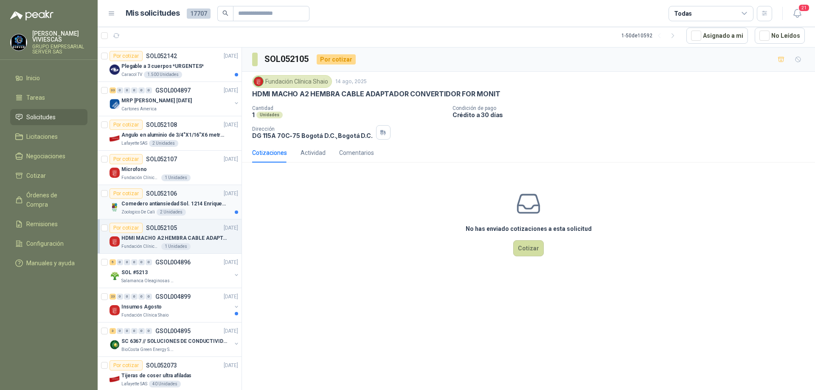
scroll to position [85, 0]
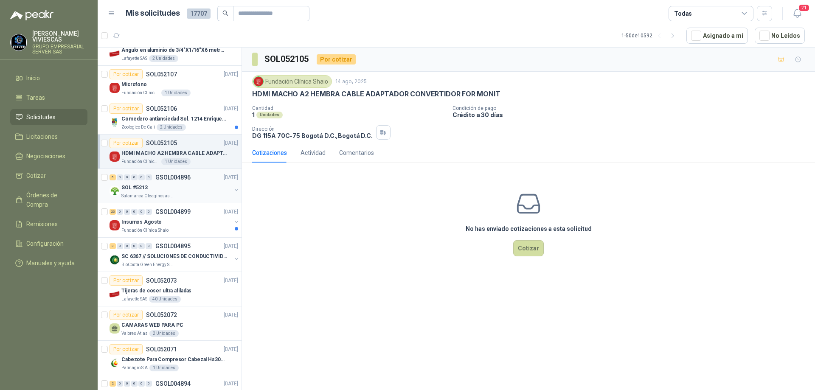
click at [199, 185] on div "SOL #5213" at bounding box center [176, 188] width 110 height 10
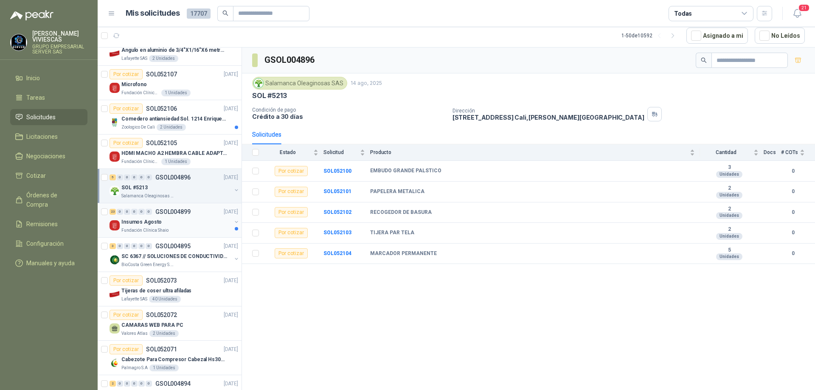
click at [172, 223] on div "Insumos Agosto" at bounding box center [176, 222] width 110 height 10
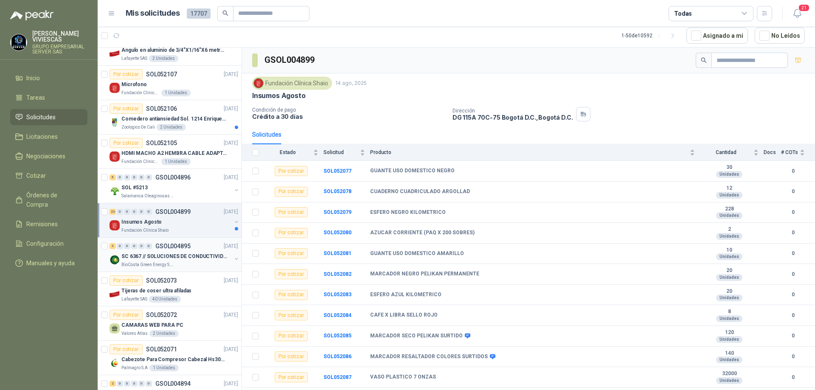
click at [181, 256] on p "SC 6367 // SOLUCIONES DE CONDUCTIVIDAD" at bounding box center [174, 257] width 106 height 8
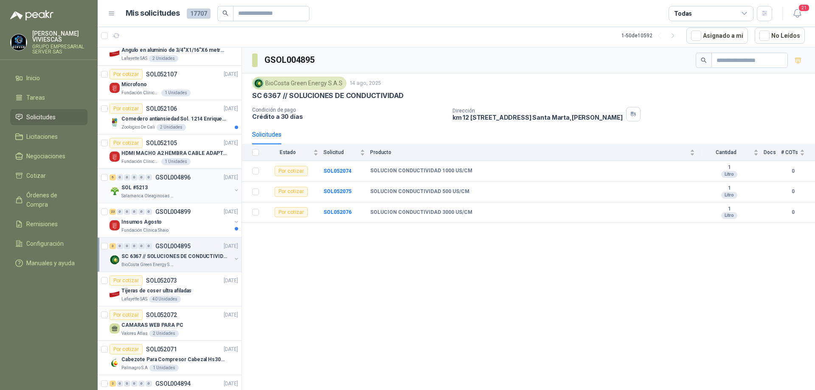
scroll to position [170, 0]
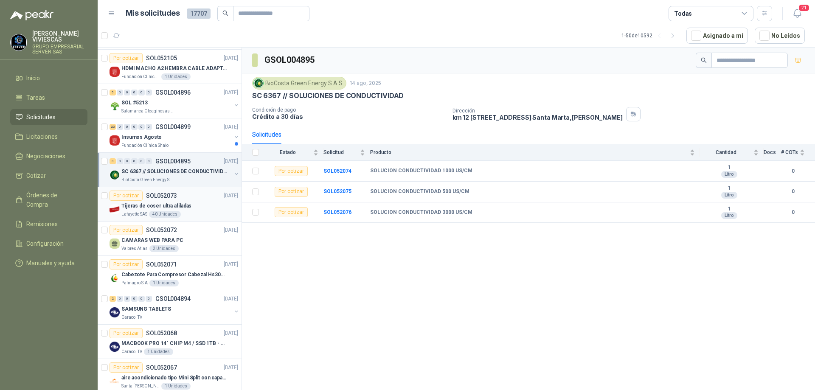
click at [211, 209] on div "Tijeras de coser ultra afiladas" at bounding box center [179, 206] width 117 height 10
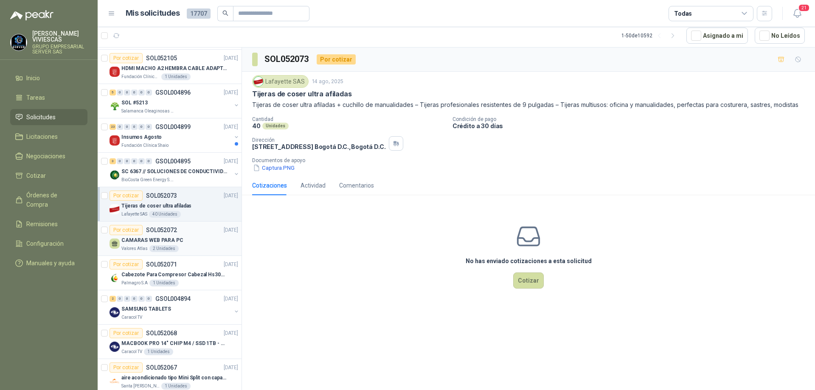
click at [185, 245] on div "CAMARAS WEB PARA PC" at bounding box center [179, 240] width 117 height 10
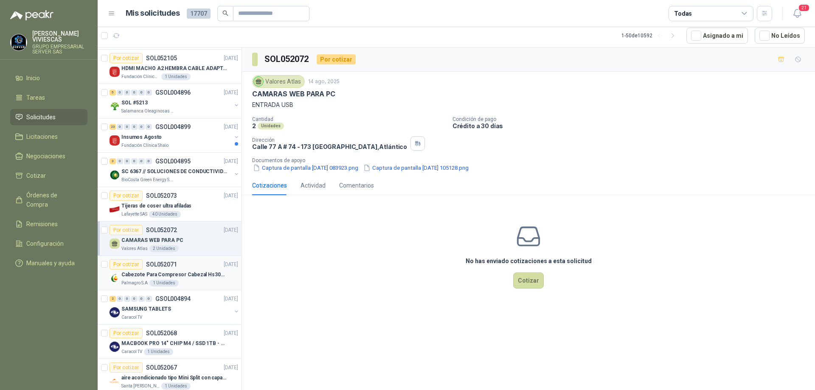
click at [191, 271] on p "Cabezote Para Compresor Cabezal Hs3065a Nuevo Marca 3hp" at bounding box center [174, 275] width 106 height 8
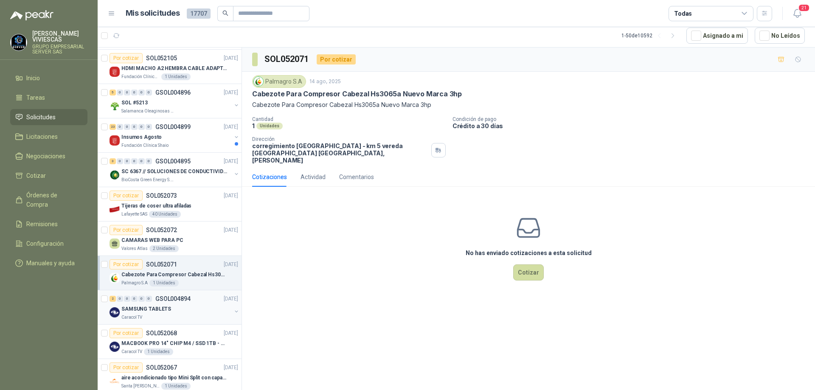
click at [186, 308] on div "SAMSUNG TABLETS" at bounding box center [176, 309] width 110 height 10
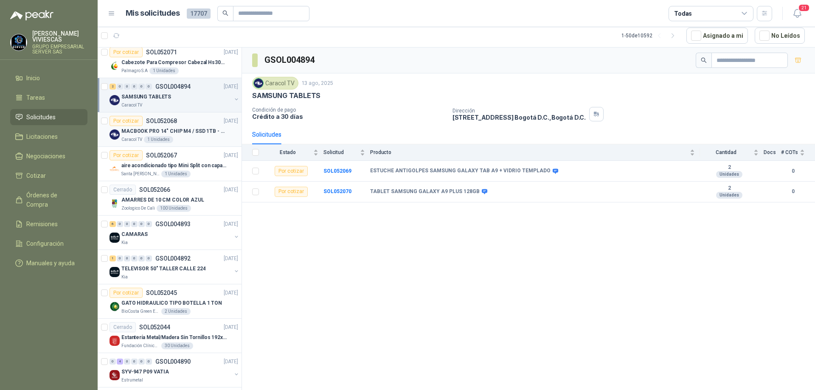
scroll to position [425, 0]
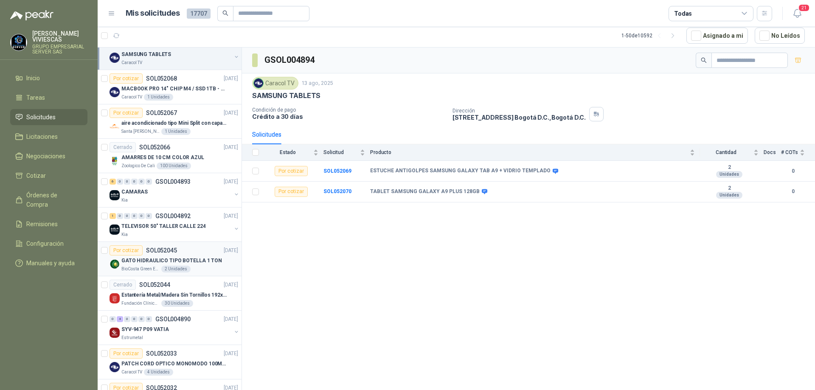
click at [197, 263] on p "GATO HIDRAULICO TIPO BOTELLA 1 TON" at bounding box center [171, 261] width 101 height 8
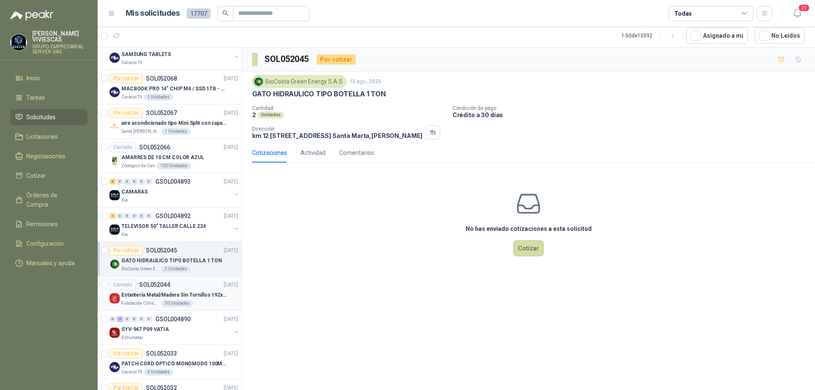
click at [186, 293] on p "Estantería Metal/Madera Sin Tornillos 192x100x50 cm 5 Niveles Gris" at bounding box center [174, 295] width 106 height 8
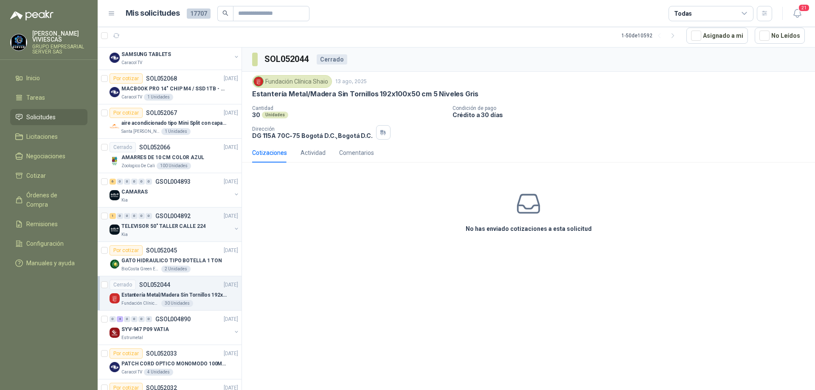
scroll to position [510, 0]
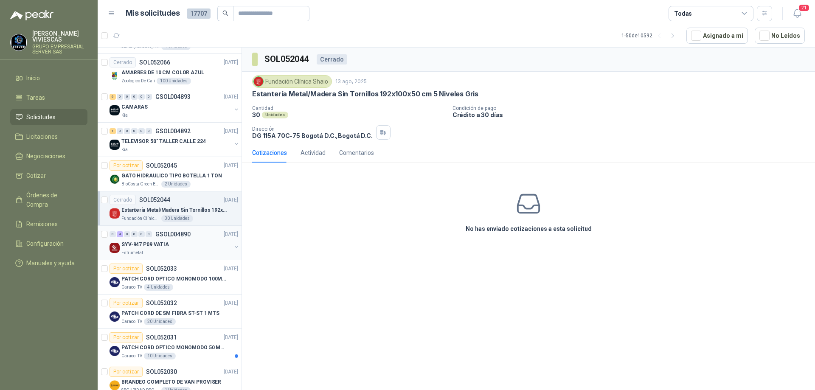
click at [212, 249] on div "SYV-947 P09 VATIA" at bounding box center [176, 245] width 110 height 10
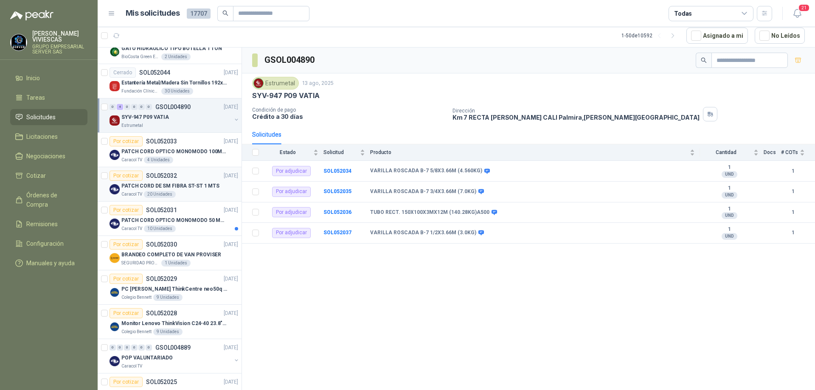
scroll to position [722, 0]
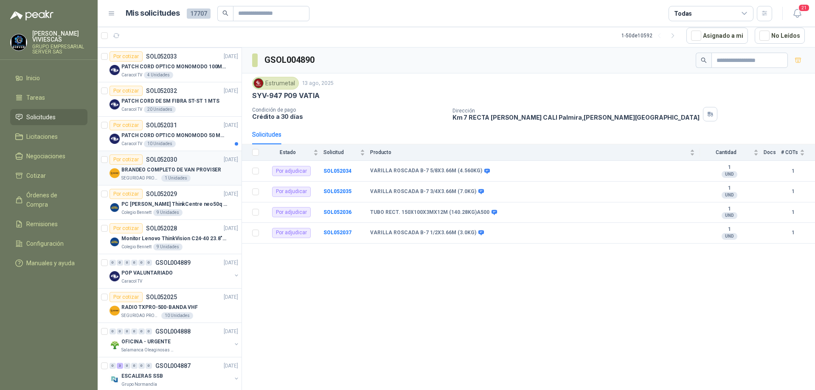
click at [211, 178] on div "SEGURIDAD PROVISER LTDA 1 Unidades" at bounding box center [179, 178] width 117 height 7
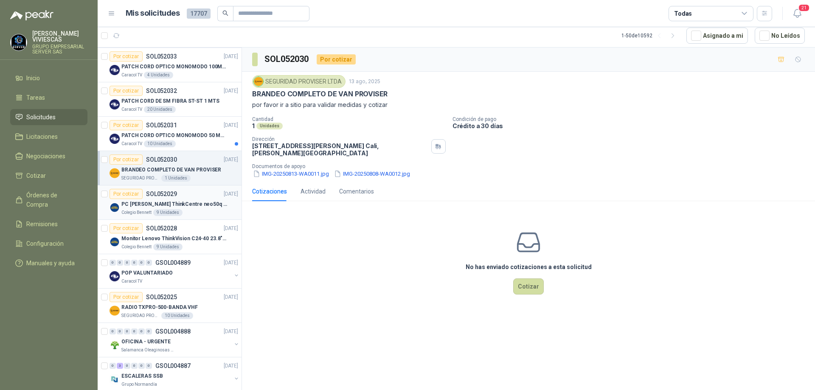
scroll to position [807, 0]
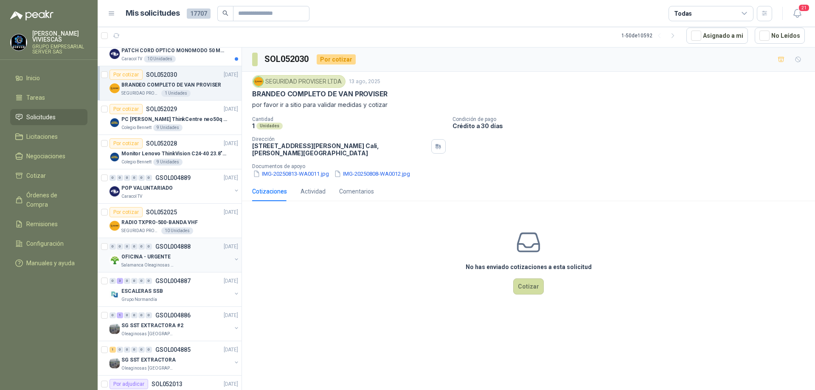
click at [196, 256] on div "OFICINA - URGENTE" at bounding box center [176, 257] width 110 height 10
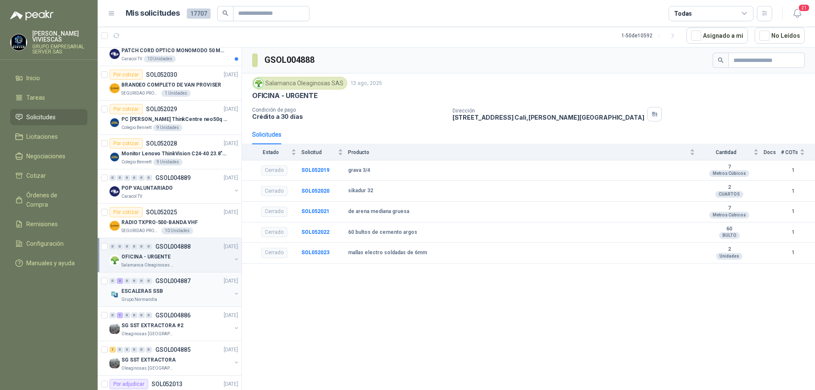
click at [190, 283] on p "GSOL004887" at bounding box center [172, 281] width 35 height 6
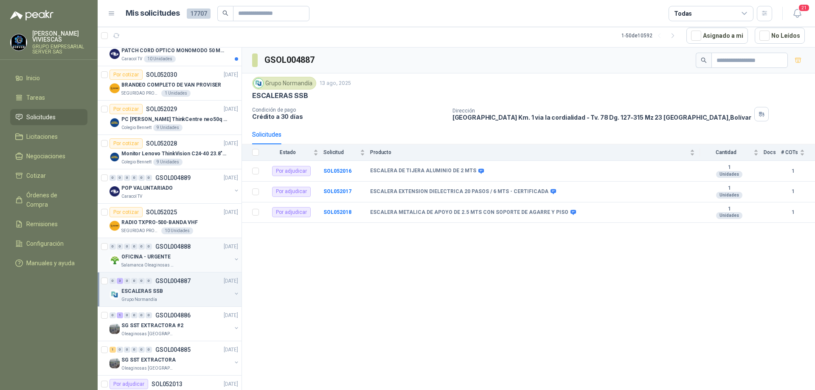
scroll to position [849, 0]
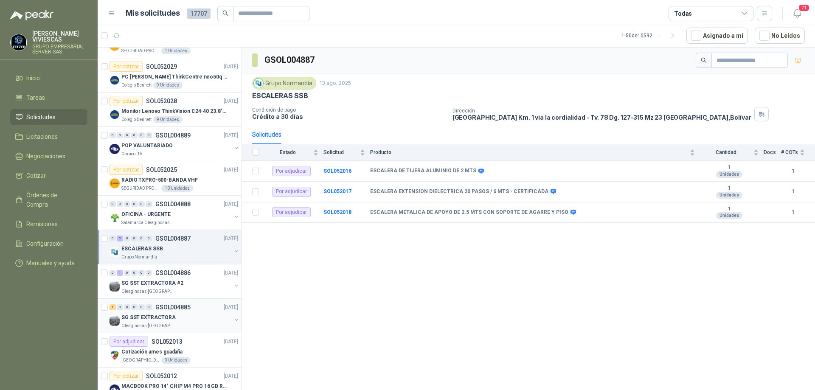
click at [184, 320] on div "SG SST EXTRACTORA" at bounding box center [176, 318] width 110 height 10
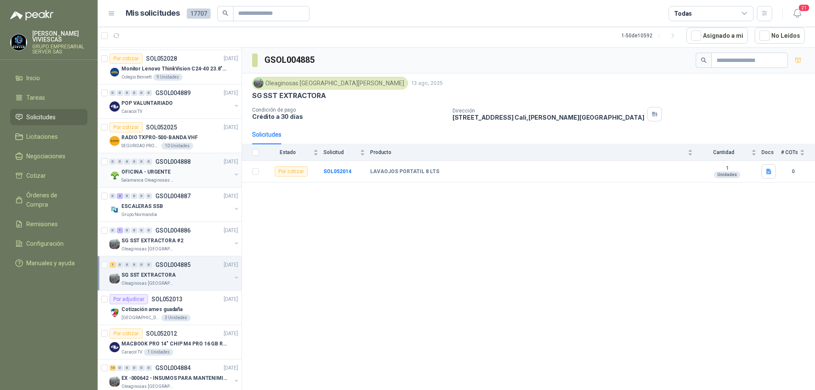
scroll to position [1019, 0]
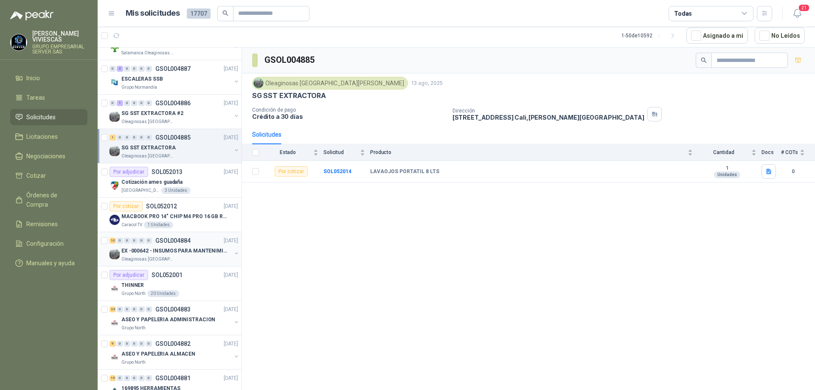
click at [193, 249] on p "EX -000642 - INSUMOS PARA MANTENIMIENTO PREVENTIVO" at bounding box center [174, 251] width 106 height 8
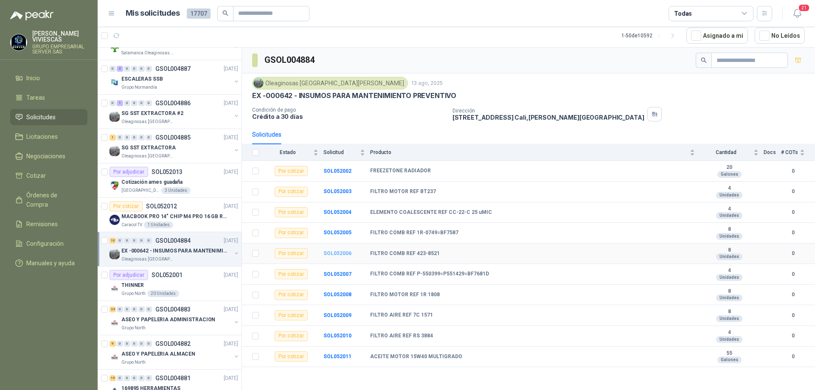
click at [341, 253] on b "SOL052006" at bounding box center [338, 254] width 28 height 6
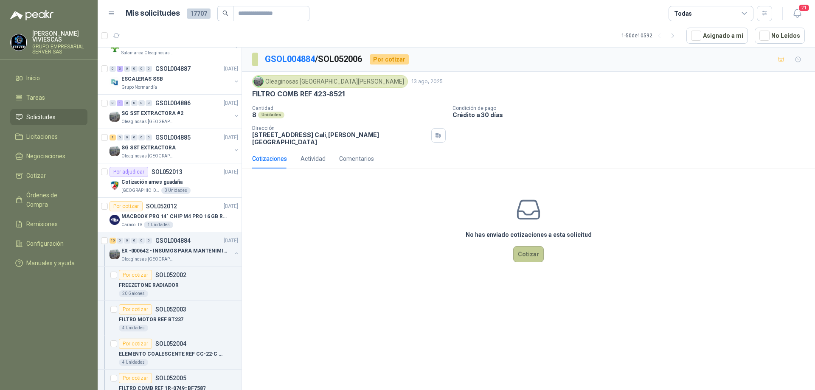
click at [533, 251] on button "Cotizar" at bounding box center [528, 254] width 31 height 16
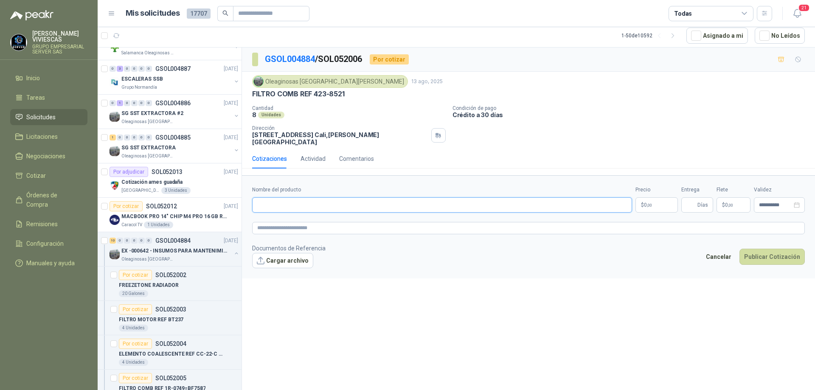
paste input "**********"
type input "**********"
click at [654, 200] on body "[PERSON_NAME] GRUPO EMPRESARIAL SERVER SAS Inicio Tareas Solicitudes Licitacion…" at bounding box center [407, 195] width 815 height 390
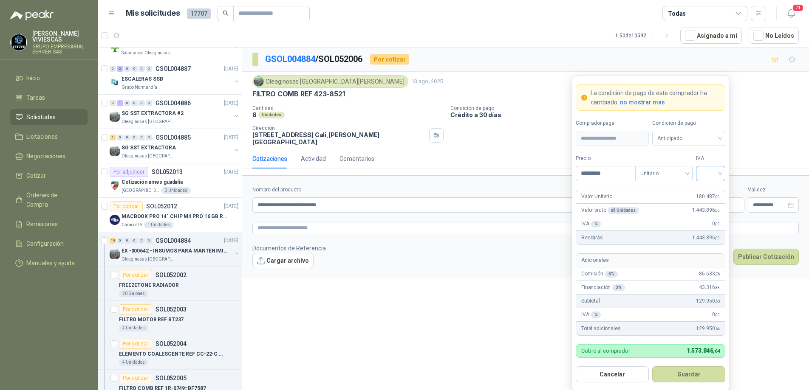
type input "*********"
click at [718, 172] on input "search" at bounding box center [710, 172] width 19 height 13
click at [715, 186] on div "19%" at bounding box center [710, 192] width 26 height 14
click at [708, 130] on div "Condición de pago Anticipado" at bounding box center [688, 132] width 73 height 27
click at [709, 136] on span "Anticipado" at bounding box center [688, 138] width 63 height 13
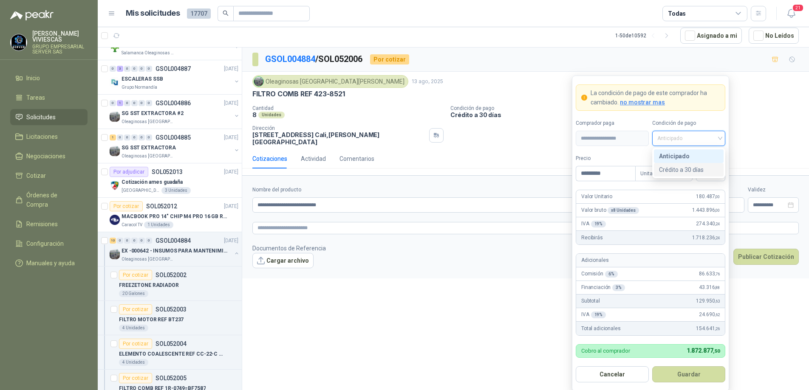
click at [688, 172] on div "Crédito a 30 días" at bounding box center [688, 169] width 59 height 9
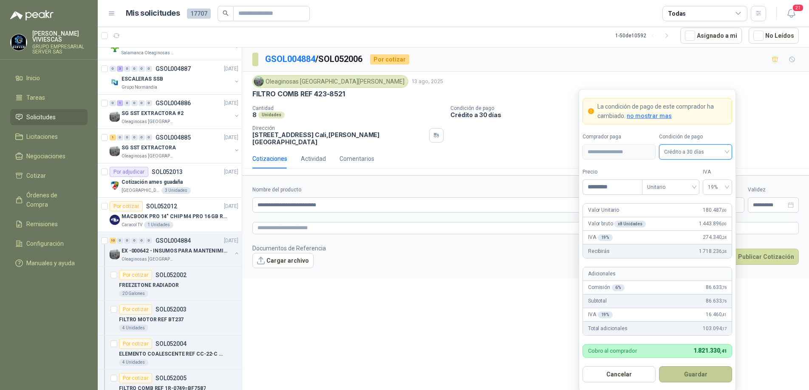
click at [687, 377] on button "Guardar" at bounding box center [695, 374] width 73 height 16
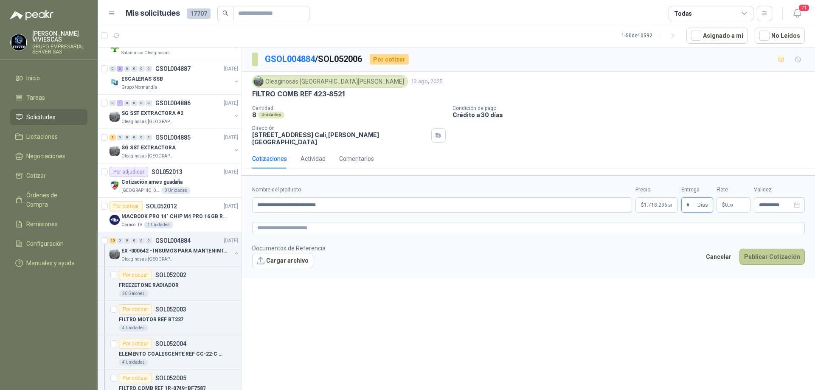
type input "*"
click at [765, 254] on button "Publicar Cotización" at bounding box center [772, 257] width 65 height 16
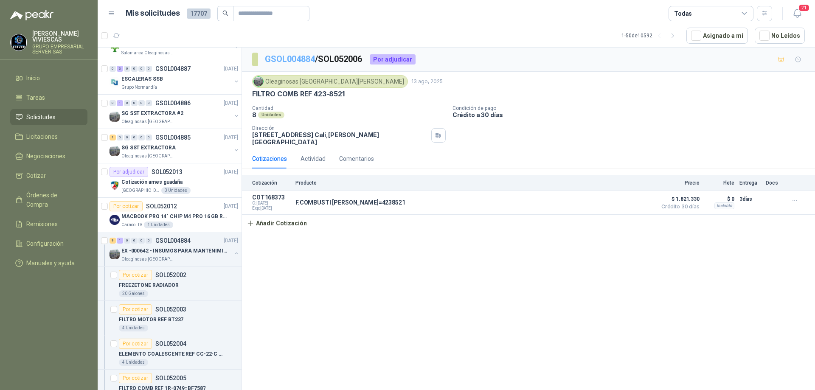
click at [300, 62] on link "GSOL004884" at bounding box center [290, 59] width 50 height 10
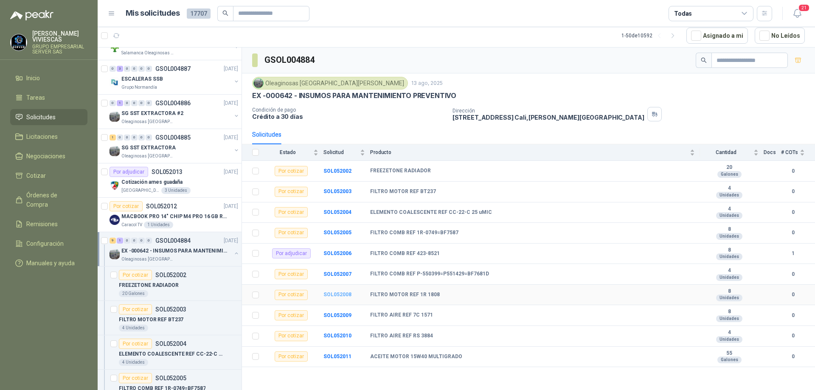
click at [337, 293] on b "SOL052008" at bounding box center [338, 295] width 28 height 6
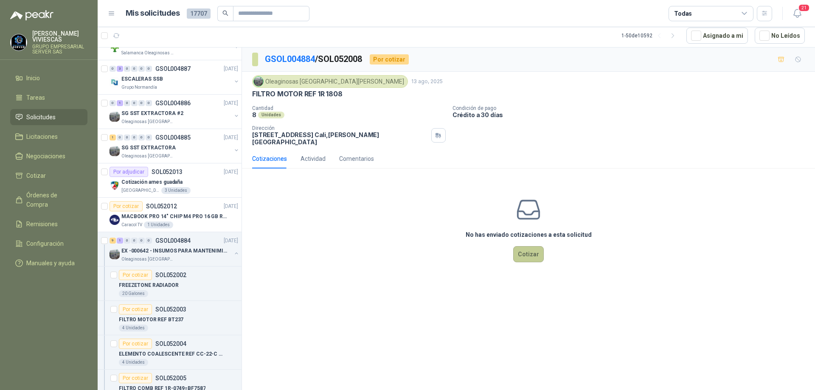
click at [525, 248] on button "Cotizar" at bounding box center [528, 254] width 31 height 16
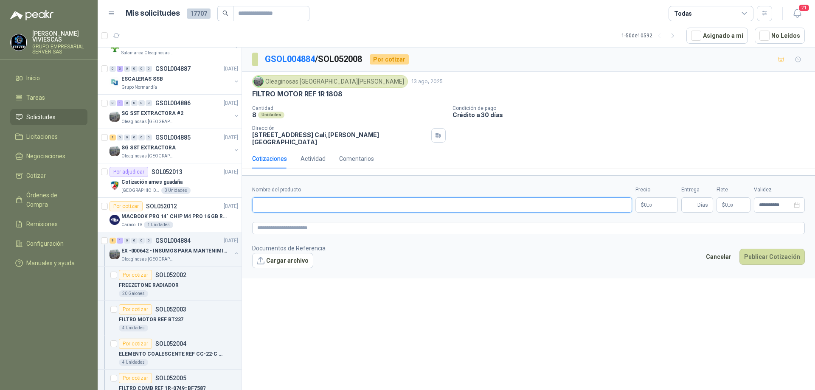
paste input "**********"
type input "**********"
click at [658, 197] on p "$ 0 ,00" at bounding box center [657, 204] width 42 height 15
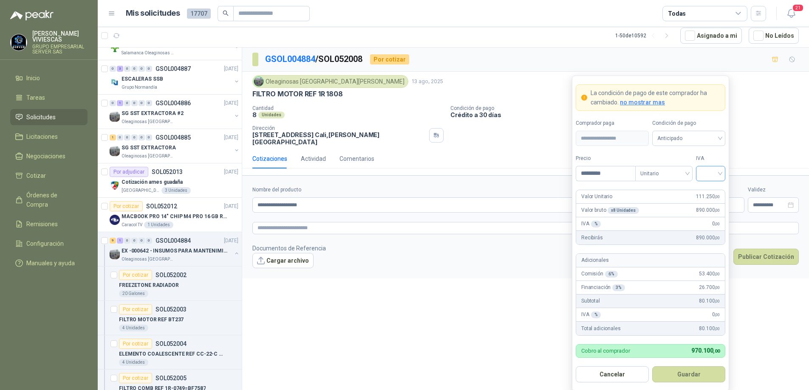
type input "*********"
click at [715, 173] on input "search" at bounding box center [710, 172] width 19 height 13
click at [714, 188] on div "19%" at bounding box center [710, 191] width 16 height 9
click at [699, 140] on span "Anticipado" at bounding box center [688, 138] width 63 height 13
click at [690, 171] on div "Crédito a 30 días" at bounding box center [688, 169] width 59 height 9
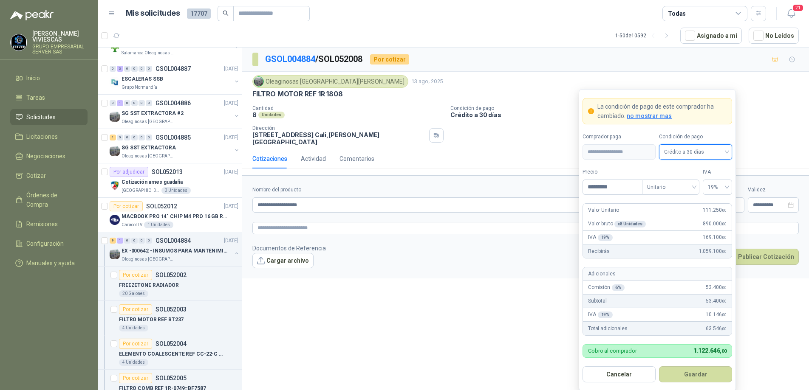
click at [696, 375] on button "Guardar" at bounding box center [695, 374] width 73 height 16
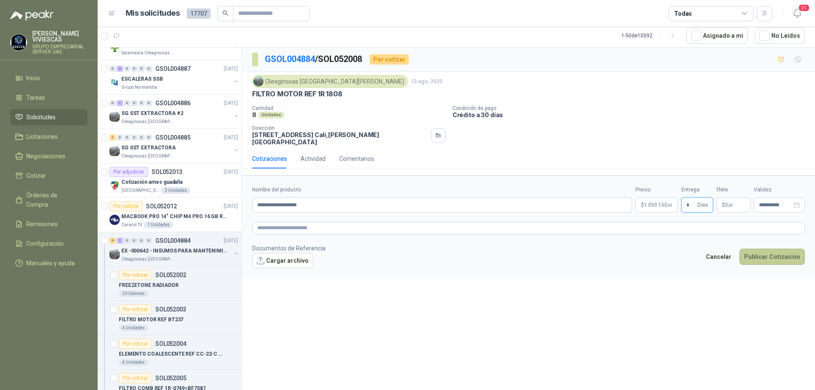
type input "*"
click at [776, 251] on button "Publicar Cotización" at bounding box center [772, 257] width 65 height 16
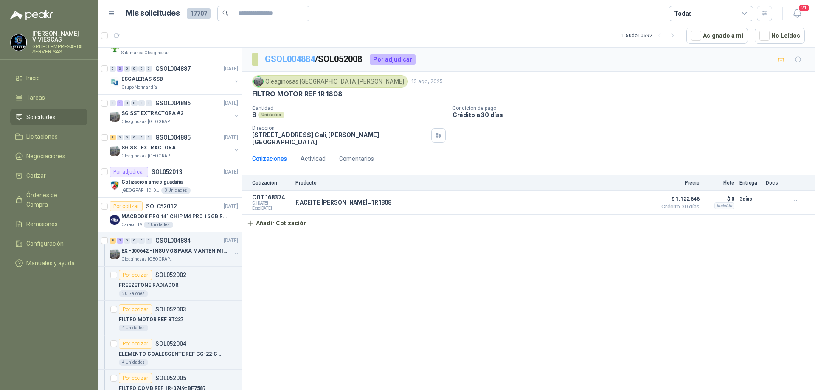
click at [290, 59] on link "GSOL004884" at bounding box center [290, 59] width 50 height 10
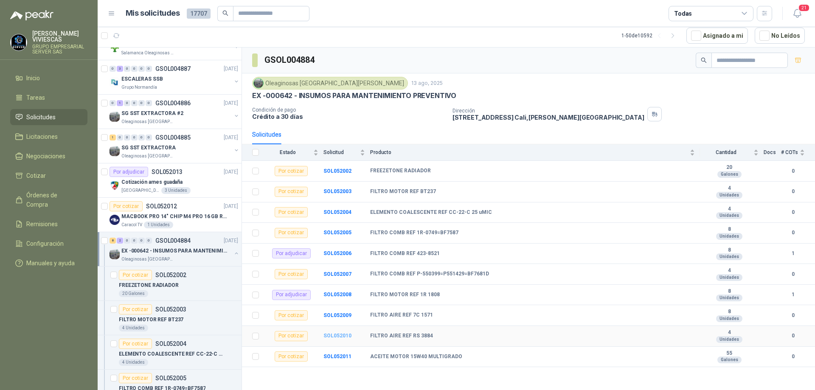
click at [341, 335] on b "SOL052010" at bounding box center [338, 336] width 28 height 6
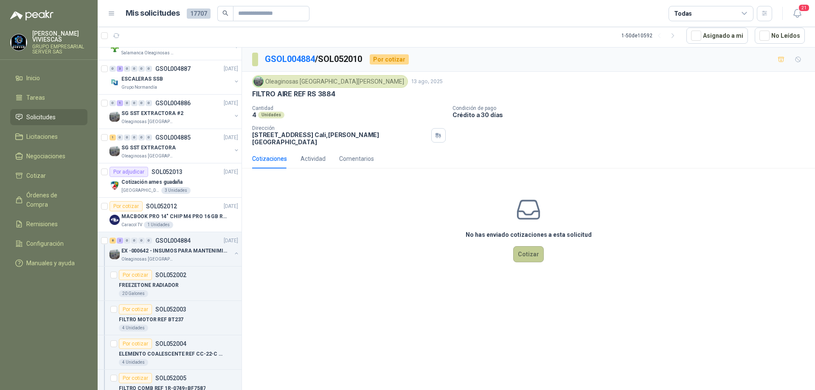
click at [525, 251] on button "Cotizar" at bounding box center [528, 254] width 31 height 16
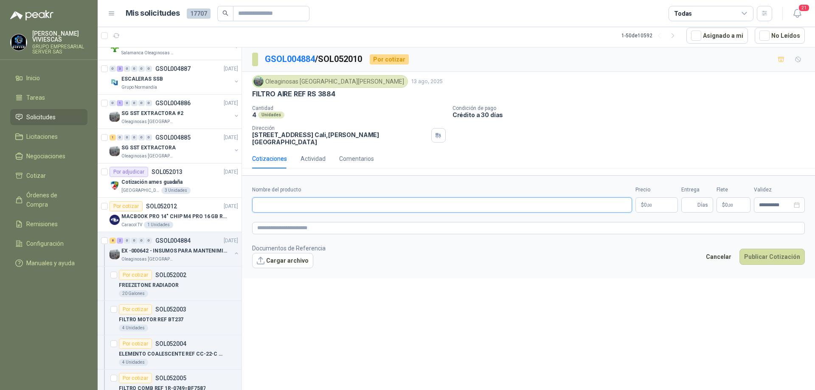
paste input "**********"
type input "**********"
click at [654, 196] on body "[PERSON_NAME] GRUPO EMPRESARIAL SERVER SAS Inicio Tareas Solicitudes Licitacion…" at bounding box center [407, 195] width 815 height 390
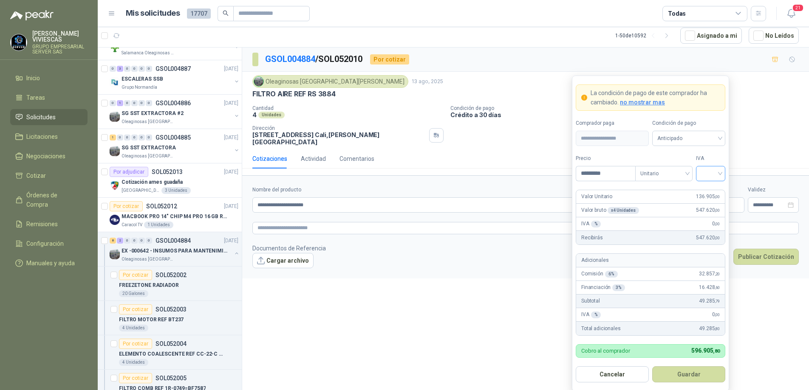
type input "*********"
click at [712, 175] on input "search" at bounding box center [710, 172] width 19 height 13
click at [710, 191] on div "19%" at bounding box center [710, 191] width 16 height 9
click at [709, 141] on span "Anticipado" at bounding box center [688, 138] width 63 height 13
click at [690, 167] on div "Crédito a 30 días" at bounding box center [688, 169] width 59 height 9
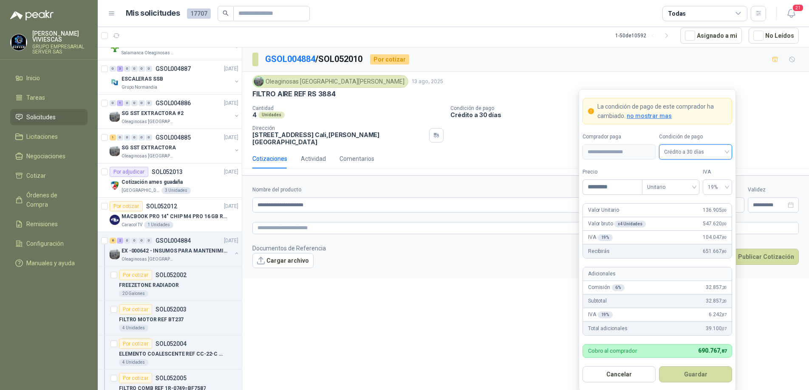
click at [689, 369] on button "Guardar" at bounding box center [695, 374] width 73 height 16
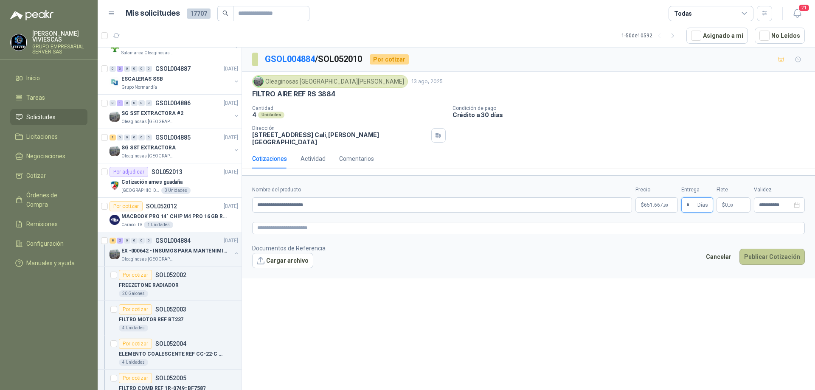
type input "*"
click at [772, 249] on button "Publicar Cotización" at bounding box center [772, 257] width 65 height 16
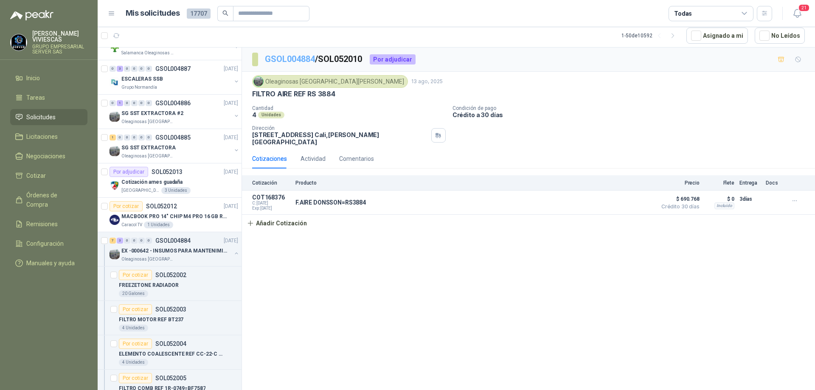
click at [282, 59] on link "GSOL004884" at bounding box center [290, 59] width 50 height 10
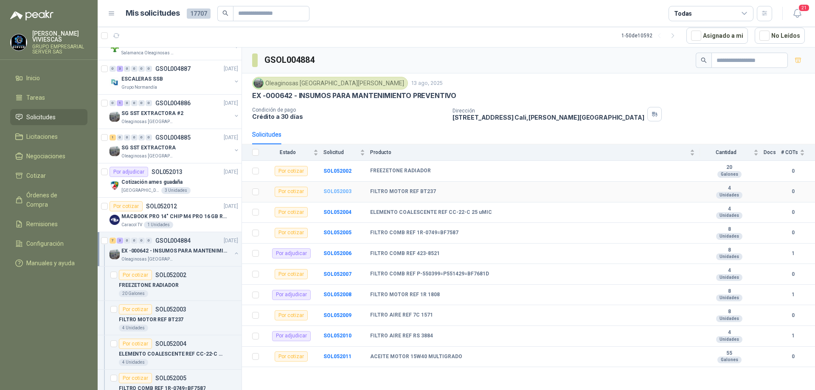
click at [348, 190] on b "SOL052003" at bounding box center [338, 192] width 28 height 6
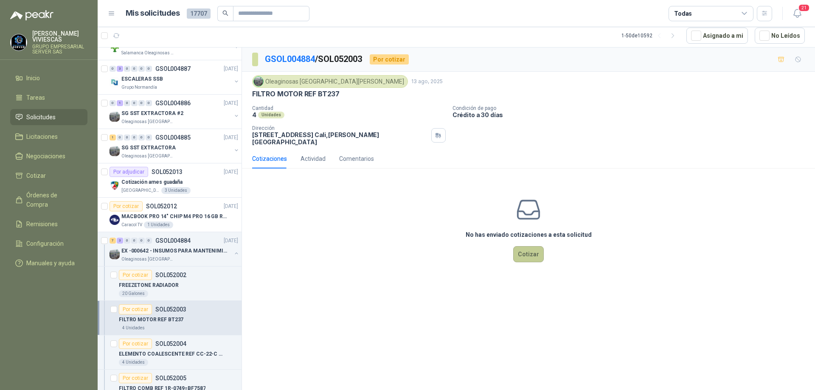
click at [522, 246] on button "Cotizar" at bounding box center [528, 254] width 31 height 16
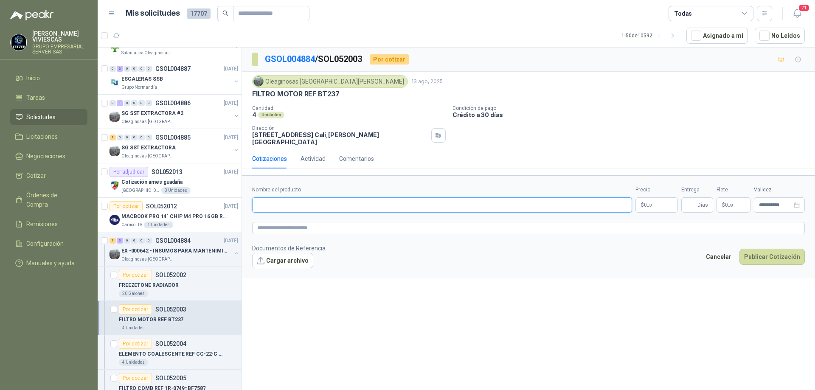
paste input "**********"
click at [256, 199] on input "**********" at bounding box center [442, 204] width 380 height 15
type input "**********"
click at [644, 194] on body "[PERSON_NAME] GRUPO EMPRESARIAL SERVER SAS Inicio Tareas Solicitudes Licitacion…" at bounding box center [407, 195] width 815 height 390
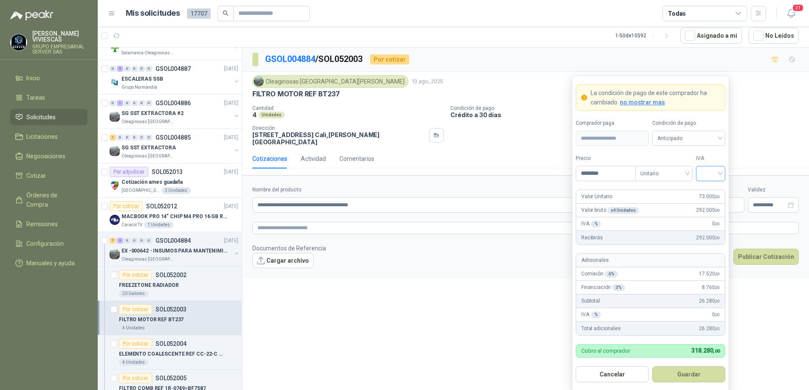
type input "********"
click at [705, 174] on input "search" at bounding box center [710, 172] width 19 height 13
drag, startPoint x: 709, startPoint y: 186, endPoint x: 716, endPoint y: 181, distance: 7.9
click at [710, 187] on div "19%" at bounding box center [710, 192] width 26 height 14
click at [709, 135] on span "Anticipado" at bounding box center [688, 138] width 63 height 13
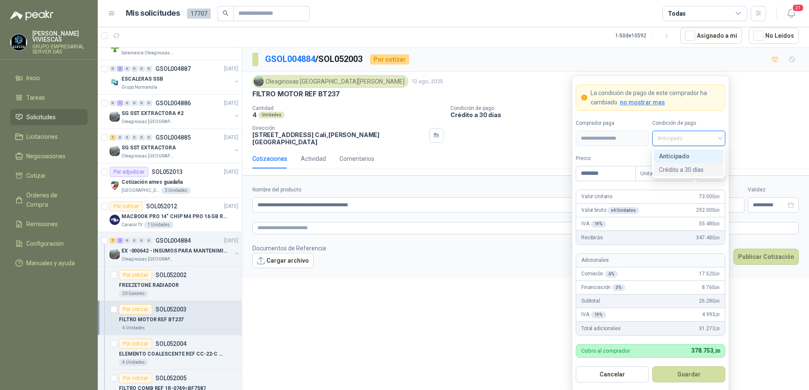
click at [691, 172] on div "Crédito a 30 días" at bounding box center [688, 169] width 59 height 9
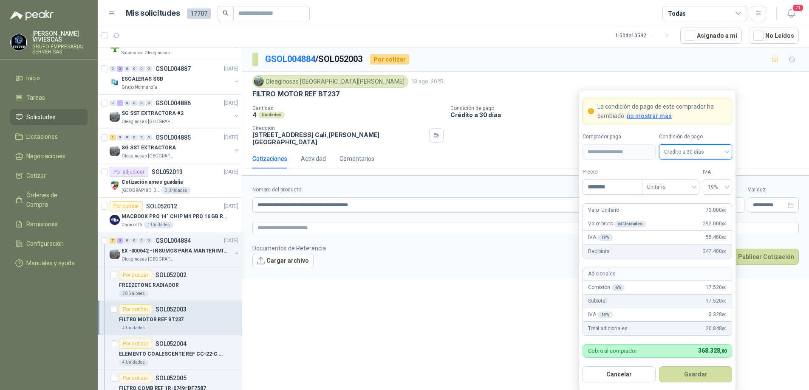
click at [695, 374] on button "Guardar" at bounding box center [695, 374] width 73 height 16
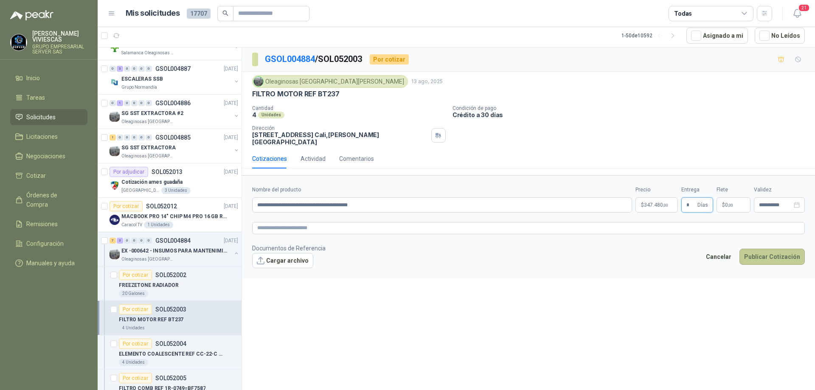
type input "*"
click at [772, 249] on button "Publicar Cotización" at bounding box center [772, 257] width 65 height 16
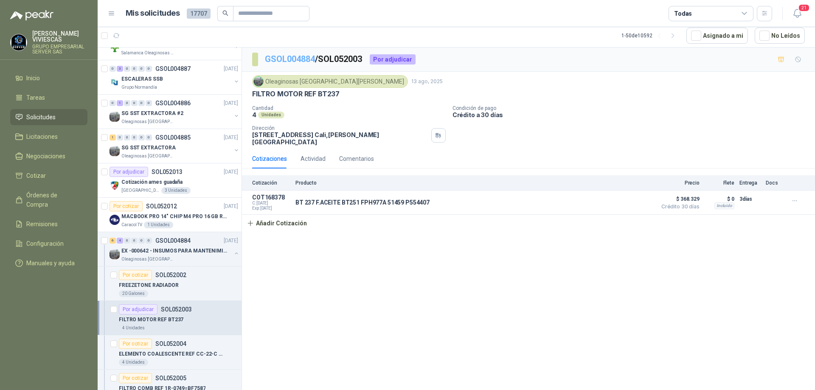
click at [286, 59] on link "GSOL004884" at bounding box center [290, 59] width 50 height 10
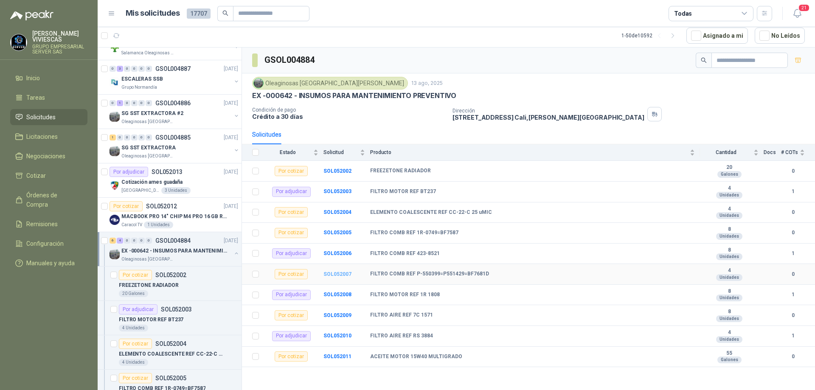
click at [341, 275] on b "SOL052007" at bounding box center [338, 274] width 28 height 6
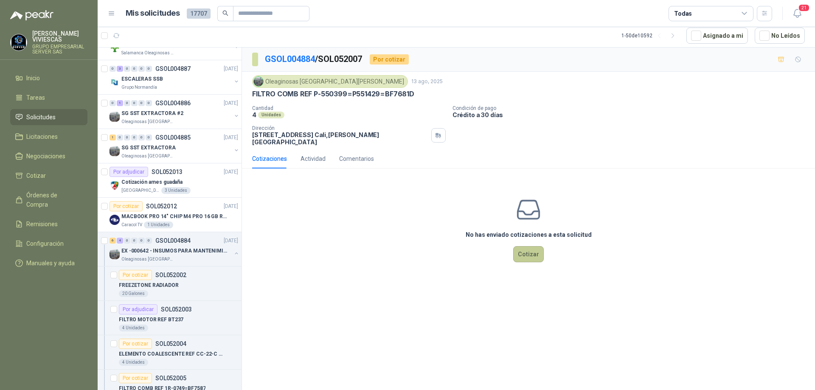
click at [538, 247] on button "Cotizar" at bounding box center [528, 254] width 31 height 16
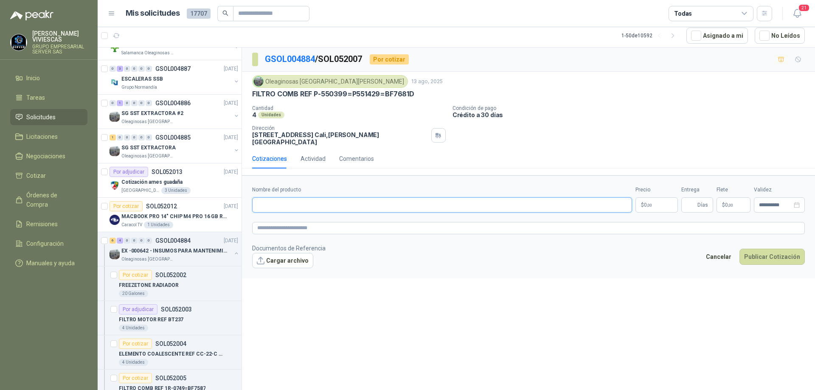
paste input "**********"
click at [257, 197] on input "**********" at bounding box center [442, 204] width 380 height 15
paste input "********"
type input "**********"
click at [651, 198] on body "[PERSON_NAME] GRUPO EMPRESARIAL SERVER SAS Inicio Tareas Solicitudes Licitacion…" at bounding box center [407, 195] width 815 height 390
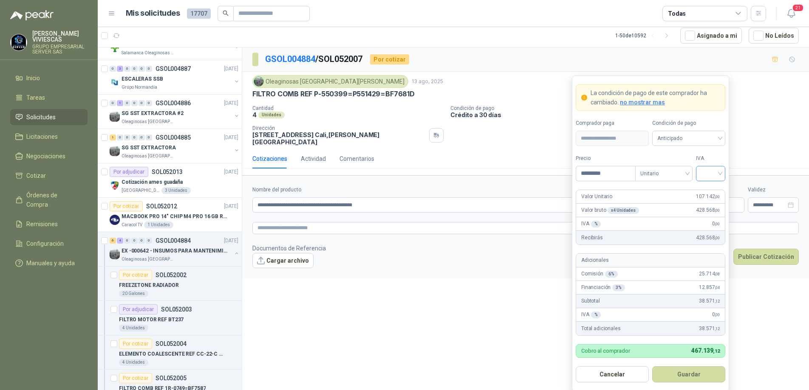
type input "*********"
click at [713, 171] on input "search" at bounding box center [710, 172] width 19 height 13
click at [711, 189] on div "19%" at bounding box center [710, 191] width 16 height 9
click at [710, 138] on span "Anticipado" at bounding box center [688, 138] width 63 height 13
click at [691, 166] on div "Crédito a 30 días" at bounding box center [688, 169] width 59 height 9
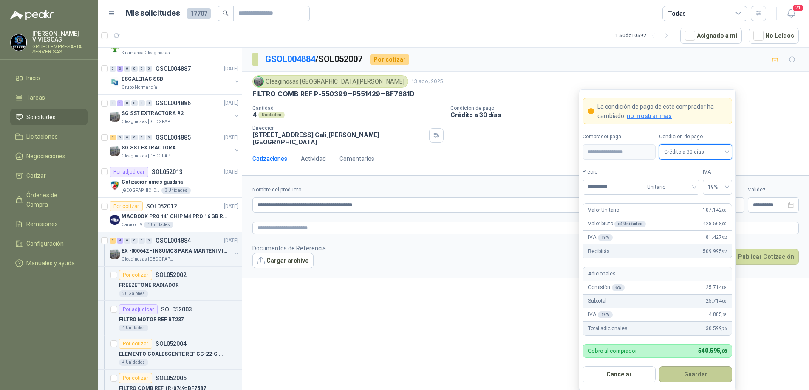
click at [691, 373] on button "Guardar" at bounding box center [695, 374] width 73 height 16
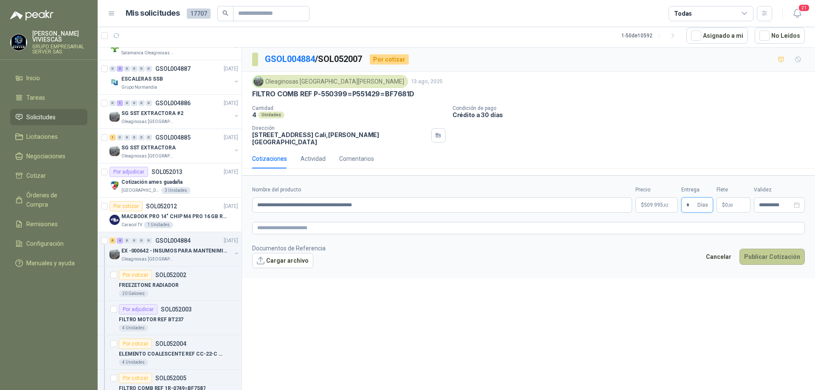
type input "*"
click at [770, 251] on button "Publicar Cotización" at bounding box center [772, 257] width 65 height 16
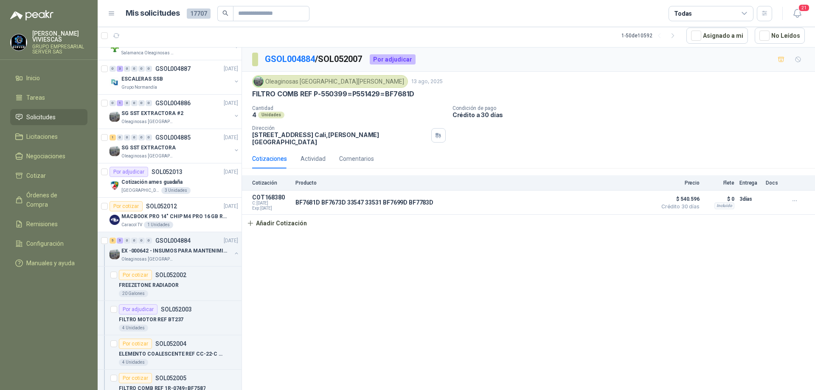
click at [297, 52] on div "GSOL004884 / SOL052007 Por adjudicar" at bounding box center [528, 60] width 573 height 24
click at [297, 54] on link "GSOL004884" at bounding box center [290, 59] width 50 height 10
